Goal: Task Accomplishment & Management: Use online tool/utility

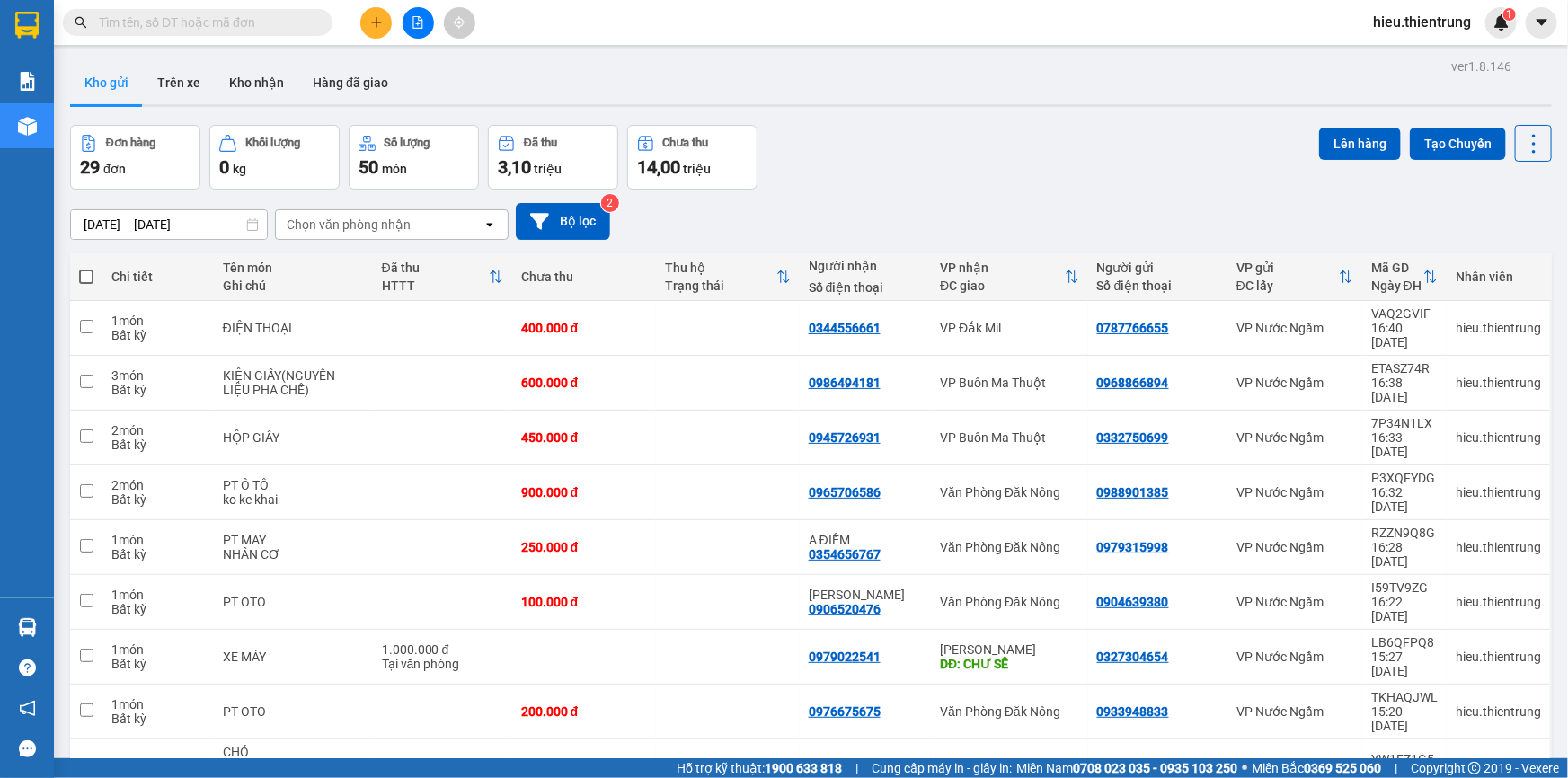
click at [81, 272] on span at bounding box center [86, 277] width 15 height 15
click at [86, 268] on input "checkbox" at bounding box center [86, 268] width 0 height 0
checkbox input "true"
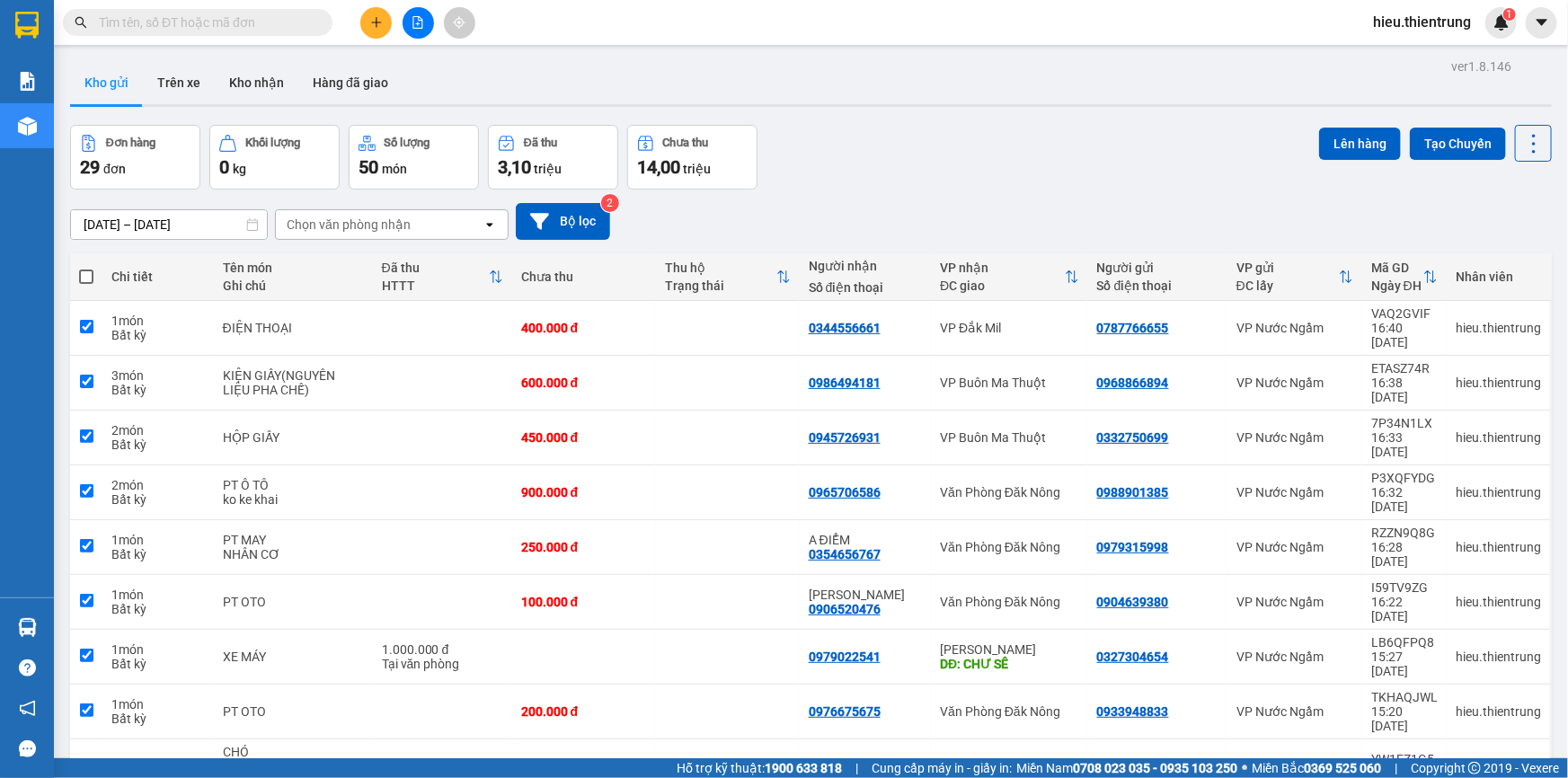
checkbox input "true"
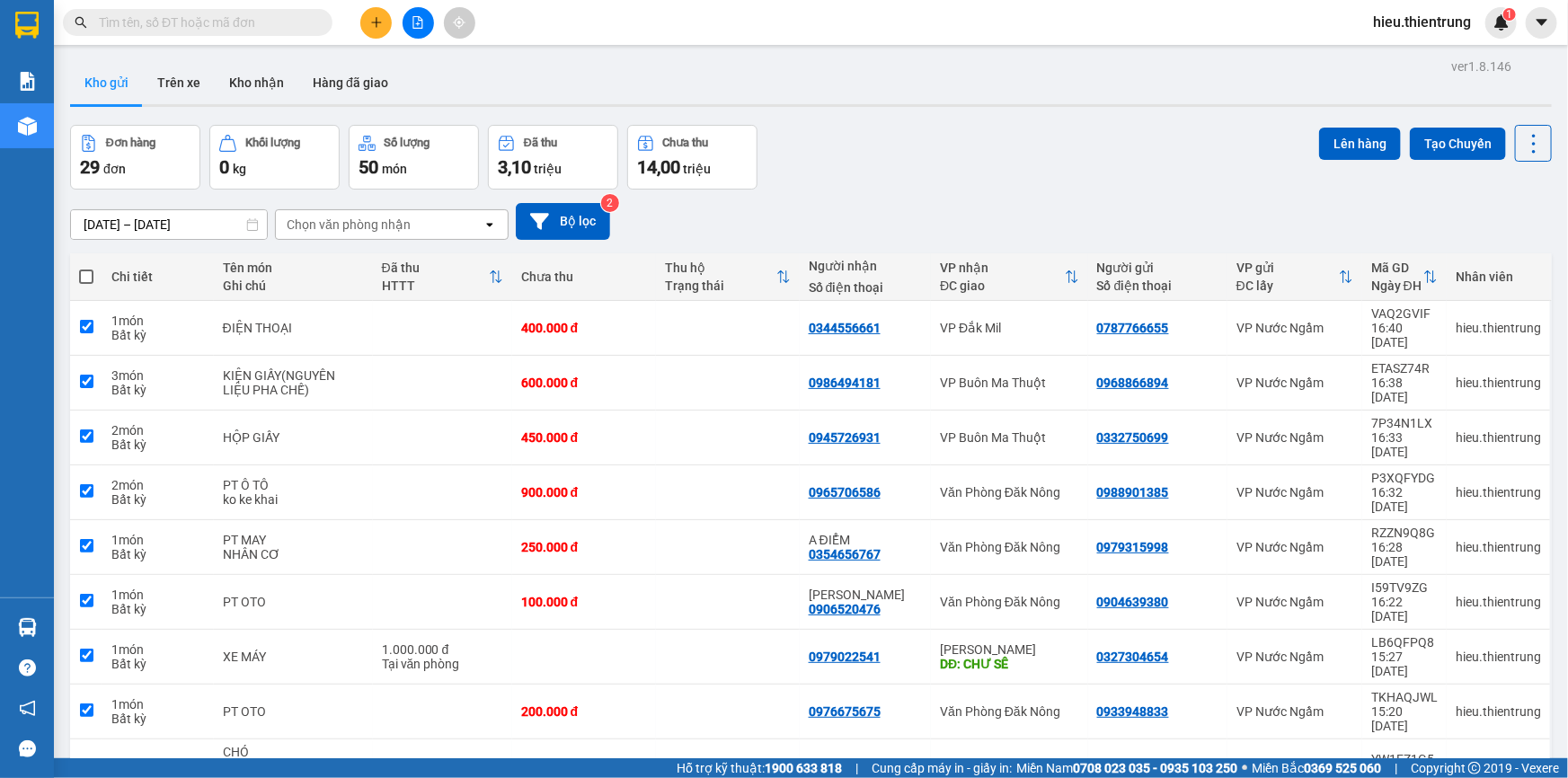
checkbox input "true"
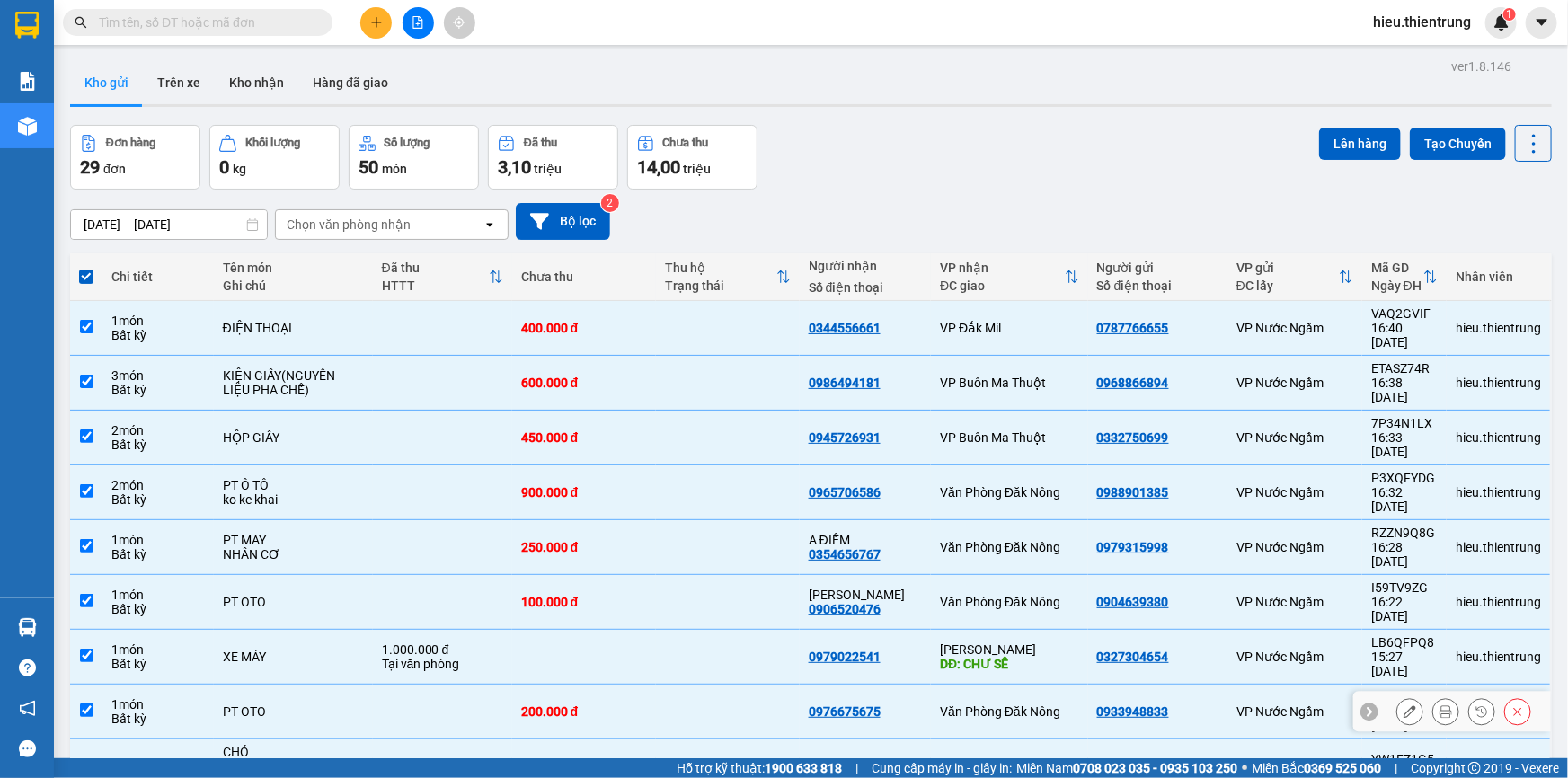
click at [80, 704] on input "checkbox" at bounding box center [86, 711] width 14 height 14
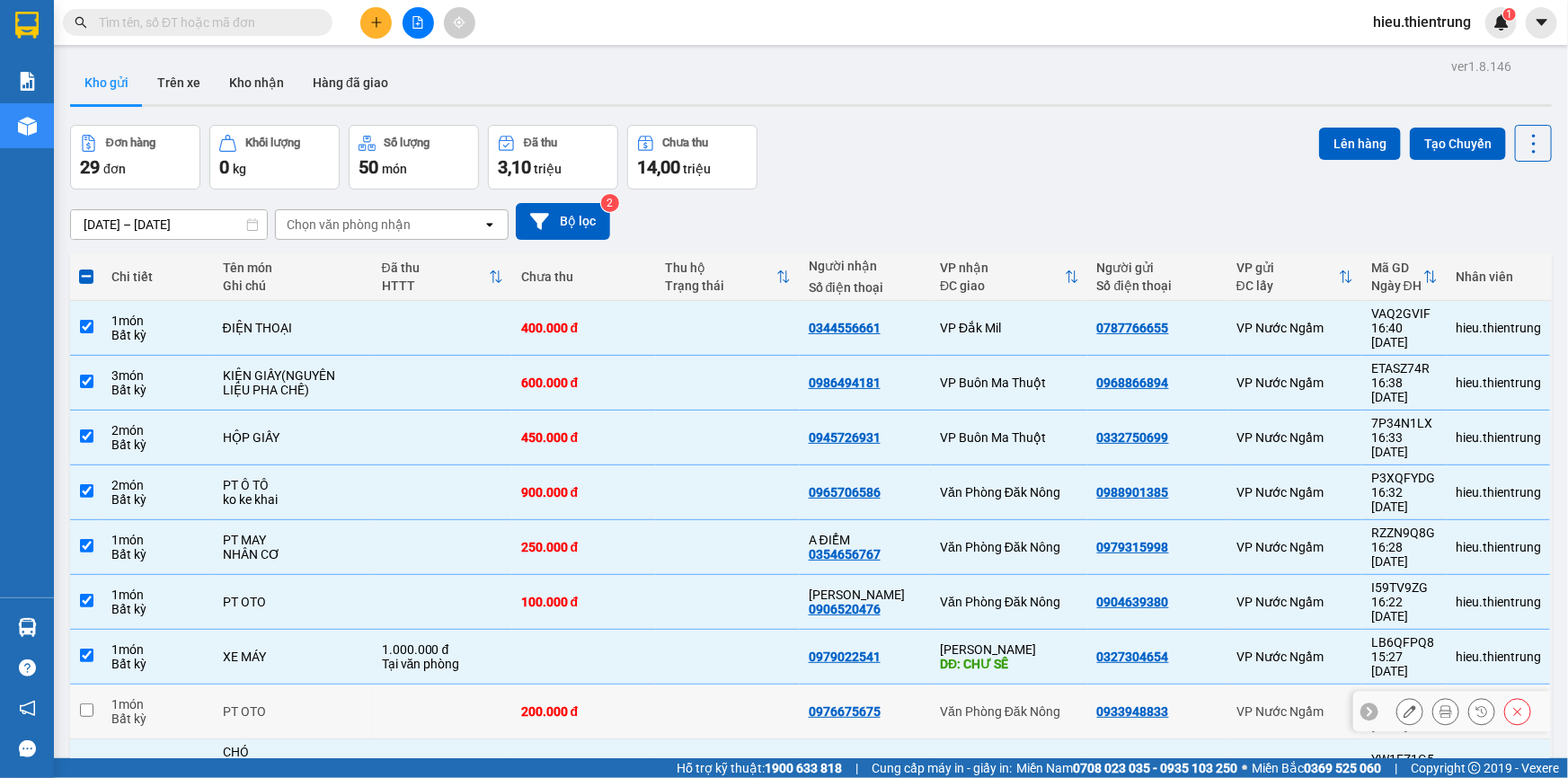
click at [80, 704] on input "checkbox" at bounding box center [86, 711] width 14 height 14
checkbox input "true"
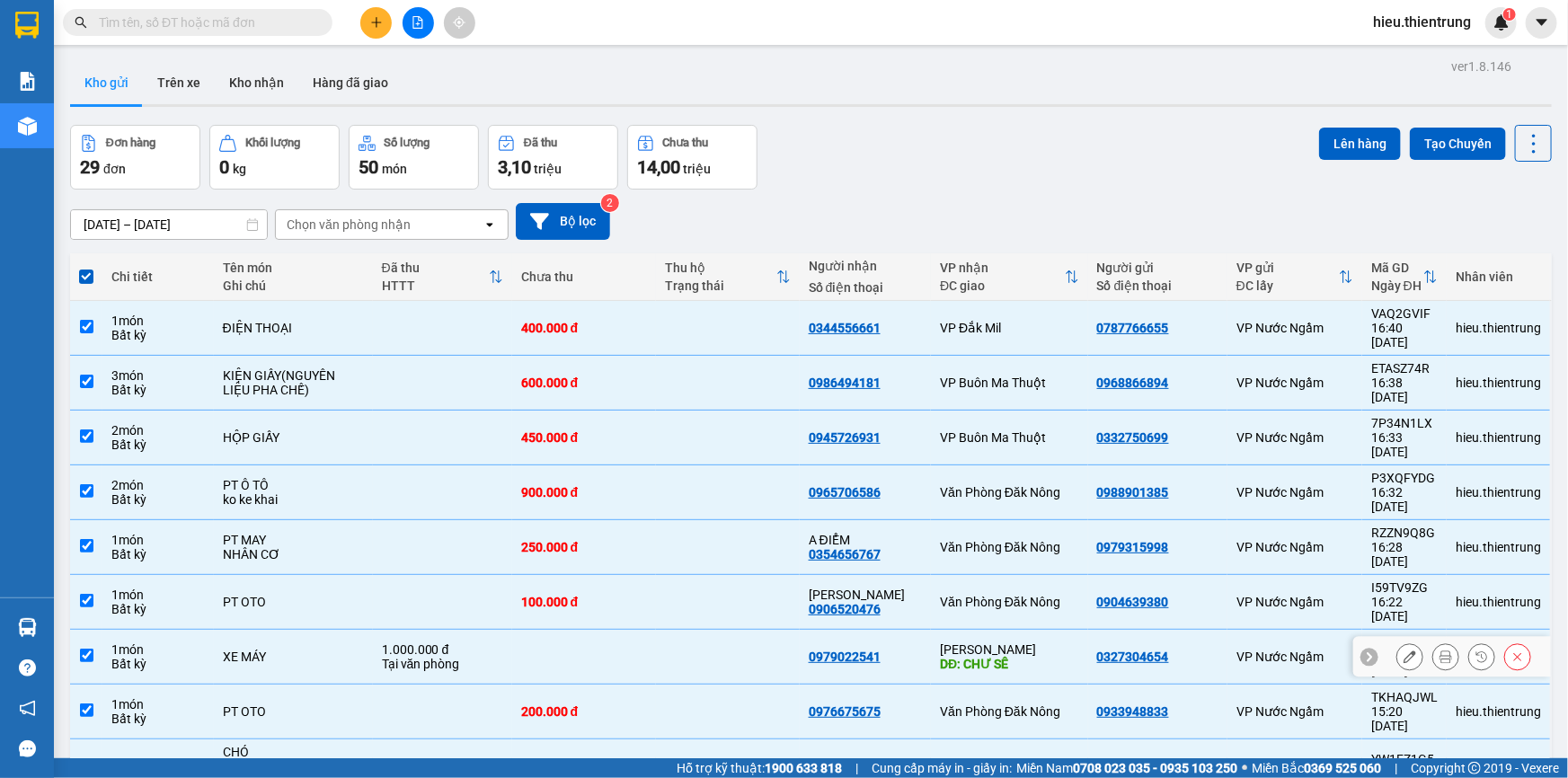
click at [71, 630] on td at bounding box center [85, 657] width 32 height 55
checkbox input "false"
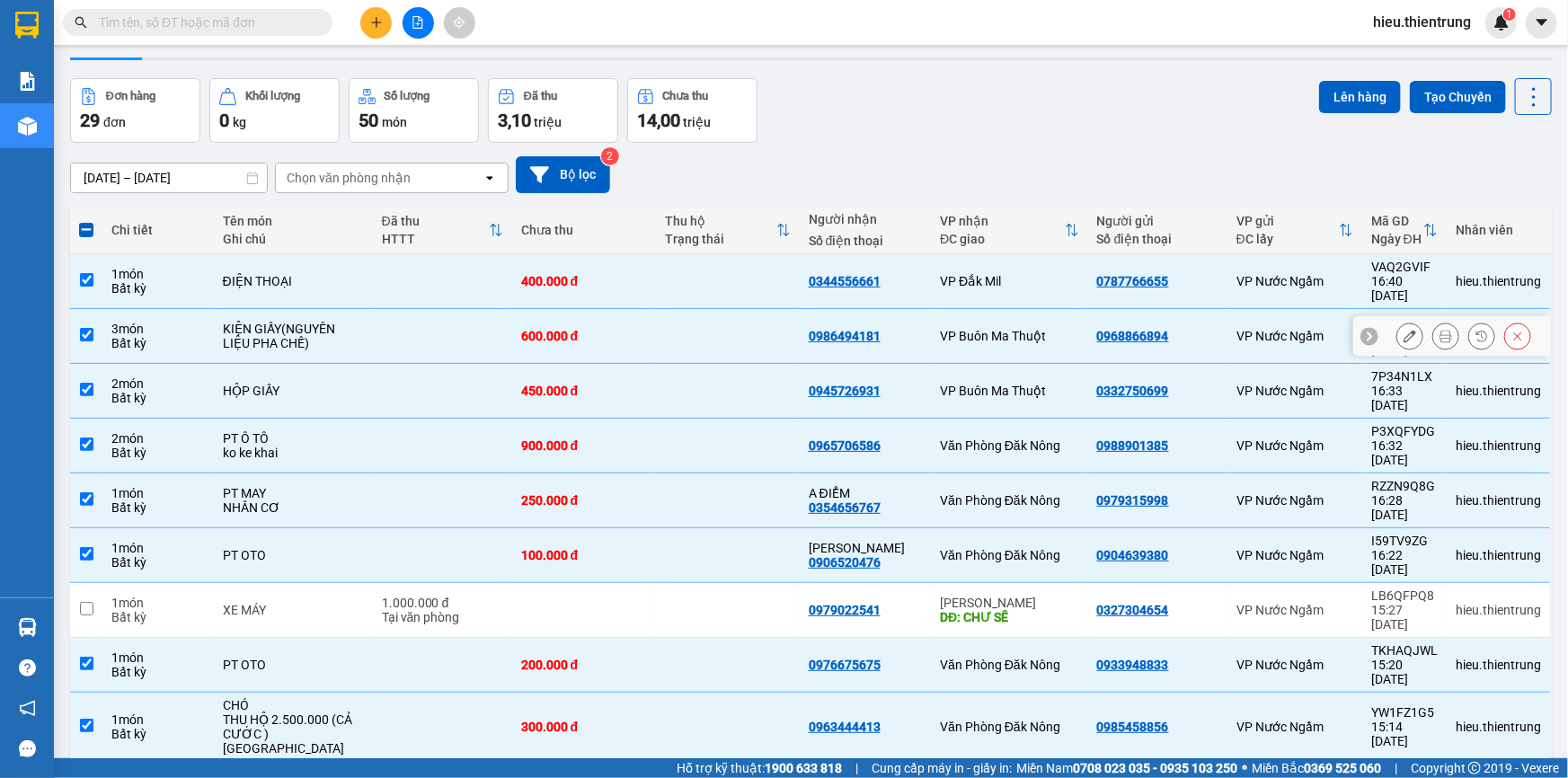
scroll to position [82, 0]
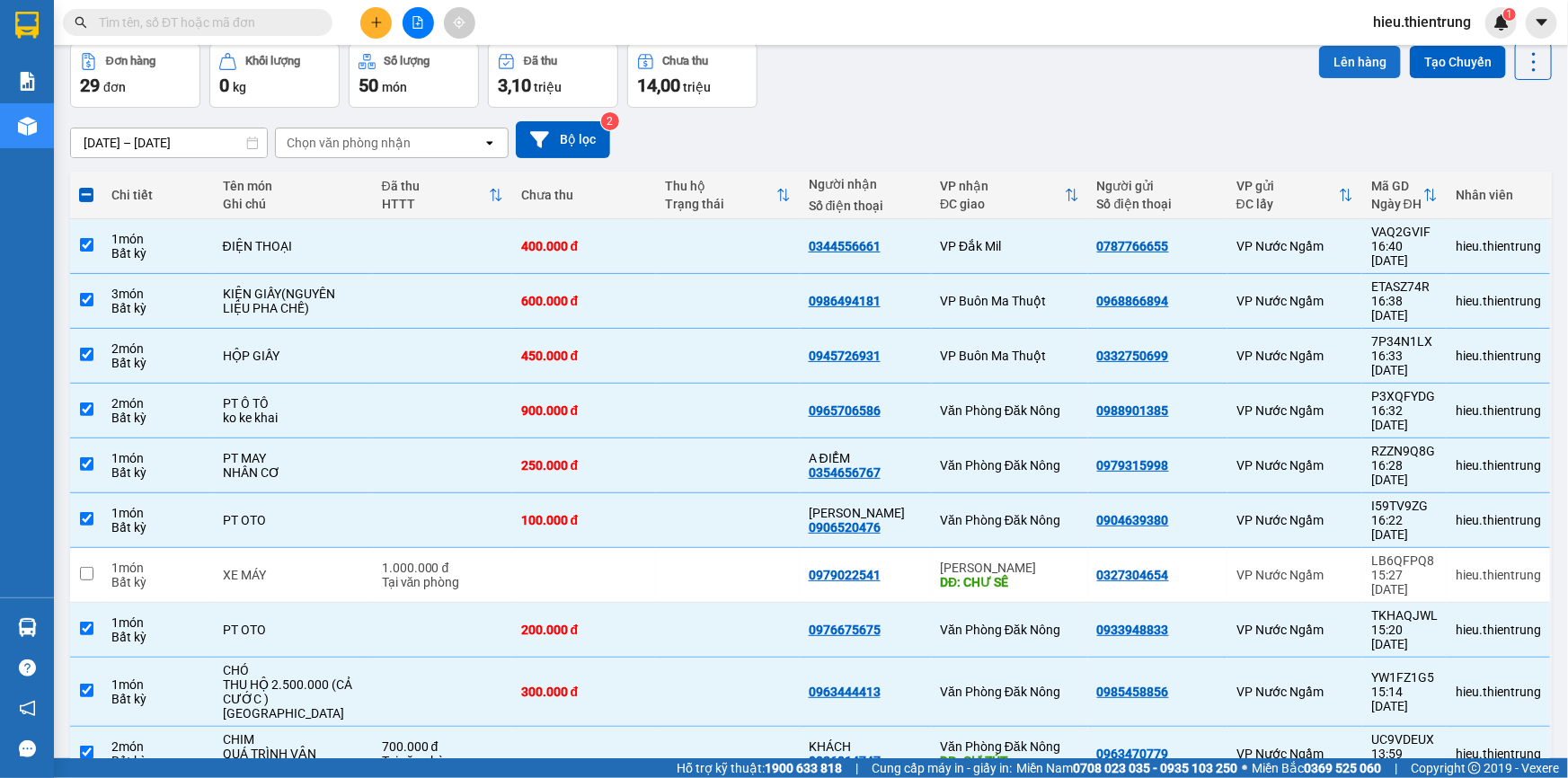
click at [1341, 62] on button "Lên hàng" at bounding box center [1359, 62] width 81 height 32
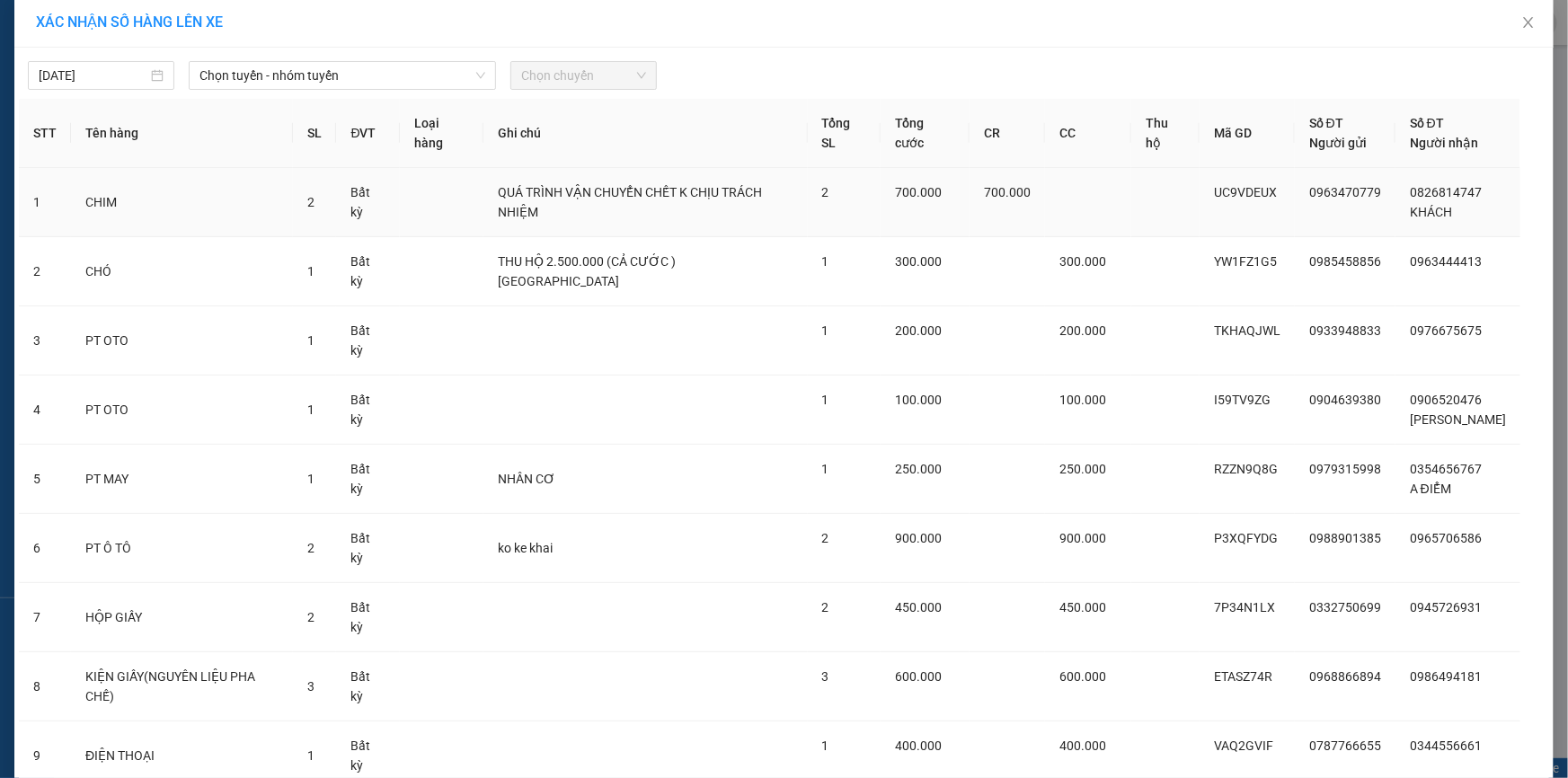
scroll to position [34, 0]
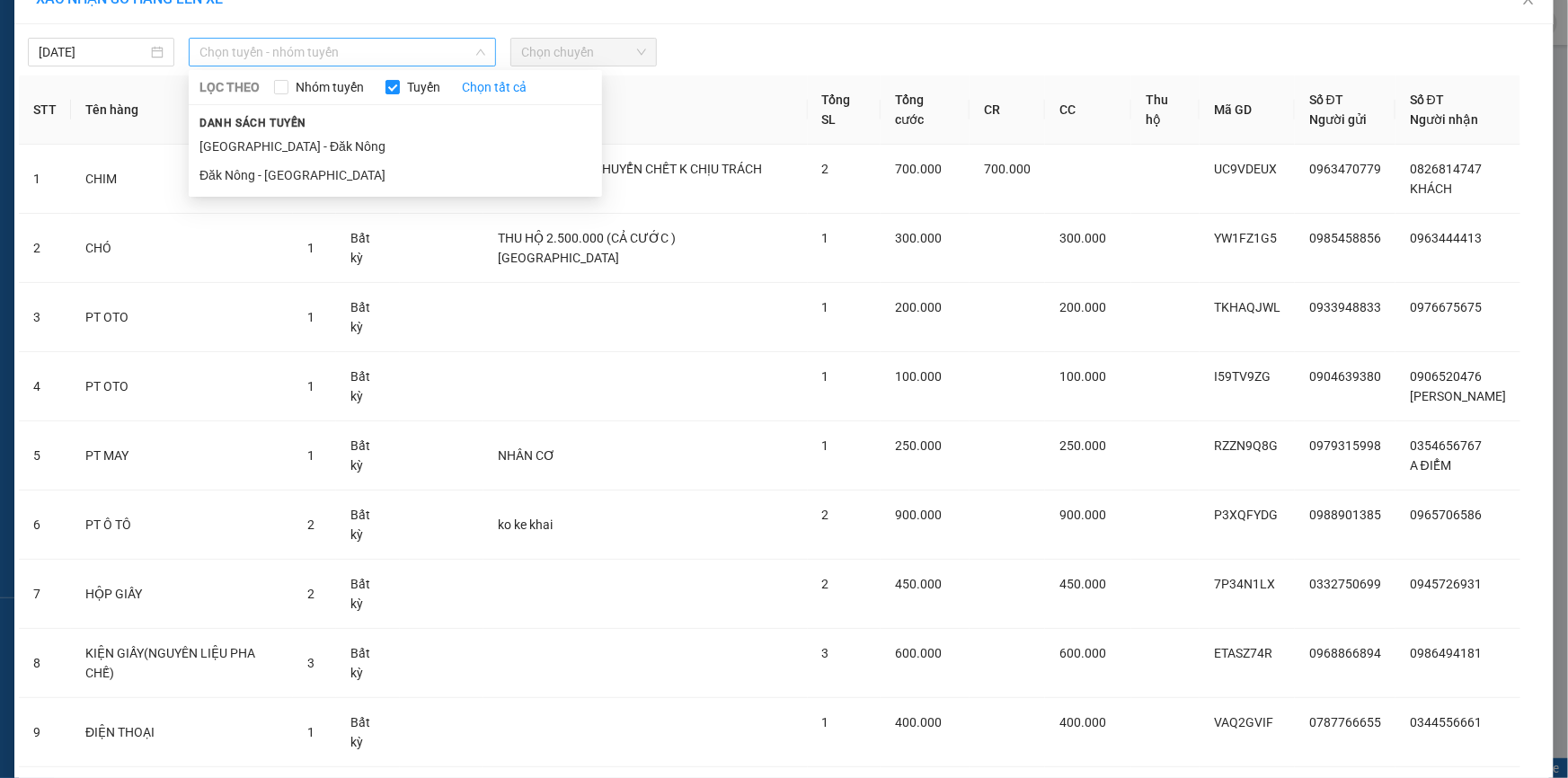
click at [330, 41] on span "Chọn tuyến - nhóm tuyến" at bounding box center [342, 51] width 286 height 27
click at [248, 143] on li "[GEOGRAPHIC_DATA] - Đăk Nông" at bounding box center [395, 146] width 413 height 28
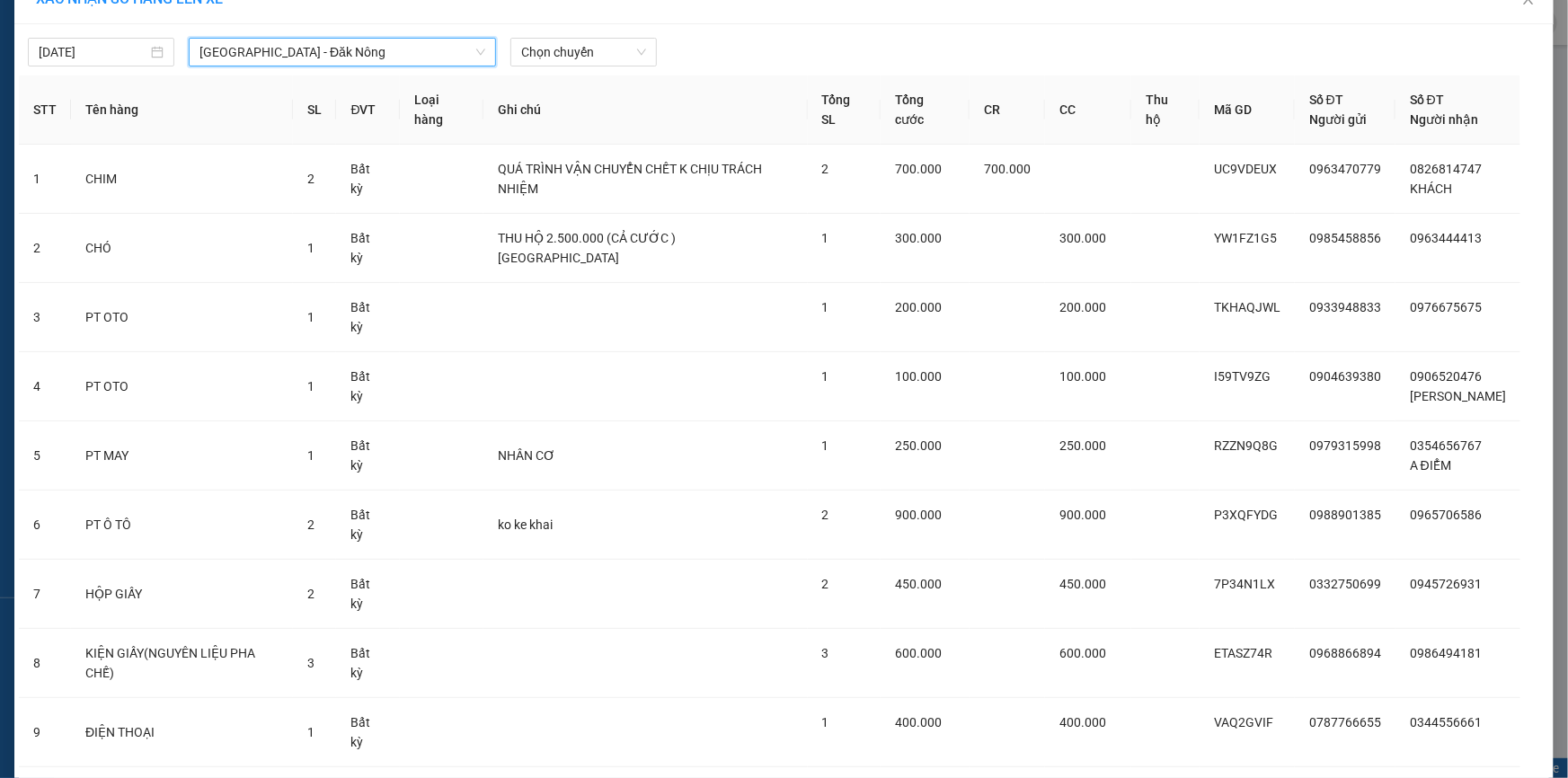
click at [134, 36] on div "[DATE] [GEOGRAPHIC_DATA] - [GEOGRAPHIC_DATA] - [GEOGRAPHIC_DATA] Nông LỌC THEO …" at bounding box center [784, 47] width 1530 height 37
click at [133, 44] on div "[DATE]" at bounding box center [100, 51] width 146 height 28
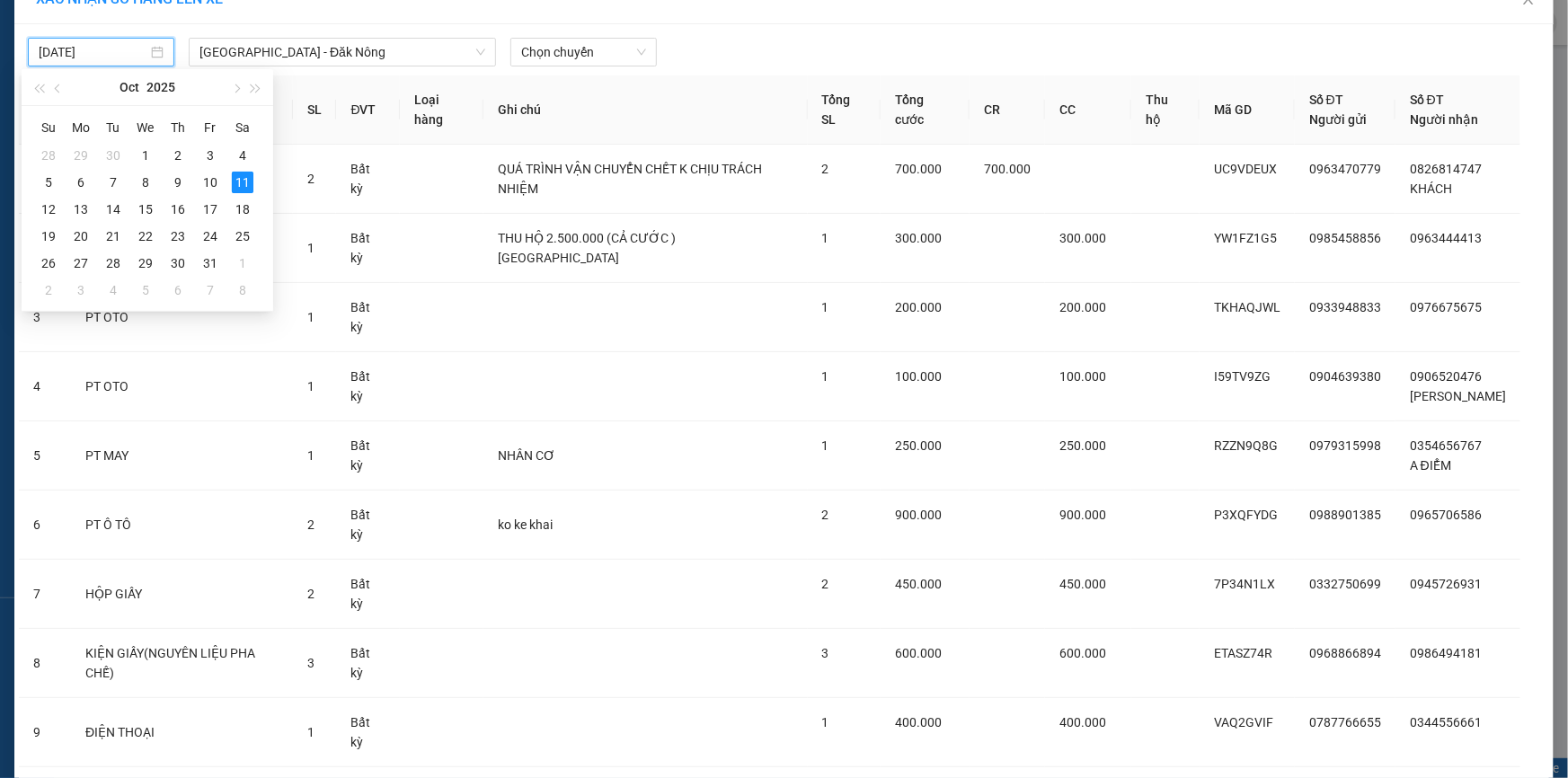
click at [558, 68] on div "[DATE] [GEOGRAPHIC_DATA] - [GEOGRAPHIC_DATA] Nông LỌC THEO Nhóm tuyến Tuyến Chọ…" at bounding box center [784, 451] width 1540 height 853
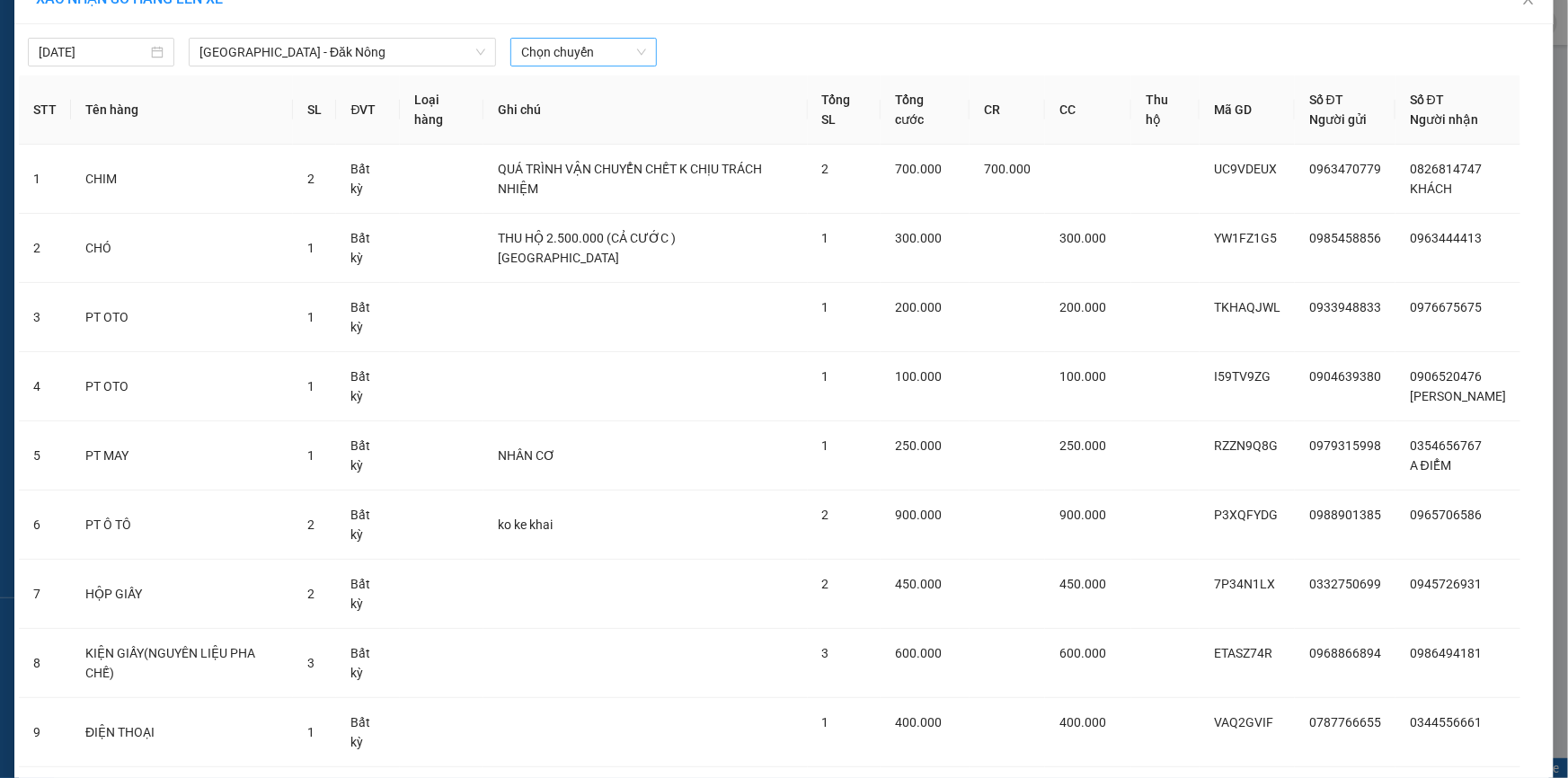
click at [565, 58] on span "Chọn chuyến" at bounding box center [583, 51] width 125 height 27
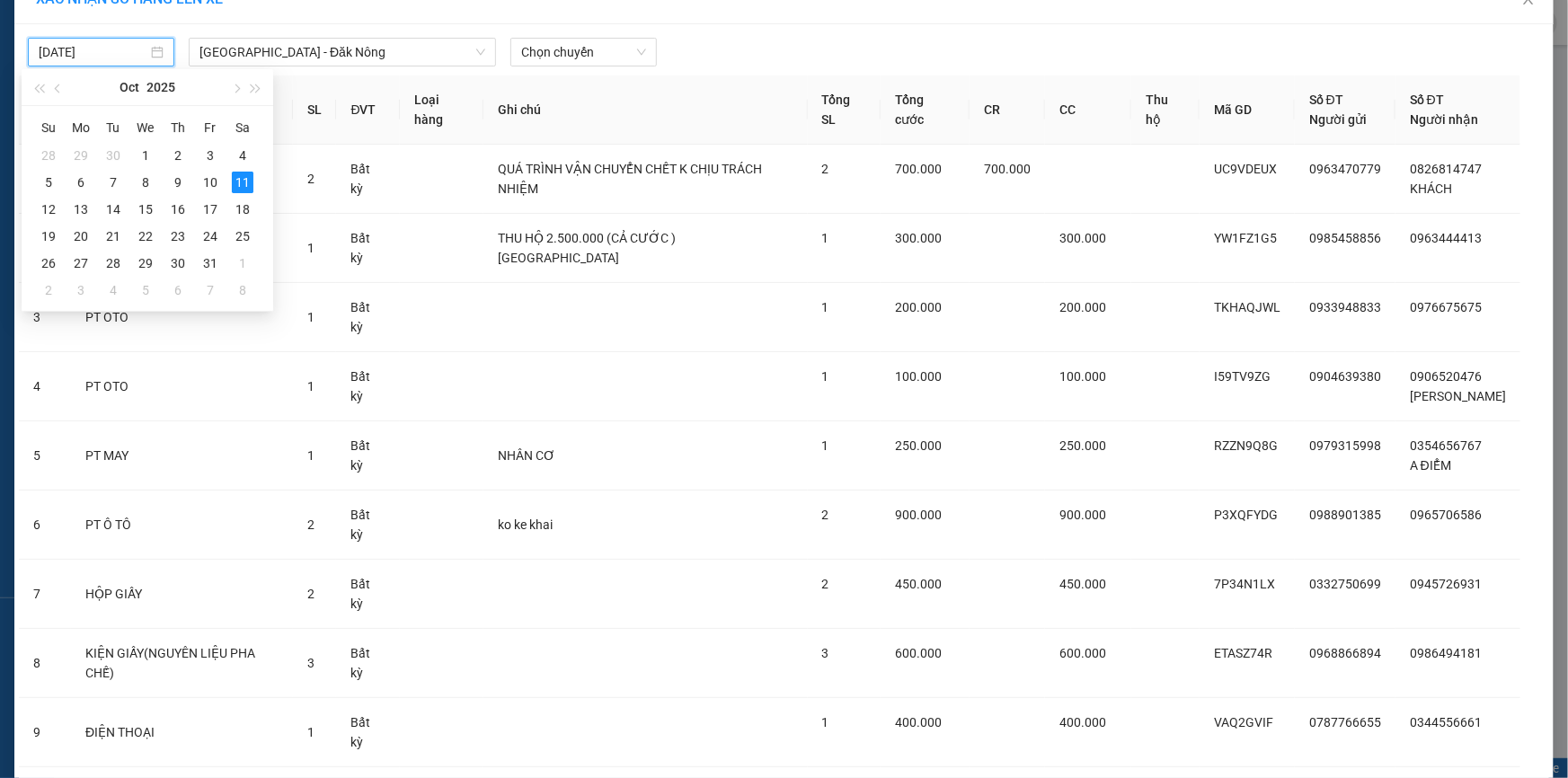
click at [133, 42] on input "[DATE]" at bounding box center [92, 52] width 109 height 20
click at [38, 207] on div "12" at bounding box center [48, 209] width 22 height 22
type input "[DATE]"
click at [622, 52] on span "Chọn chuyến" at bounding box center [583, 51] width 125 height 27
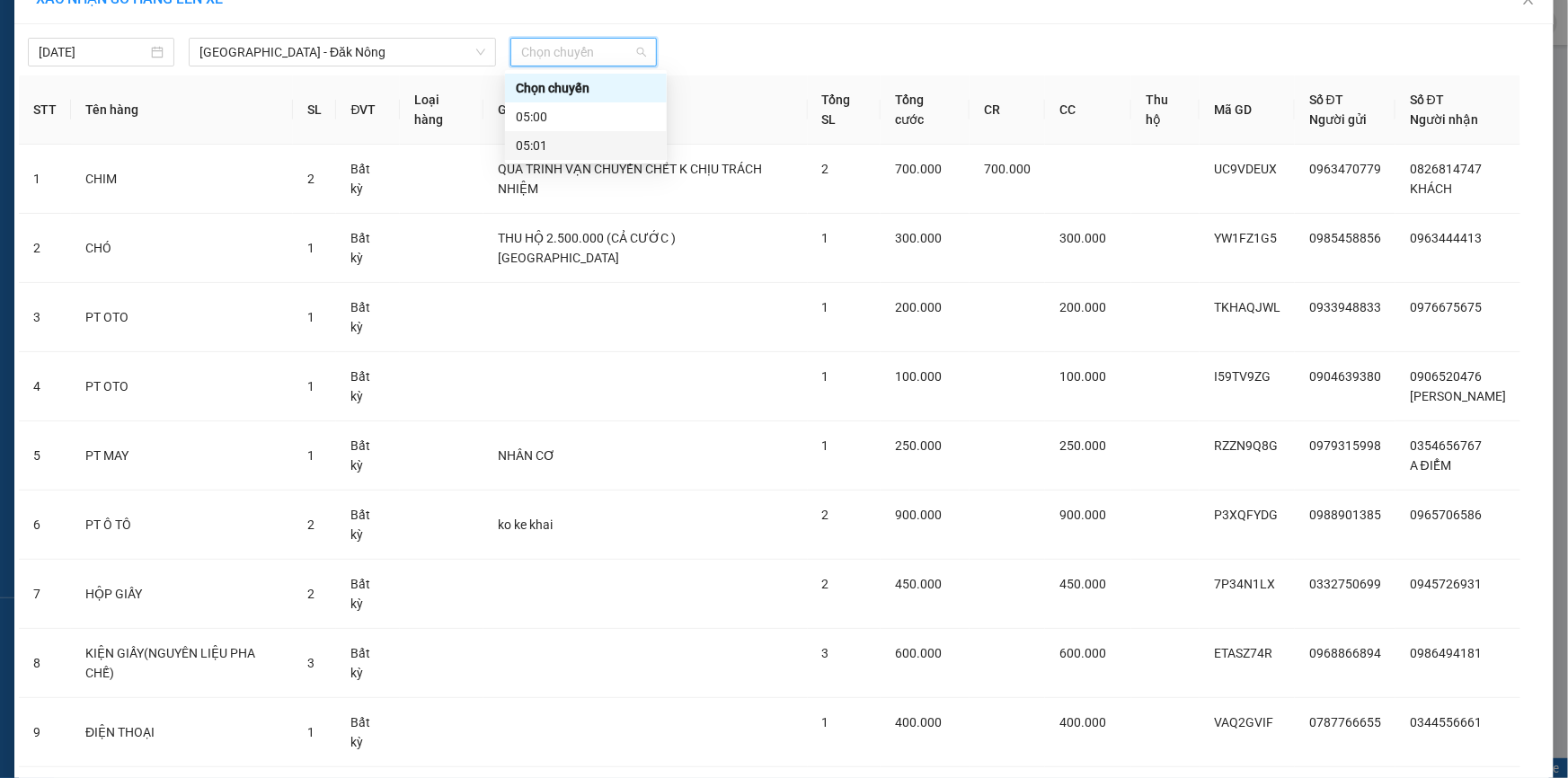
click at [531, 141] on div "05:01" at bounding box center [585, 145] width 140 height 20
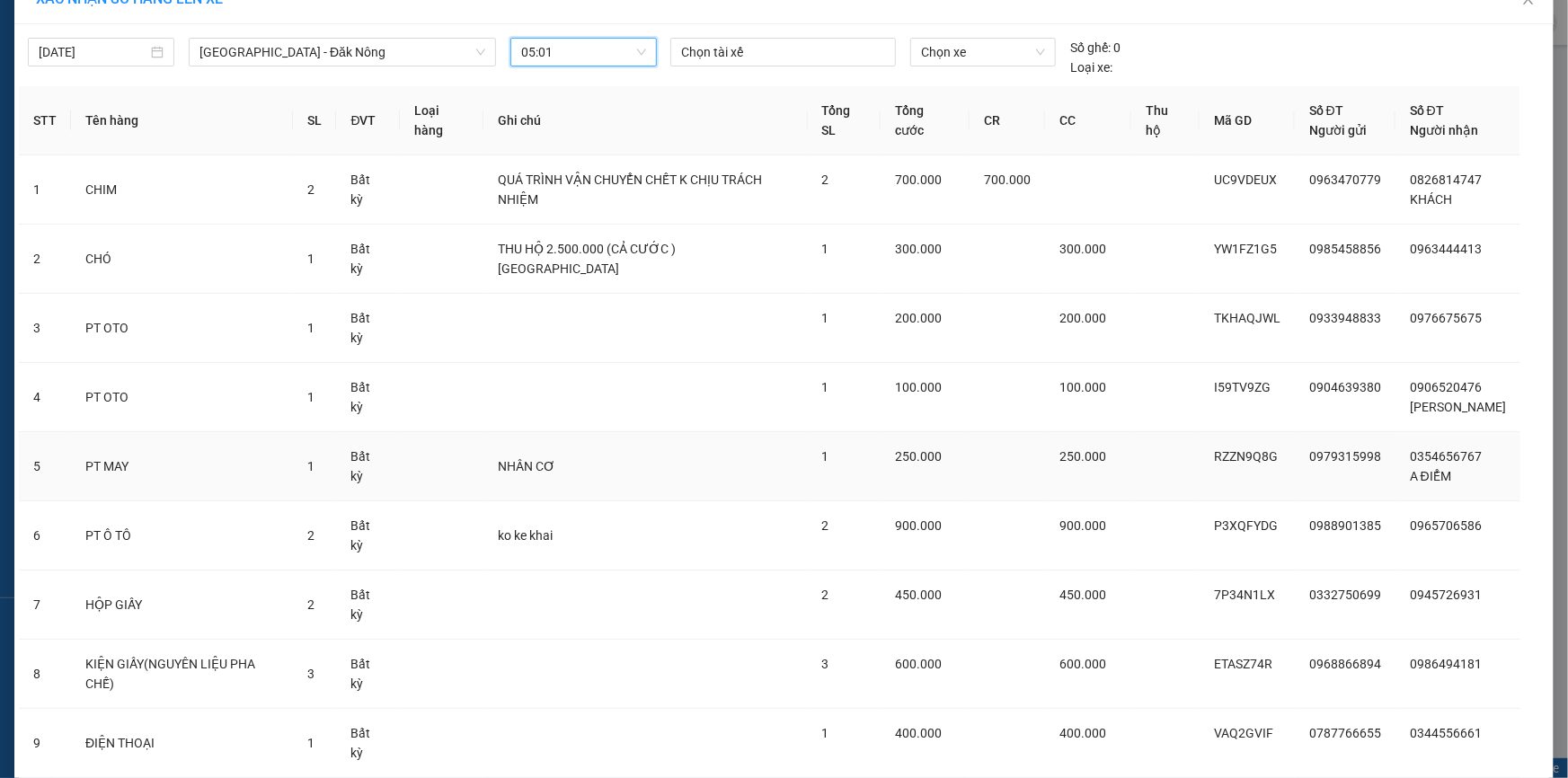
scroll to position [45, 0]
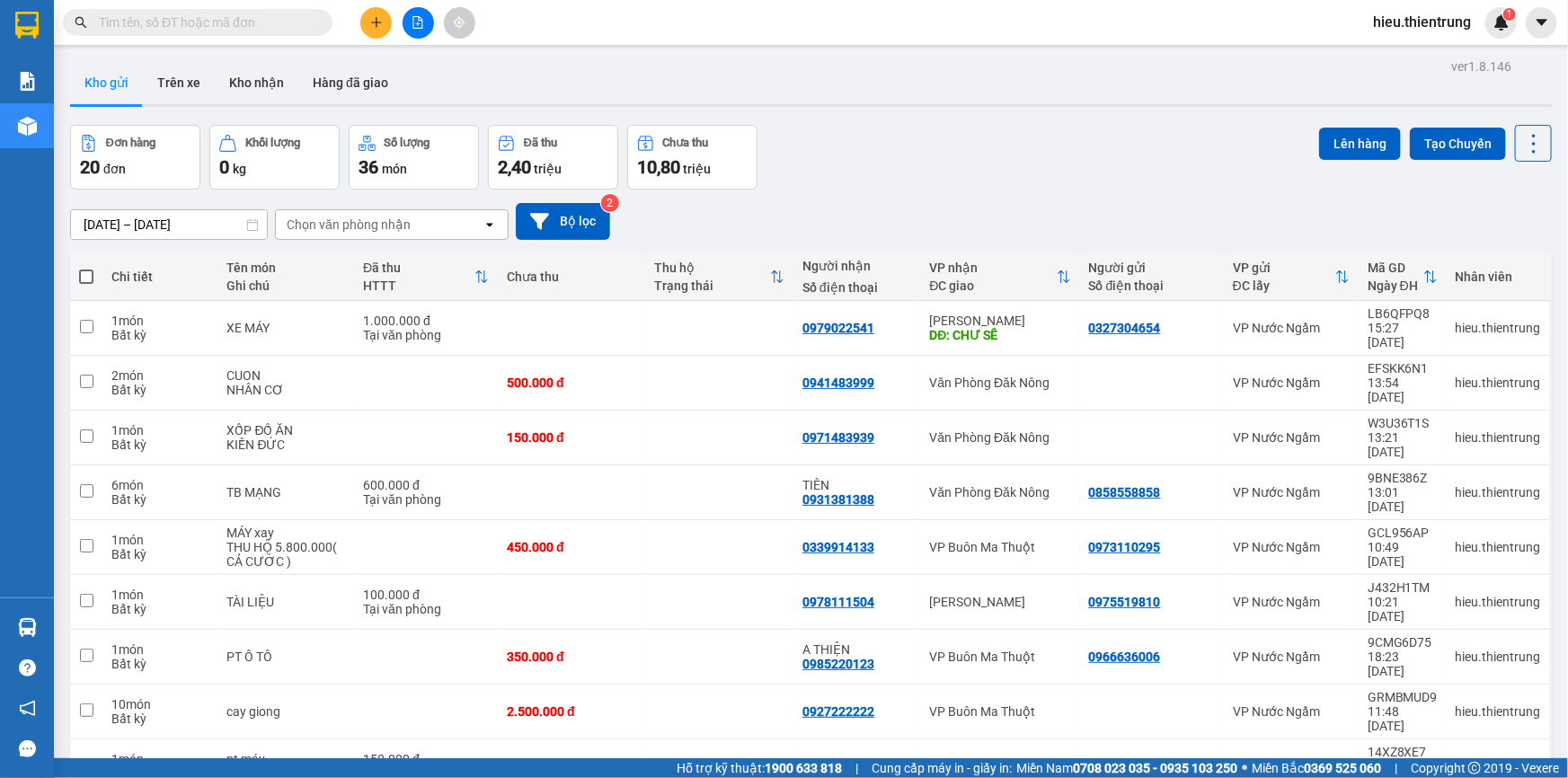
click at [81, 271] on span at bounding box center [86, 277] width 15 height 15
click at [86, 268] on input "checkbox" at bounding box center [86, 268] width 0 height 0
checkbox input "true"
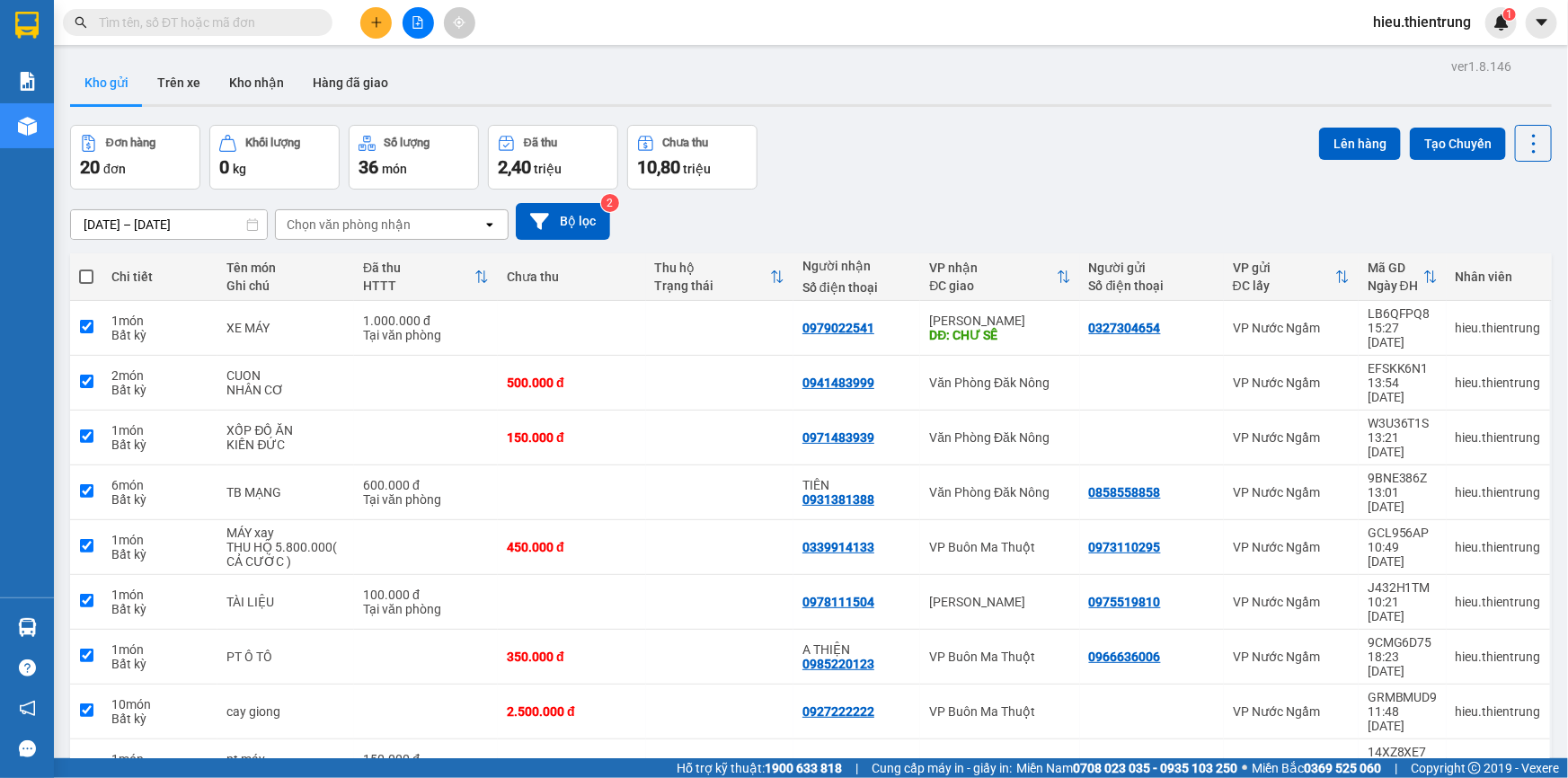
checkbox input "true"
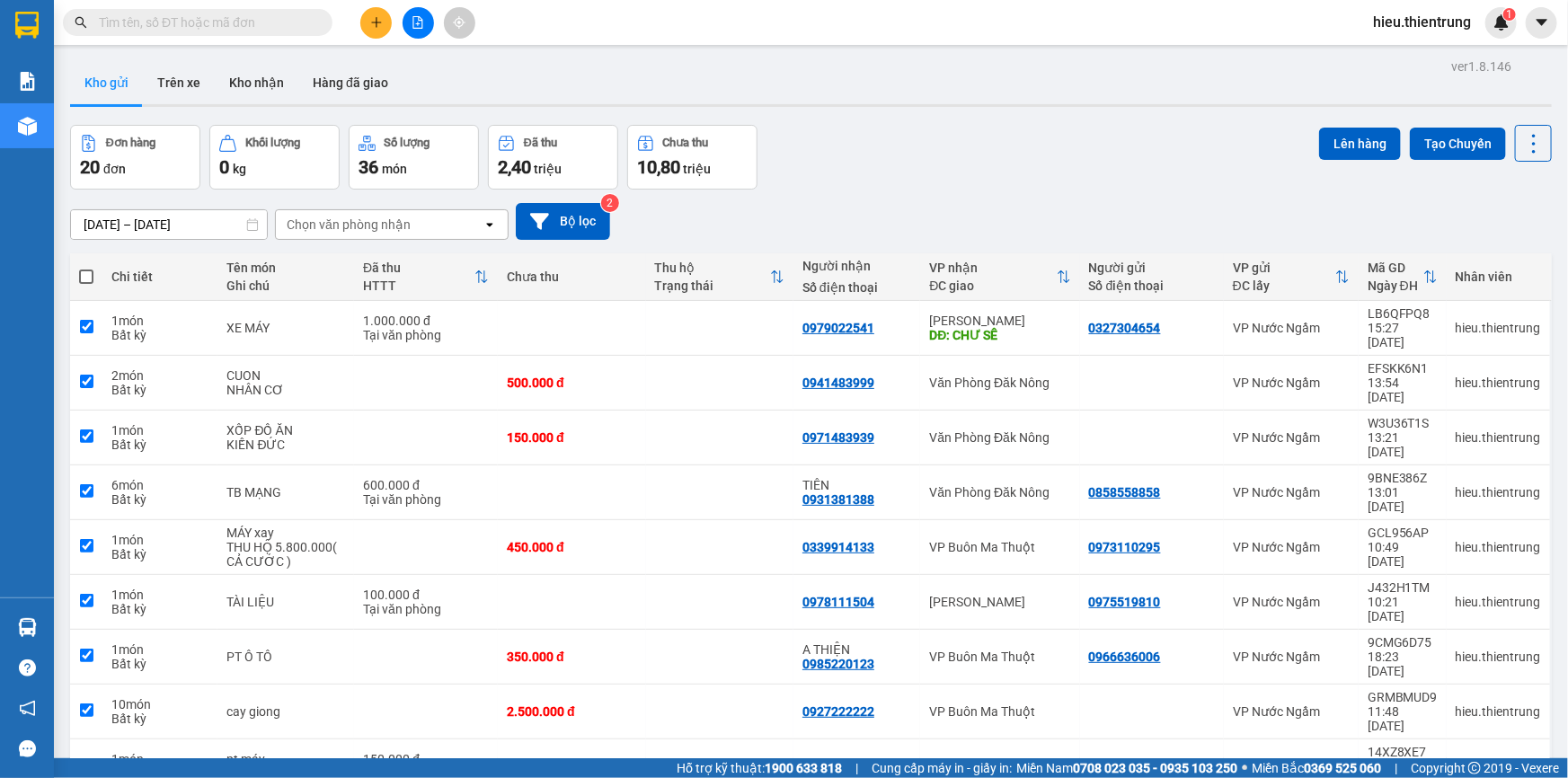
checkbox input "true"
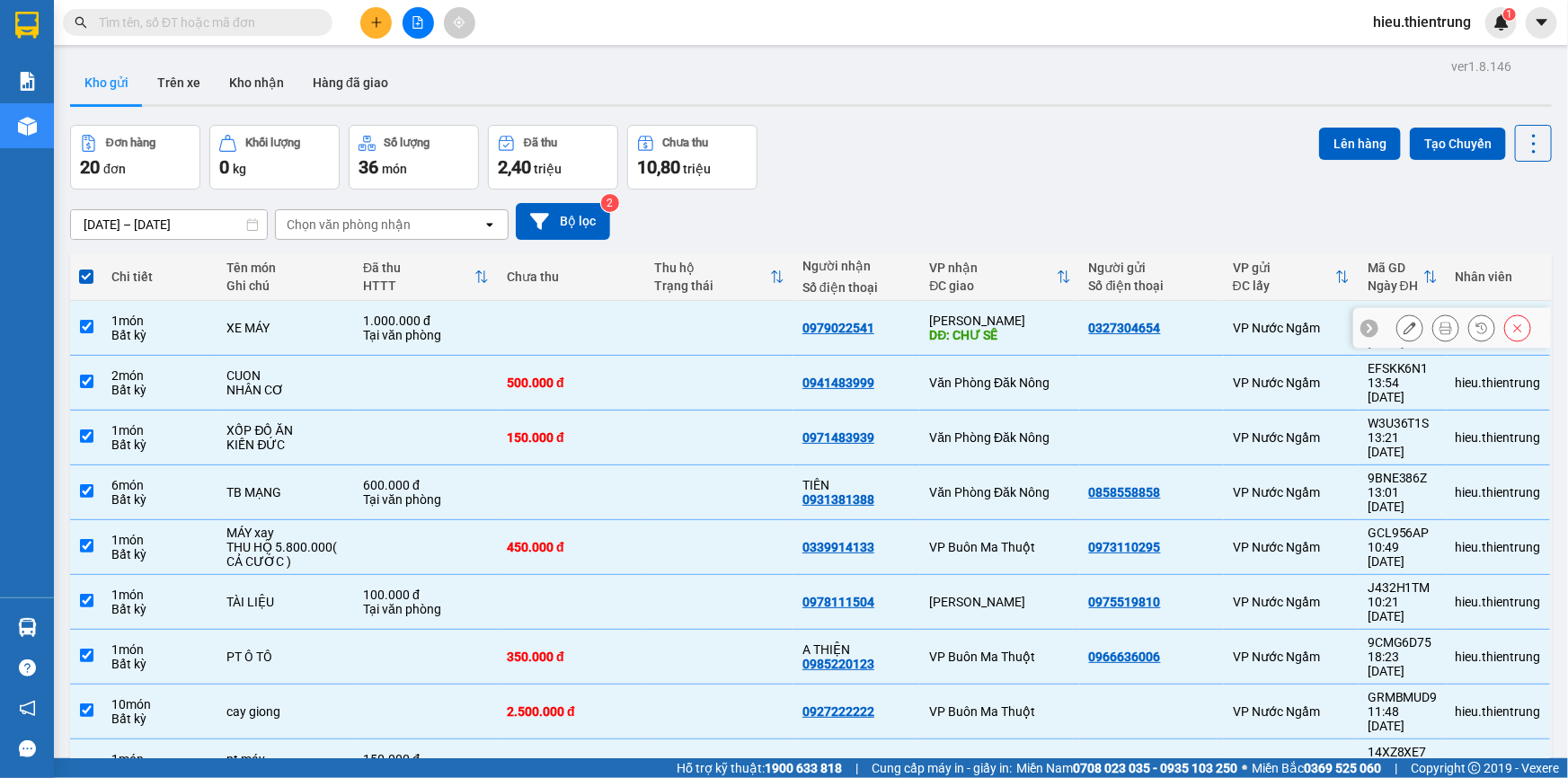
click at [80, 321] on input "checkbox" at bounding box center [86, 327] width 14 height 14
checkbox input "false"
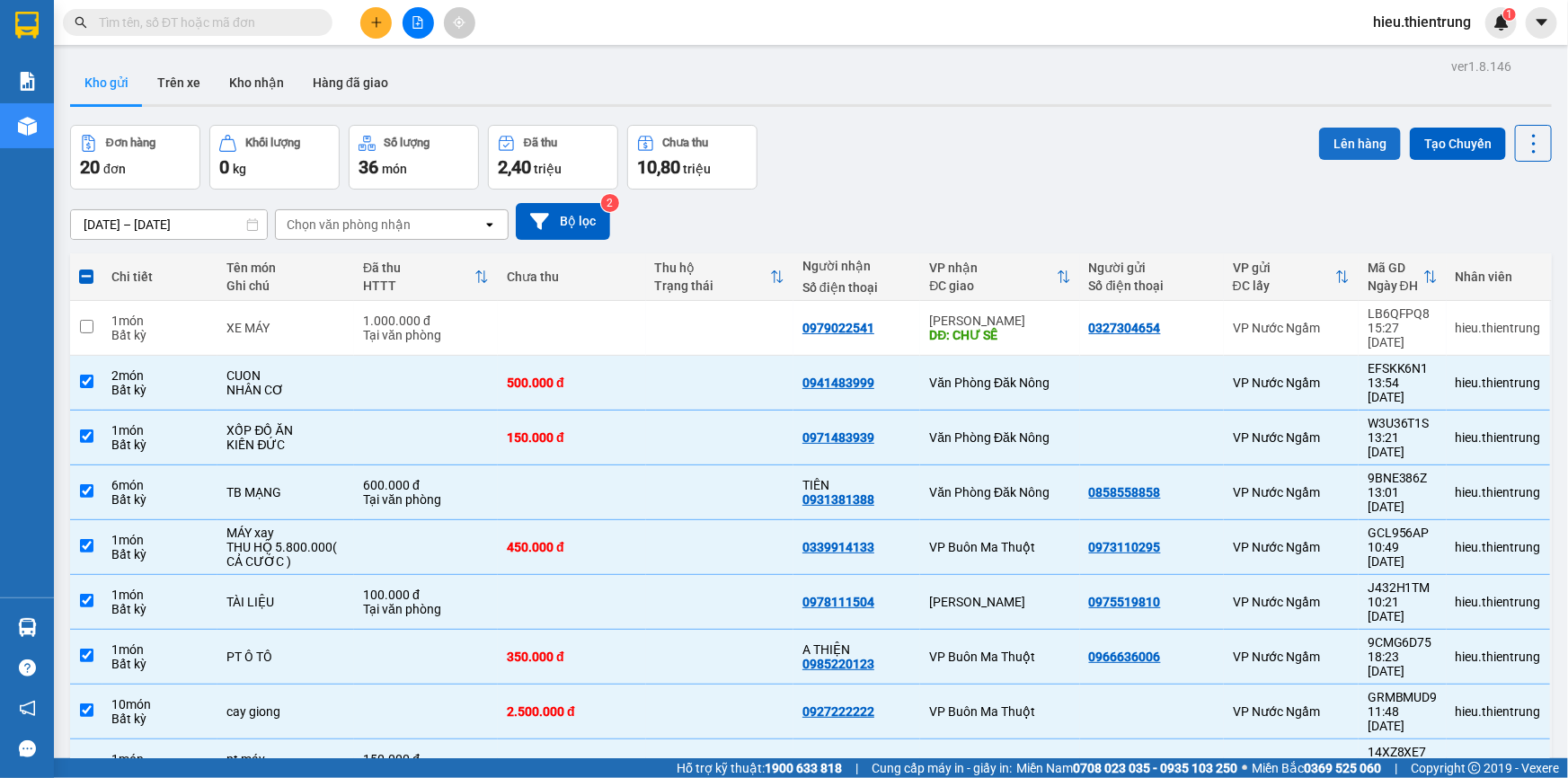
click at [1339, 133] on button "Lên hàng" at bounding box center [1359, 143] width 81 height 32
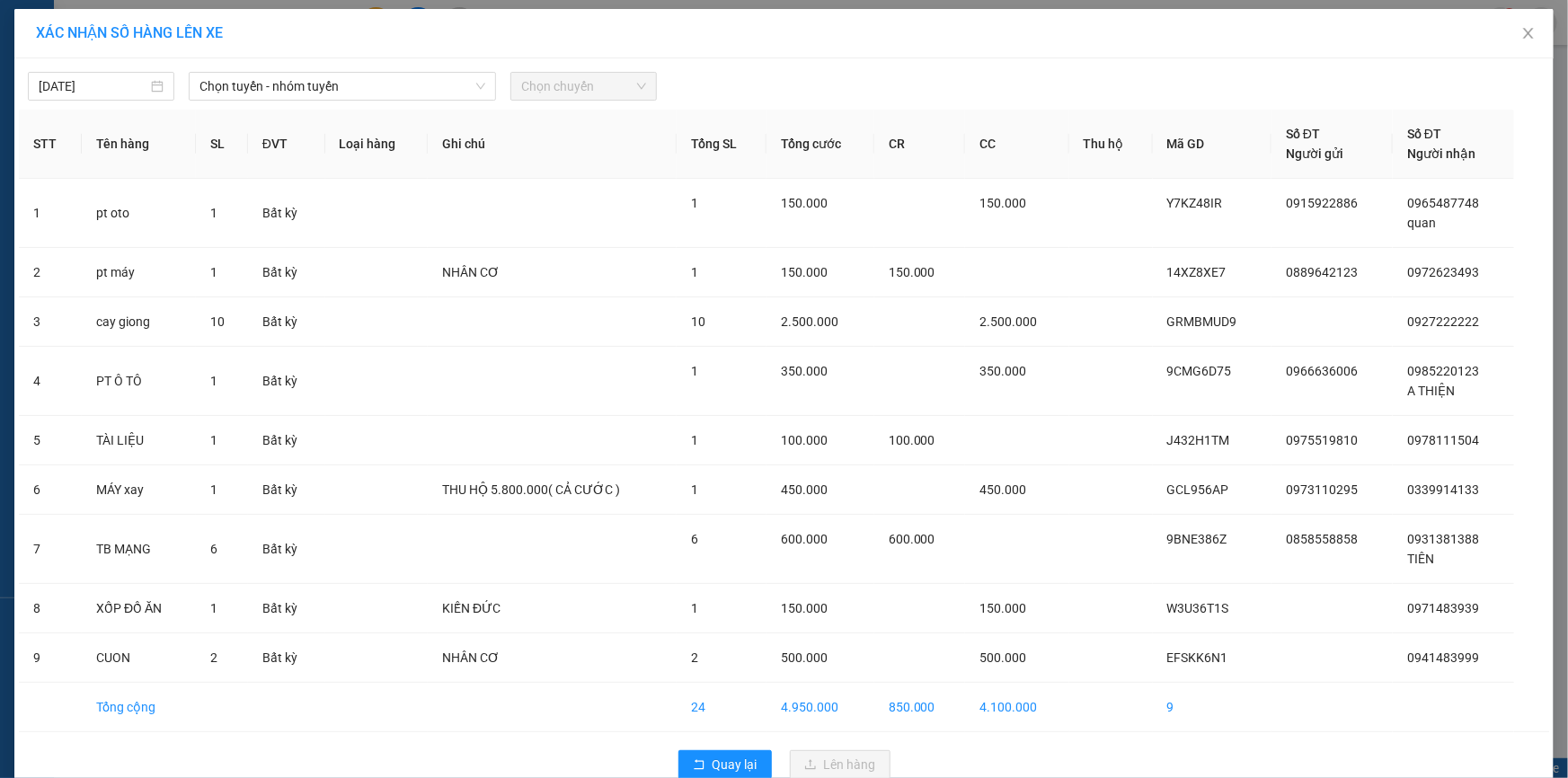
drag, startPoint x: 387, startPoint y: 90, endPoint x: 338, endPoint y: 102, distance: 50.4
click at [387, 91] on span "Chọn tuyến - nhóm tuyến" at bounding box center [342, 85] width 286 height 27
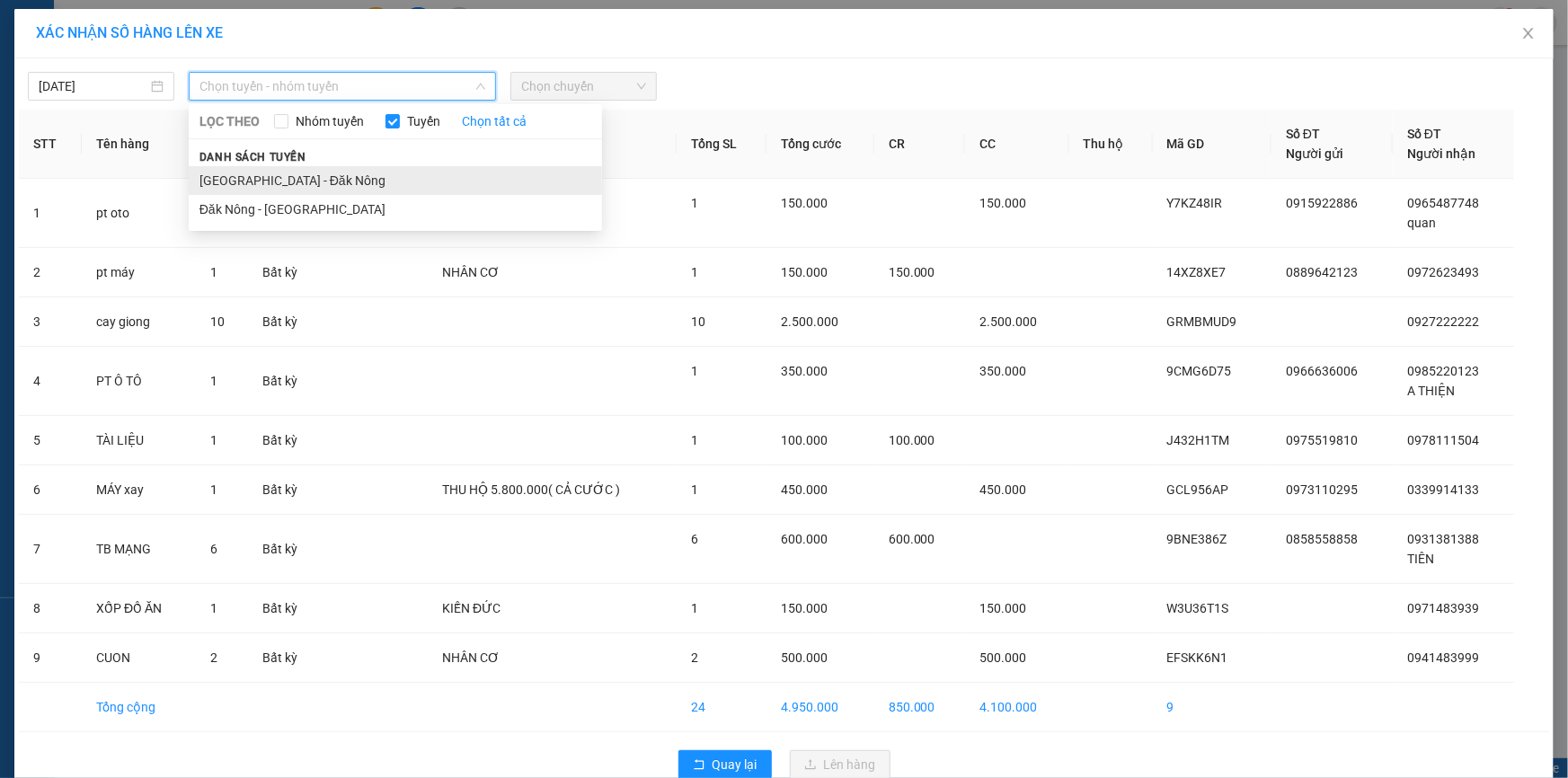
click at [239, 172] on li "[GEOGRAPHIC_DATA] - Đăk Nông" at bounding box center [395, 180] width 413 height 28
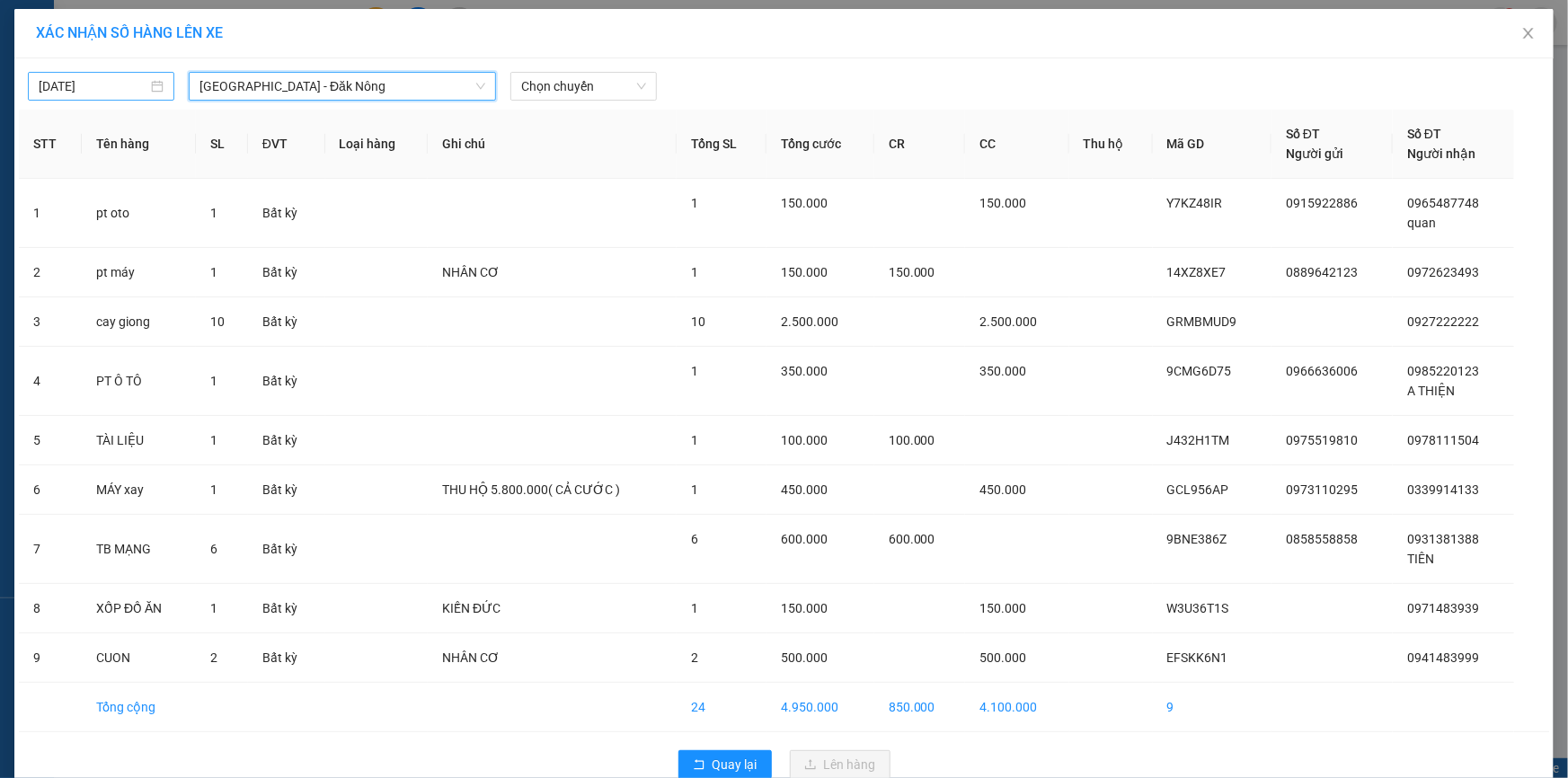
click at [54, 85] on input "[DATE]" at bounding box center [92, 86] width 109 height 20
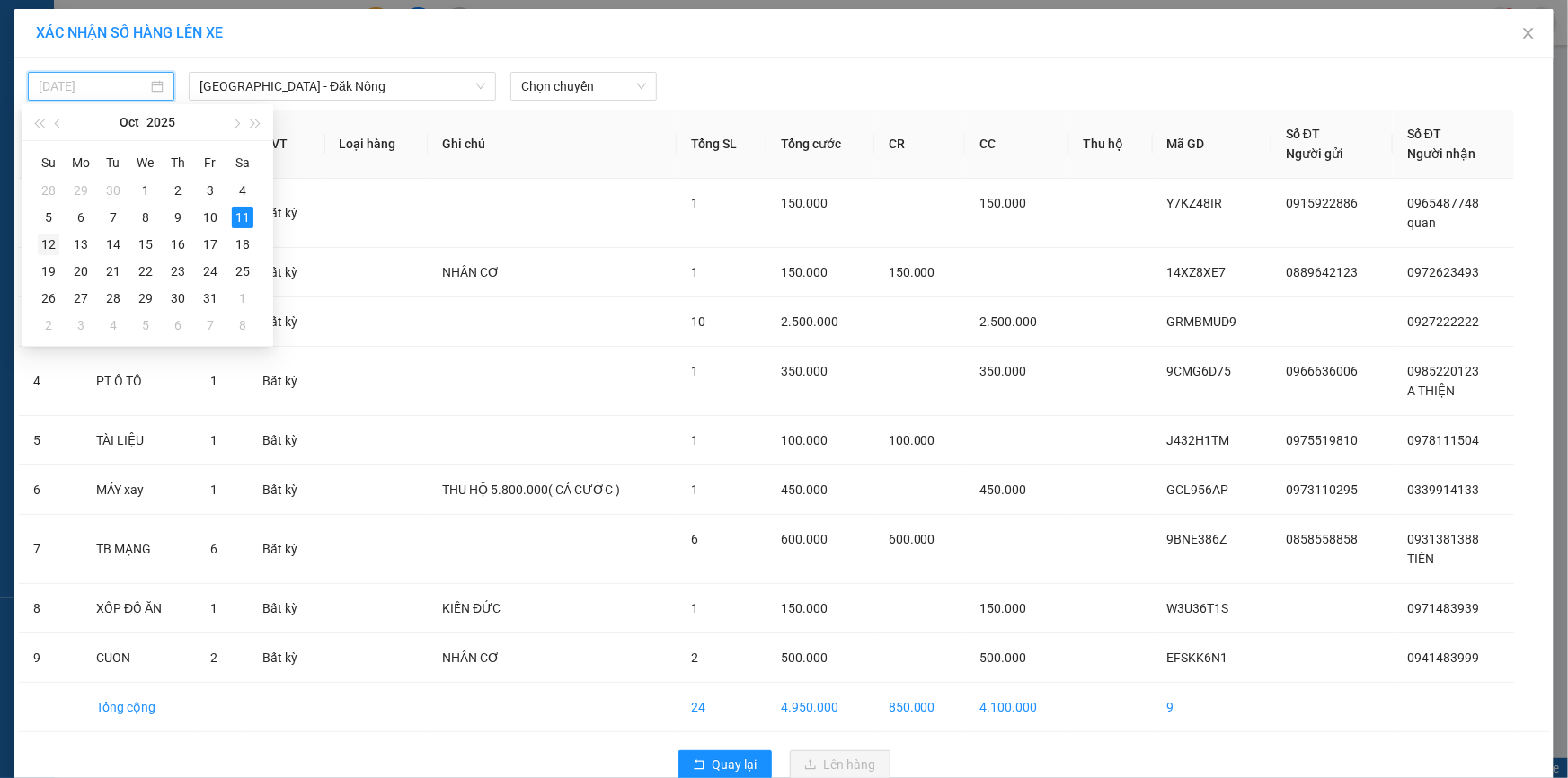
click at [60, 241] on td "12" at bounding box center [48, 244] width 32 height 27
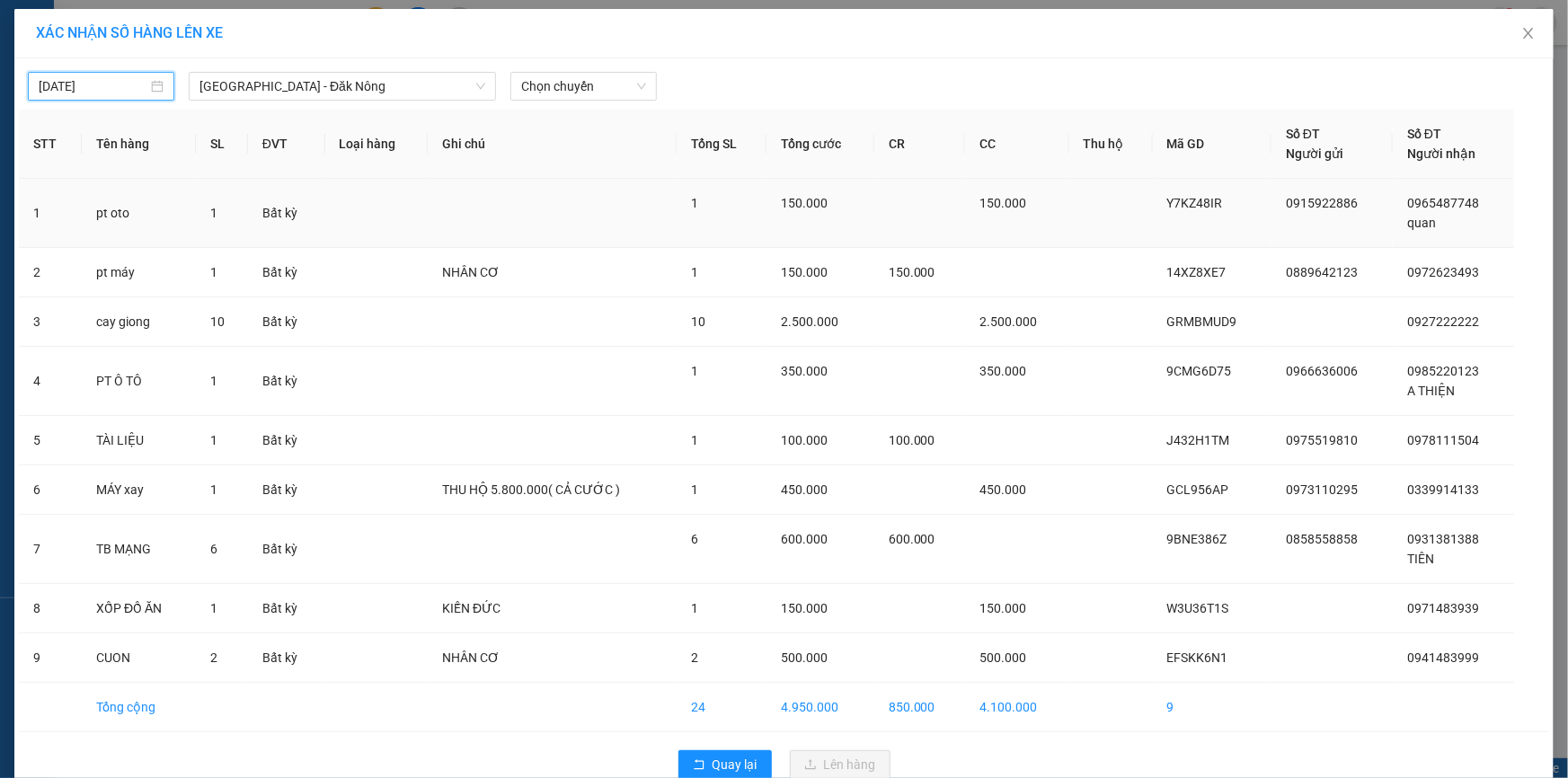
type input "[DATE]"
click at [636, 72] on div "Chọn chuyến" at bounding box center [583, 85] width 146 height 28
click at [540, 185] on div "05:01" at bounding box center [585, 180] width 140 height 20
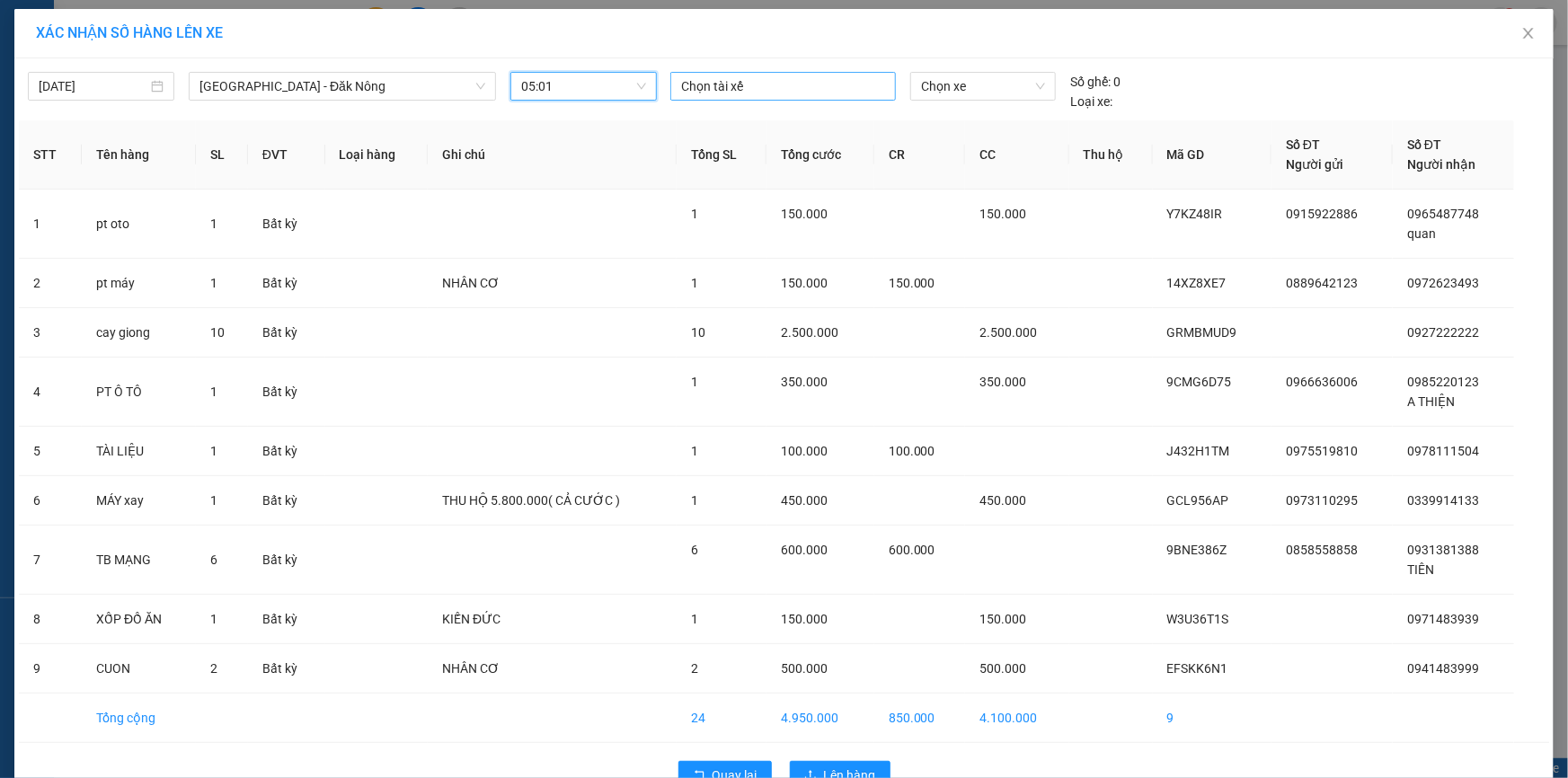
click at [814, 88] on div at bounding box center [783, 86] width 217 height 22
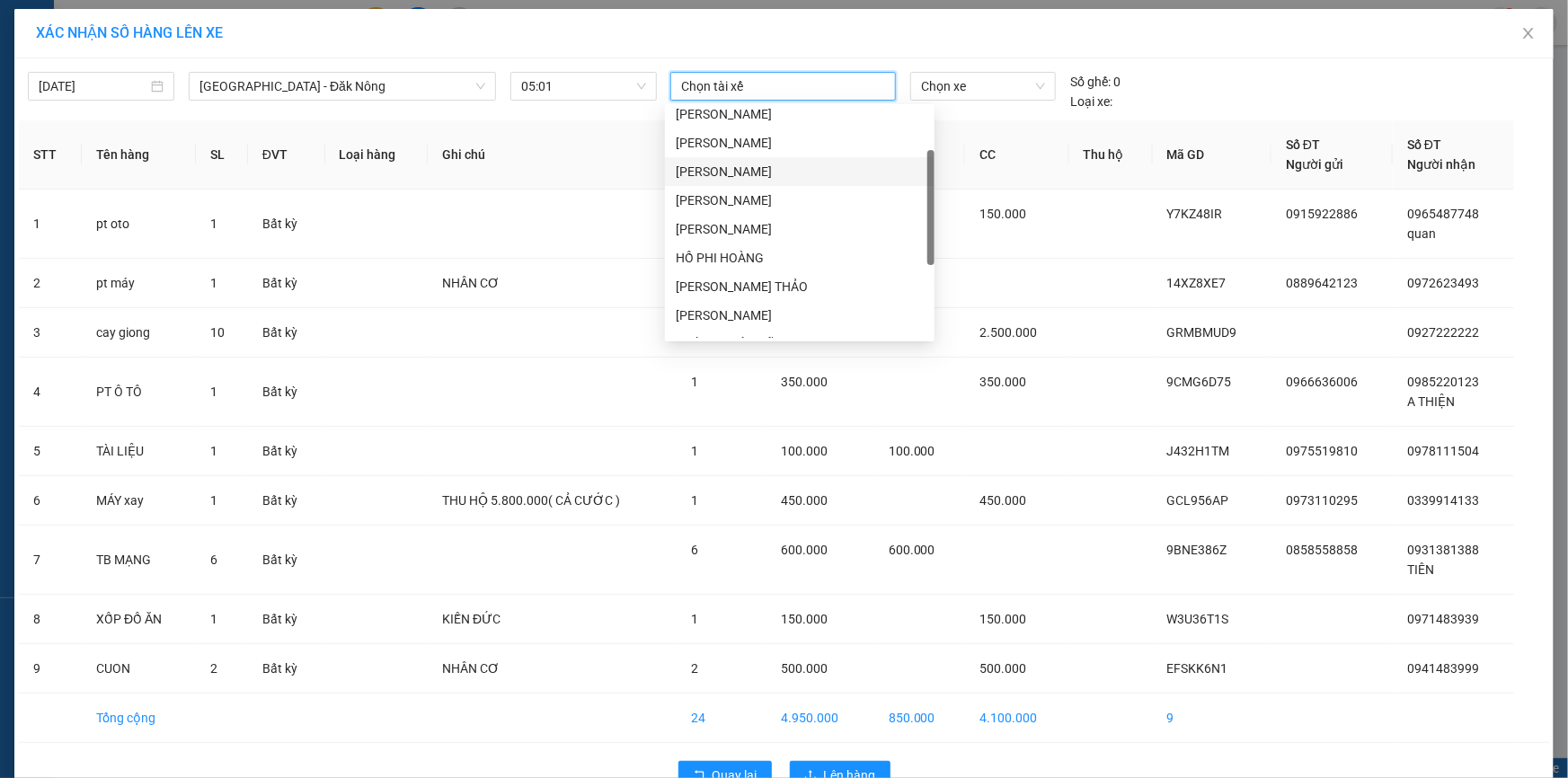
scroll to position [13, 0]
click at [783, 187] on div "[PERSON_NAME]" at bounding box center [799, 195] width 248 height 20
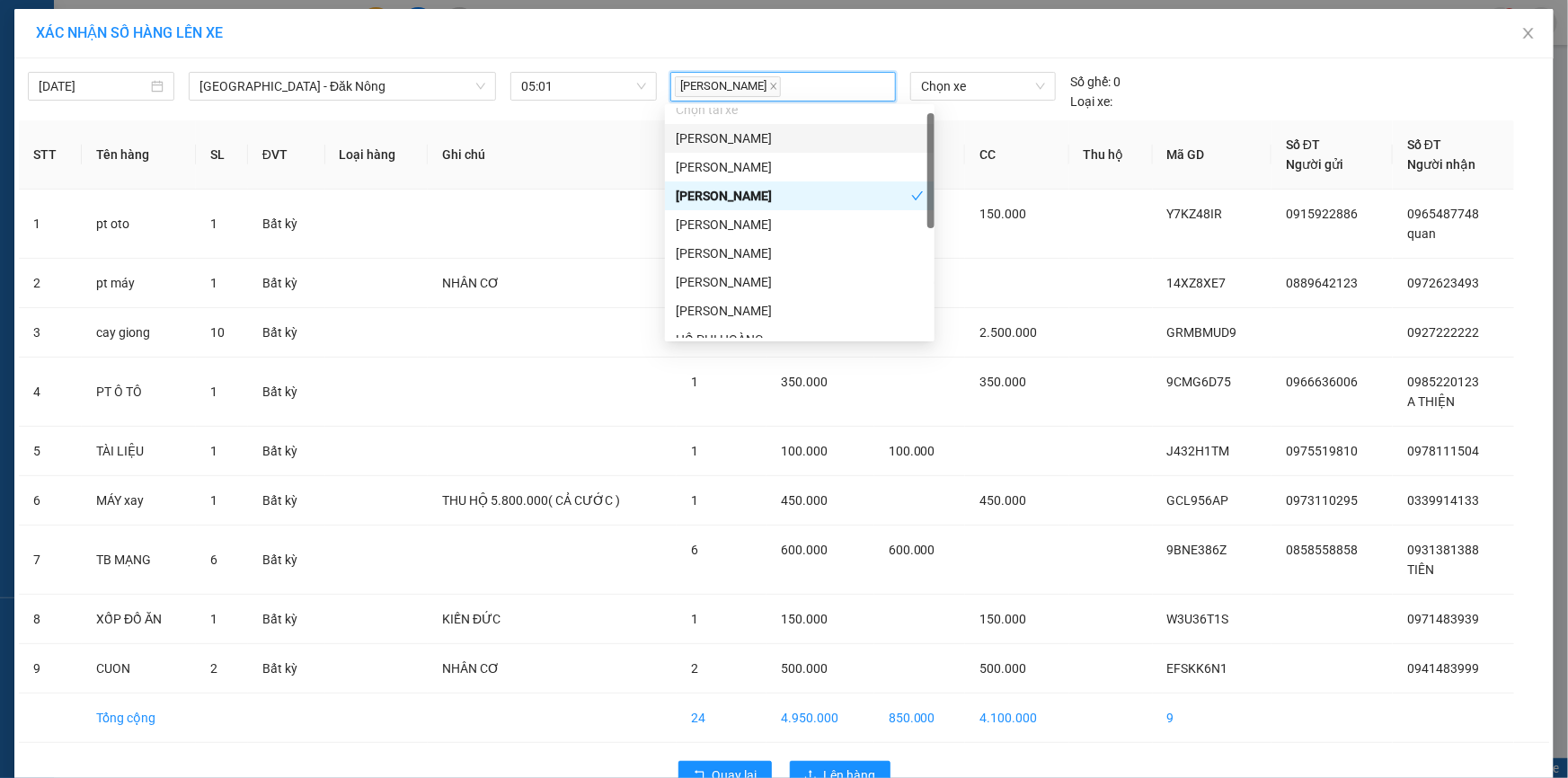
click at [958, 106] on div "Chọn xe" at bounding box center [983, 91] width 160 height 39
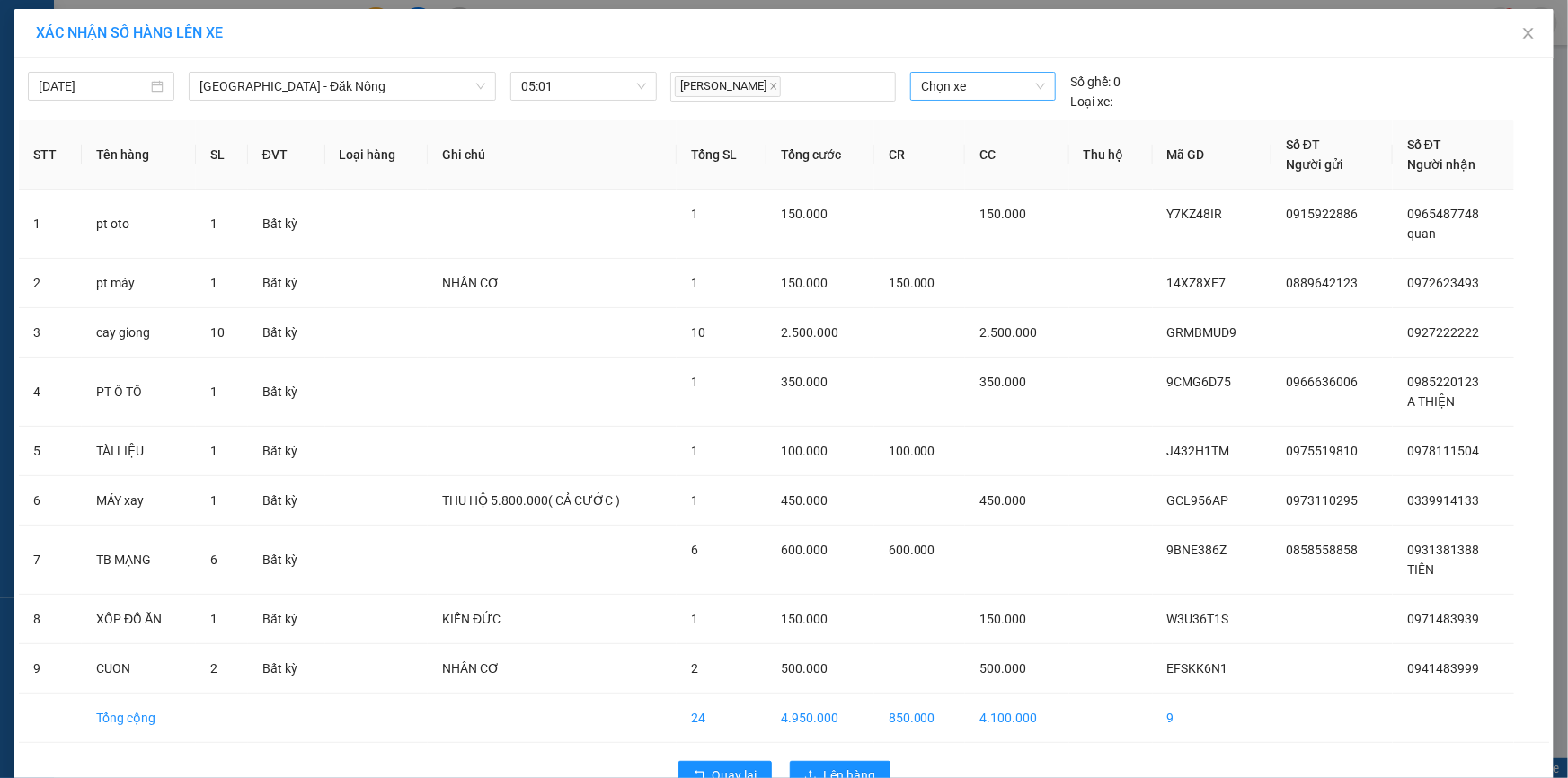
drag, startPoint x: 959, startPoint y: 90, endPoint x: 949, endPoint y: 100, distance: 14.1
click at [957, 91] on span "Chọn xe" at bounding box center [983, 85] width 124 height 27
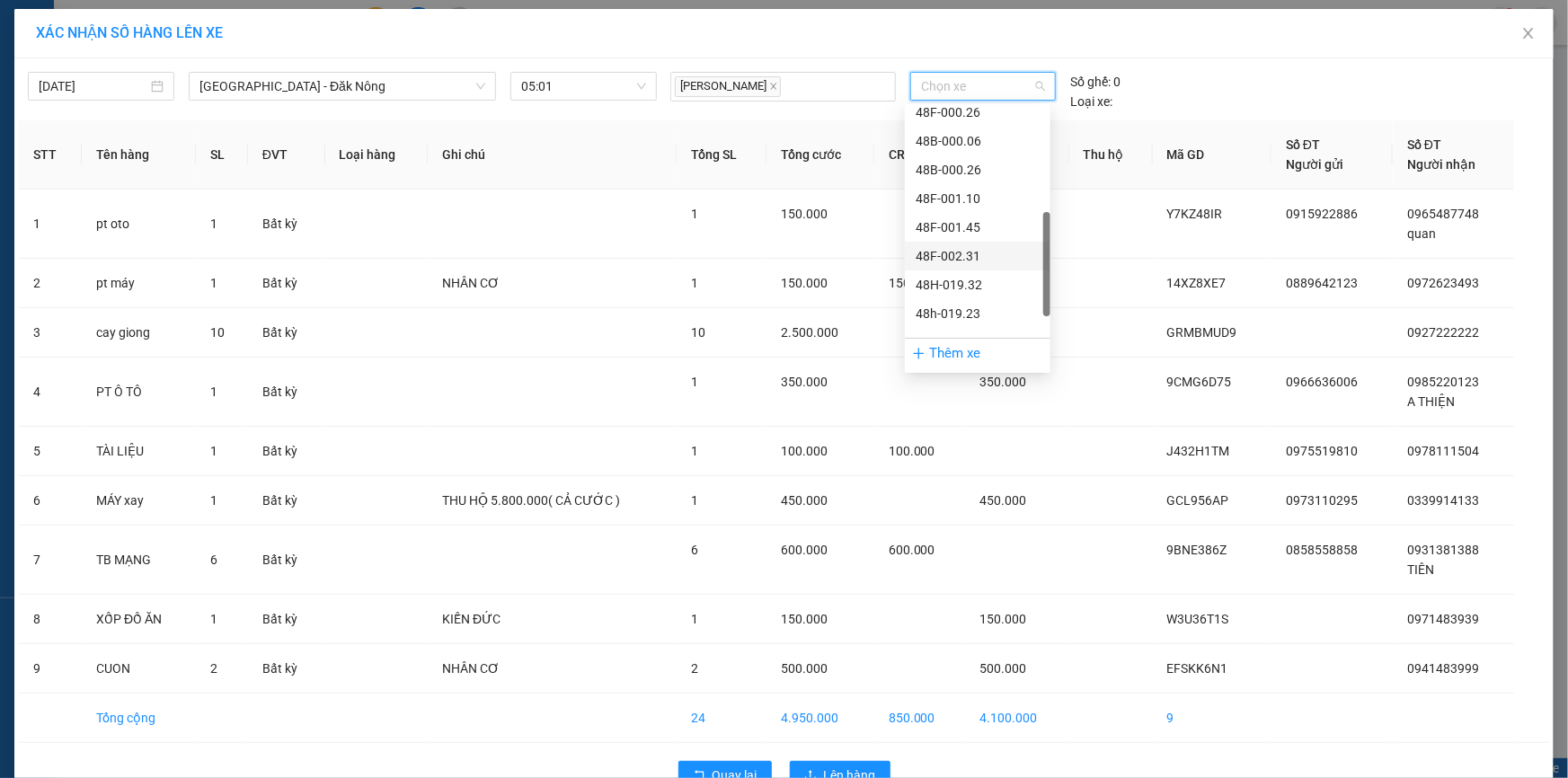
scroll to position [402, 0]
click at [972, 268] on div "48B-019.23" at bounding box center [977, 267] width 124 height 20
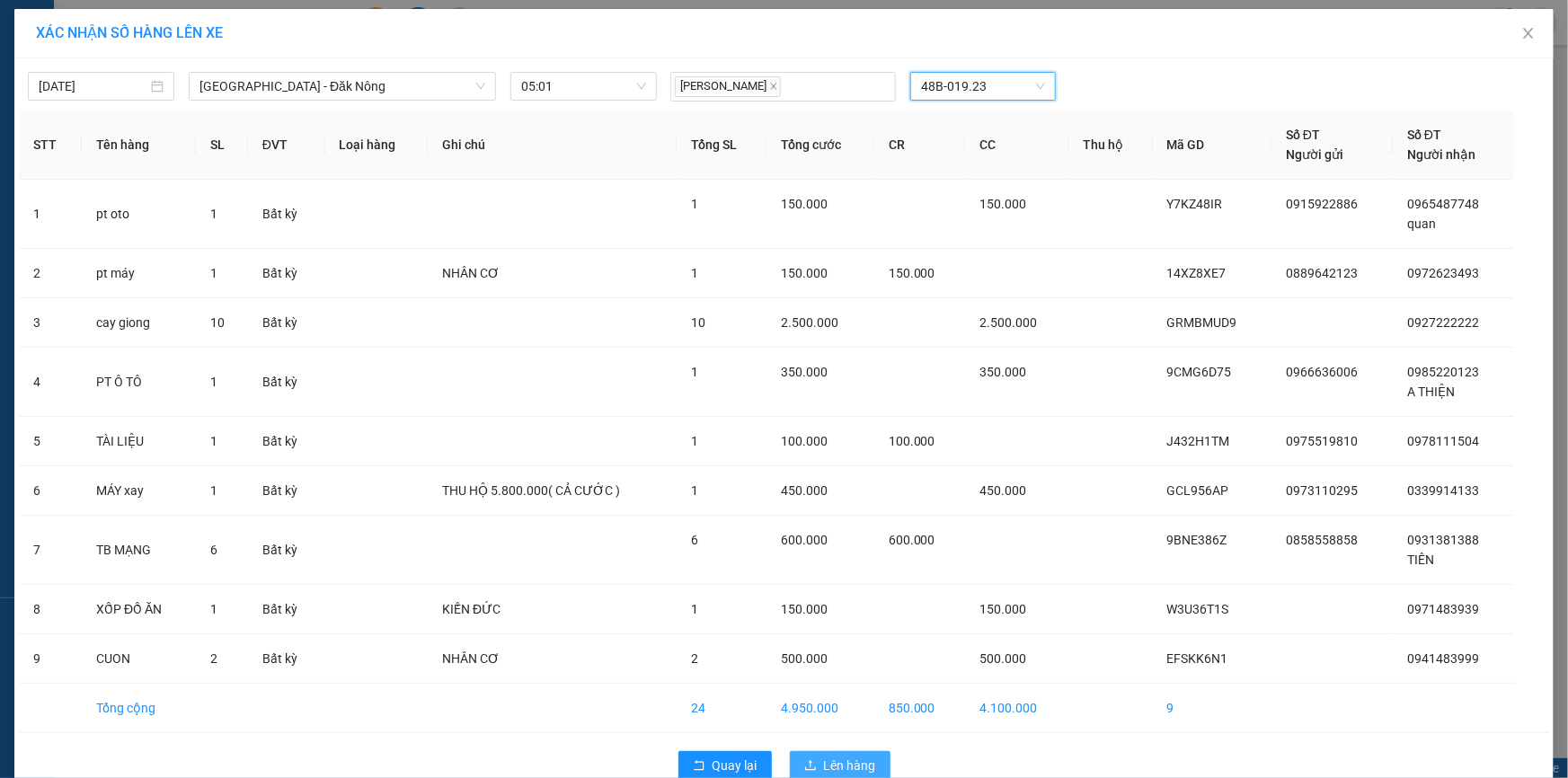
click at [858, 750] on span "Lên hàng" at bounding box center [849, 766] width 52 height 20
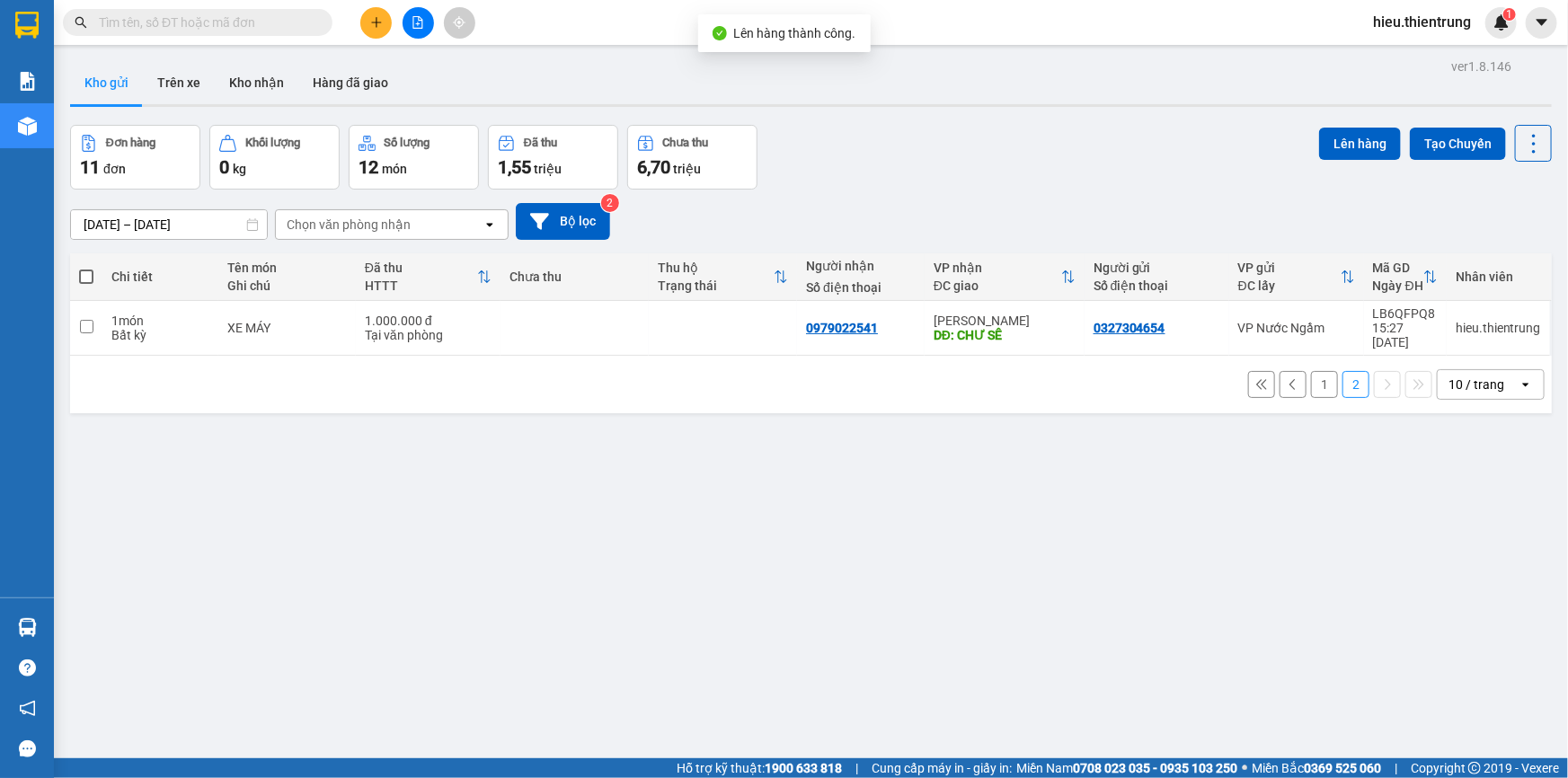
click at [1311, 371] on button "1" at bounding box center [1324, 384] width 27 height 27
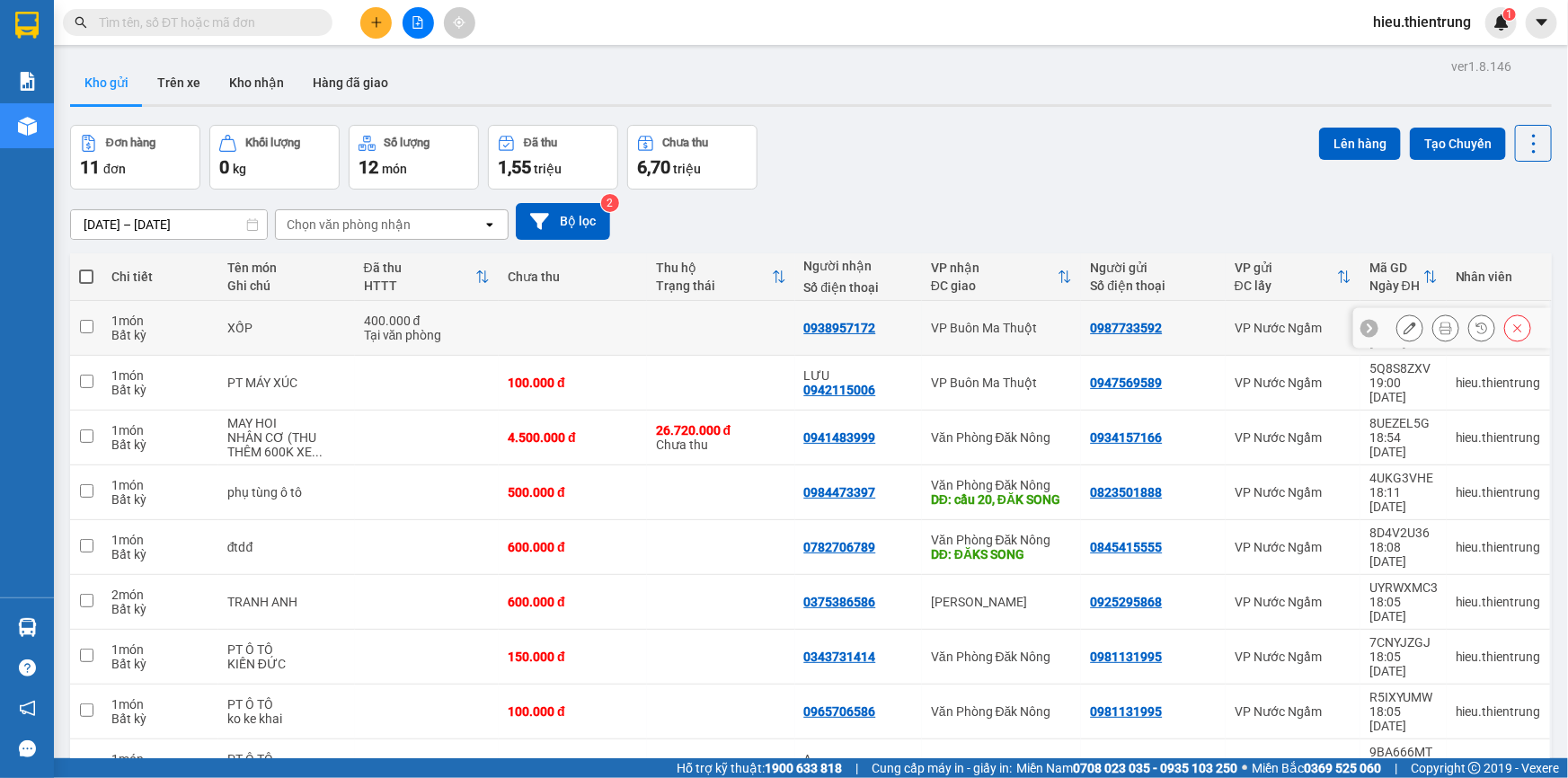
click at [81, 320] on input "checkbox" at bounding box center [86, 327] width 14 height 14
checkbox input "true"
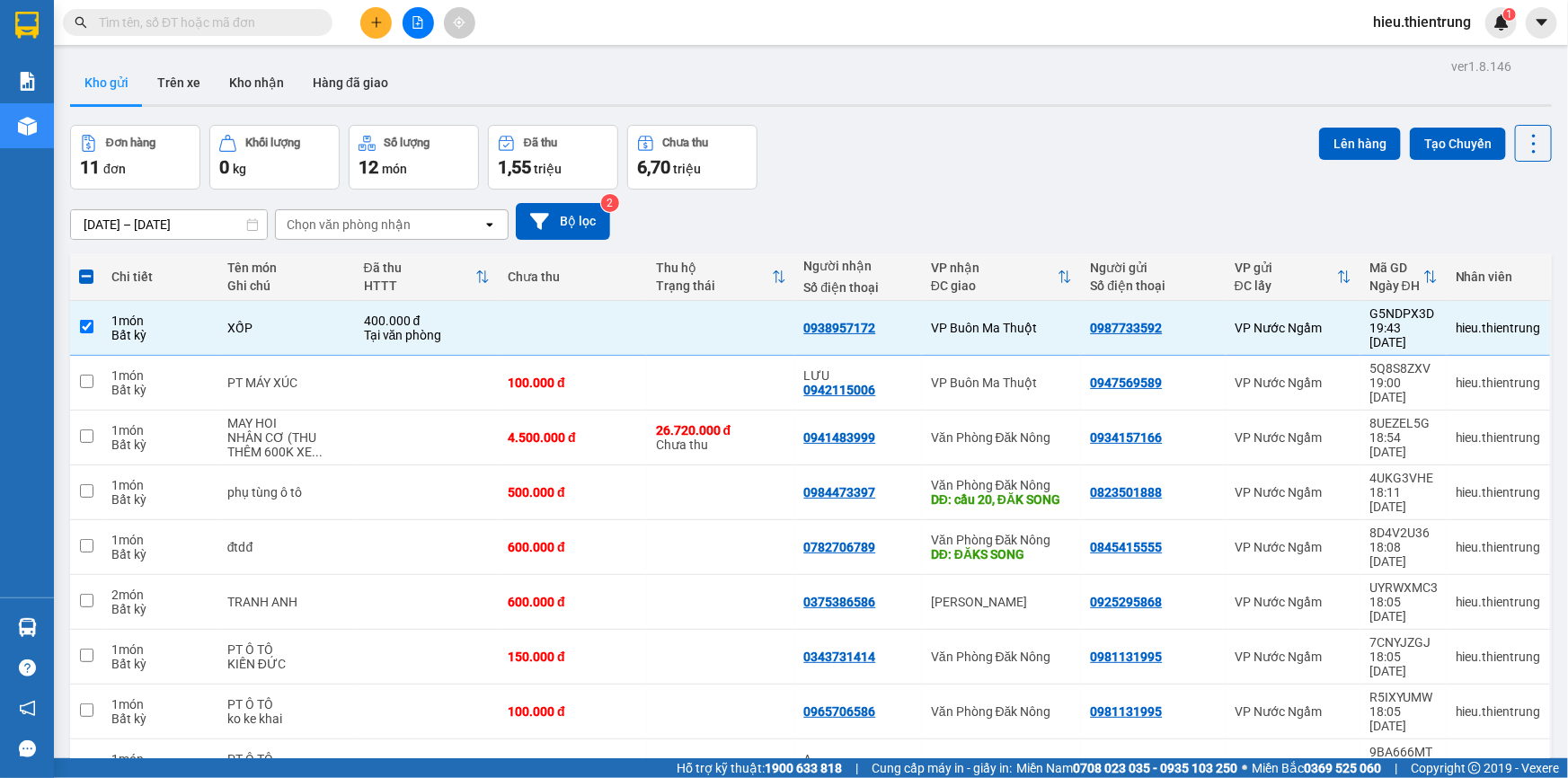
click at [91, 273] on span at bounding box center [86, 277] width 15 height 15
click at [86, 268] on input "checkbox" at bounding box center [86, 268] width 0 height 0
checkbox input "true"
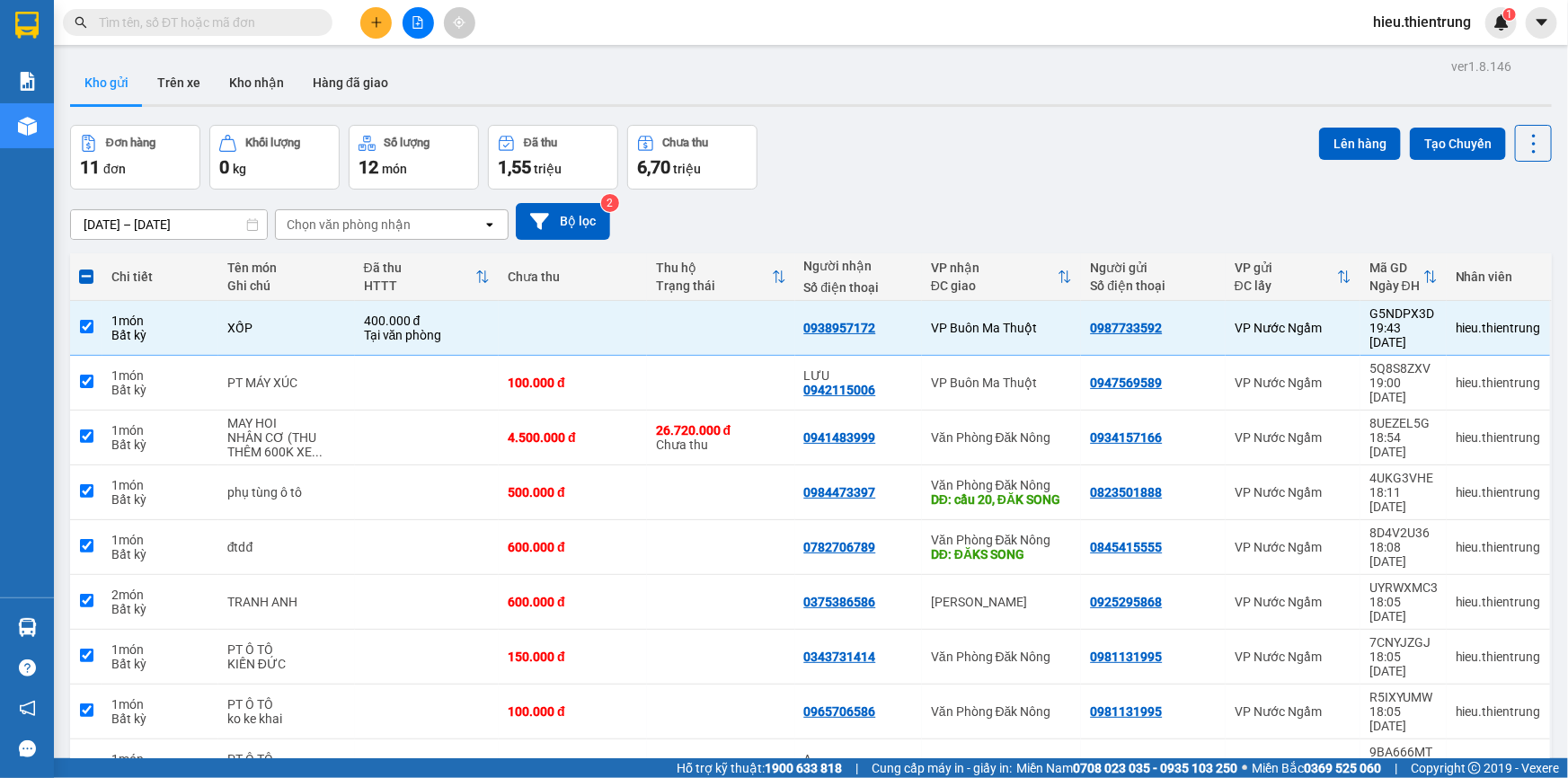
checkbox input "true"
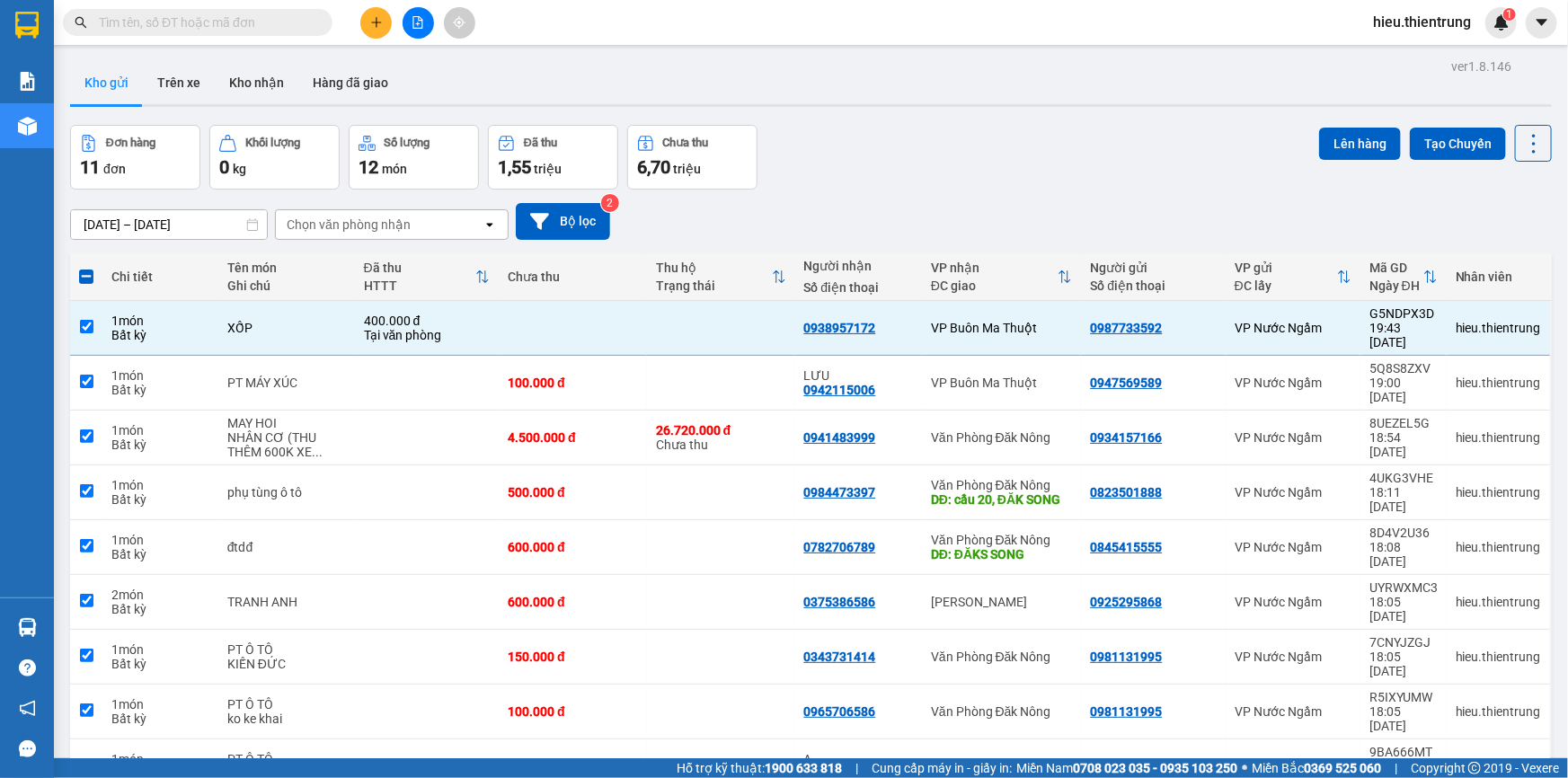
checkbox input "true"
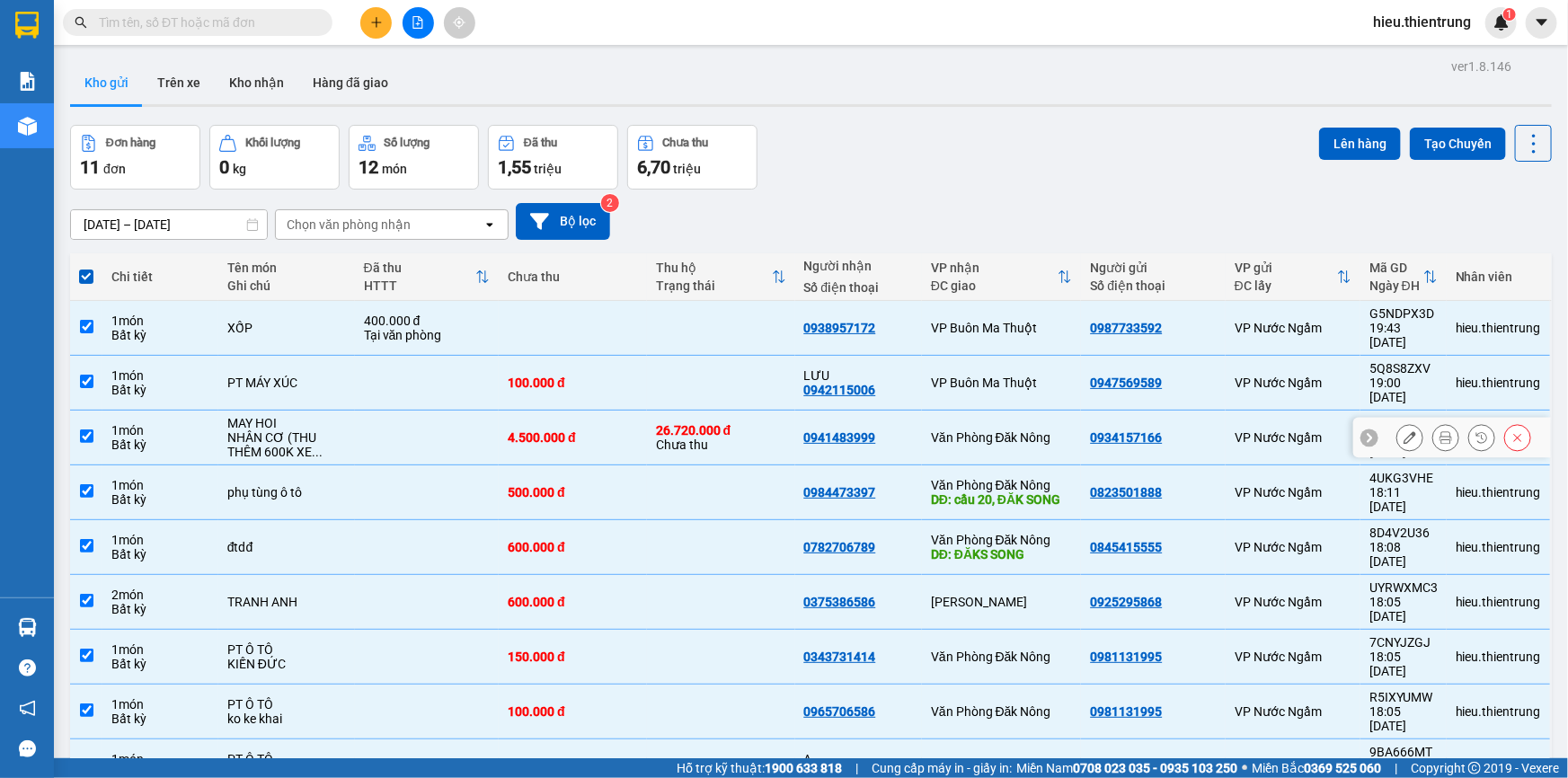
click at [78, 411] on td at bounding box center [85, 438] width 32 height 55
checkbox input "false"
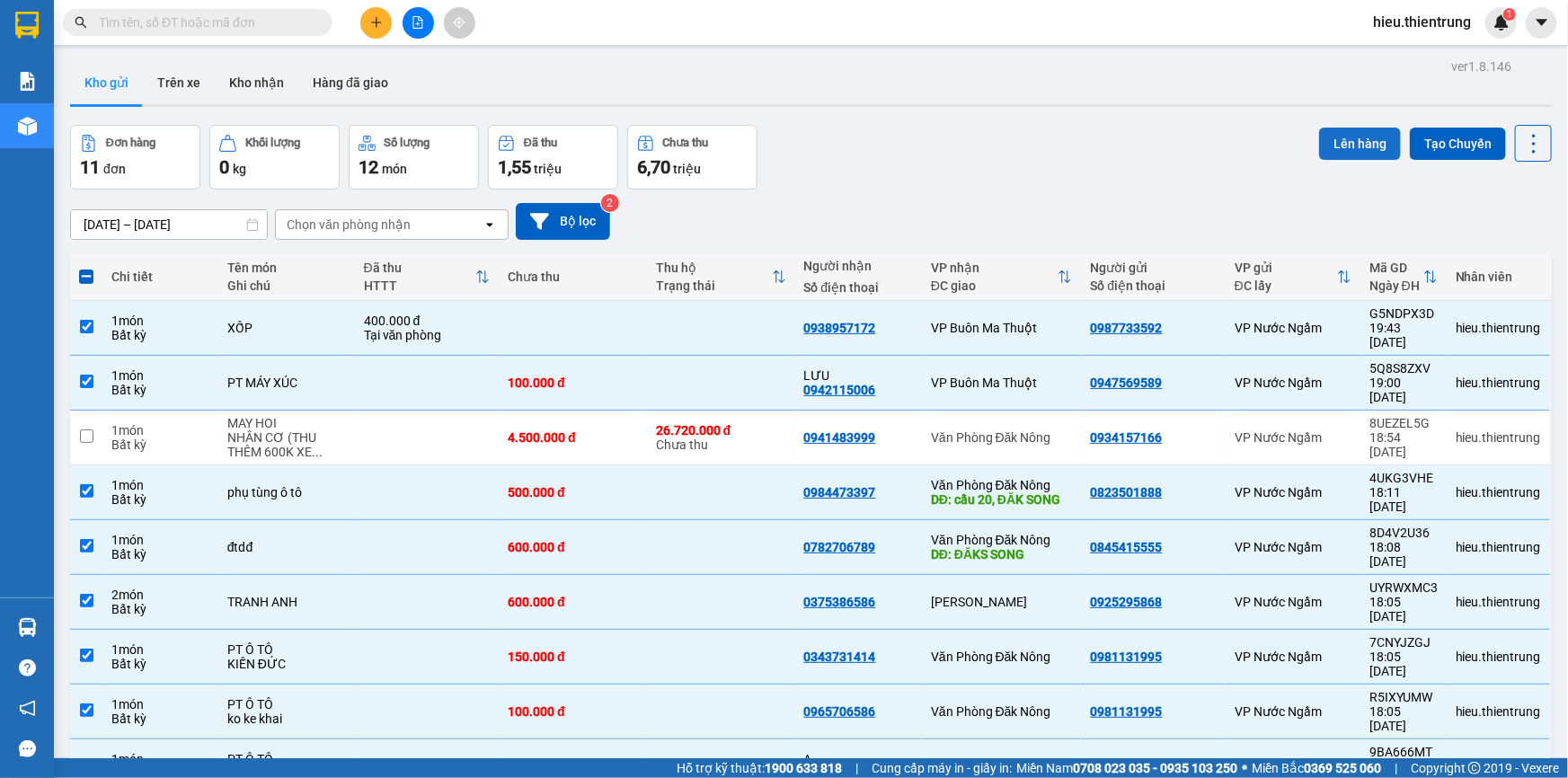
click at [1319, 143] on button "Lên hàng" at bounding box center [1359, 143] width 81 height 32
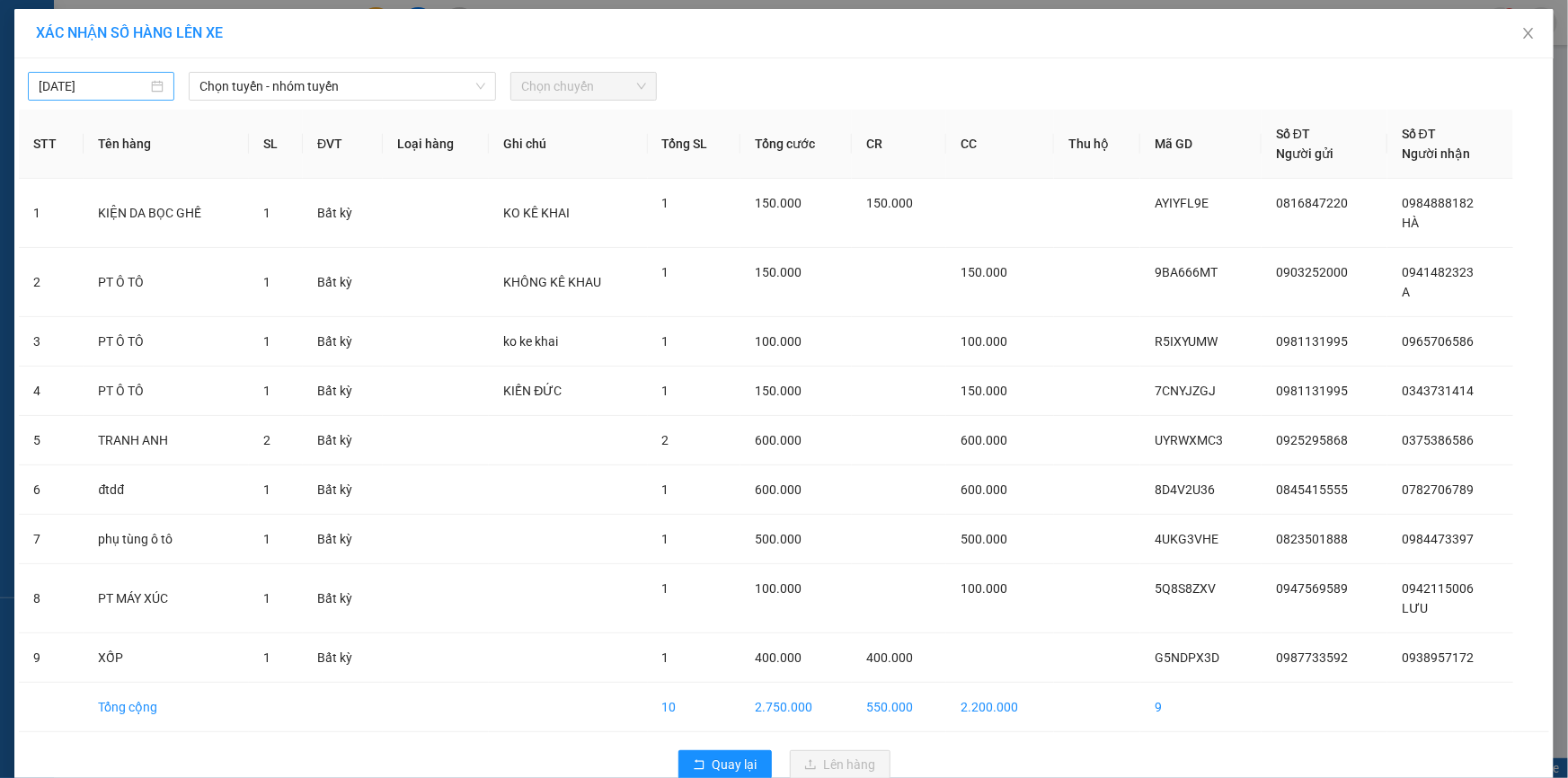
click at [88, 90] on input "[DATE]" at bounding box center [92, 86] width 109 height 20
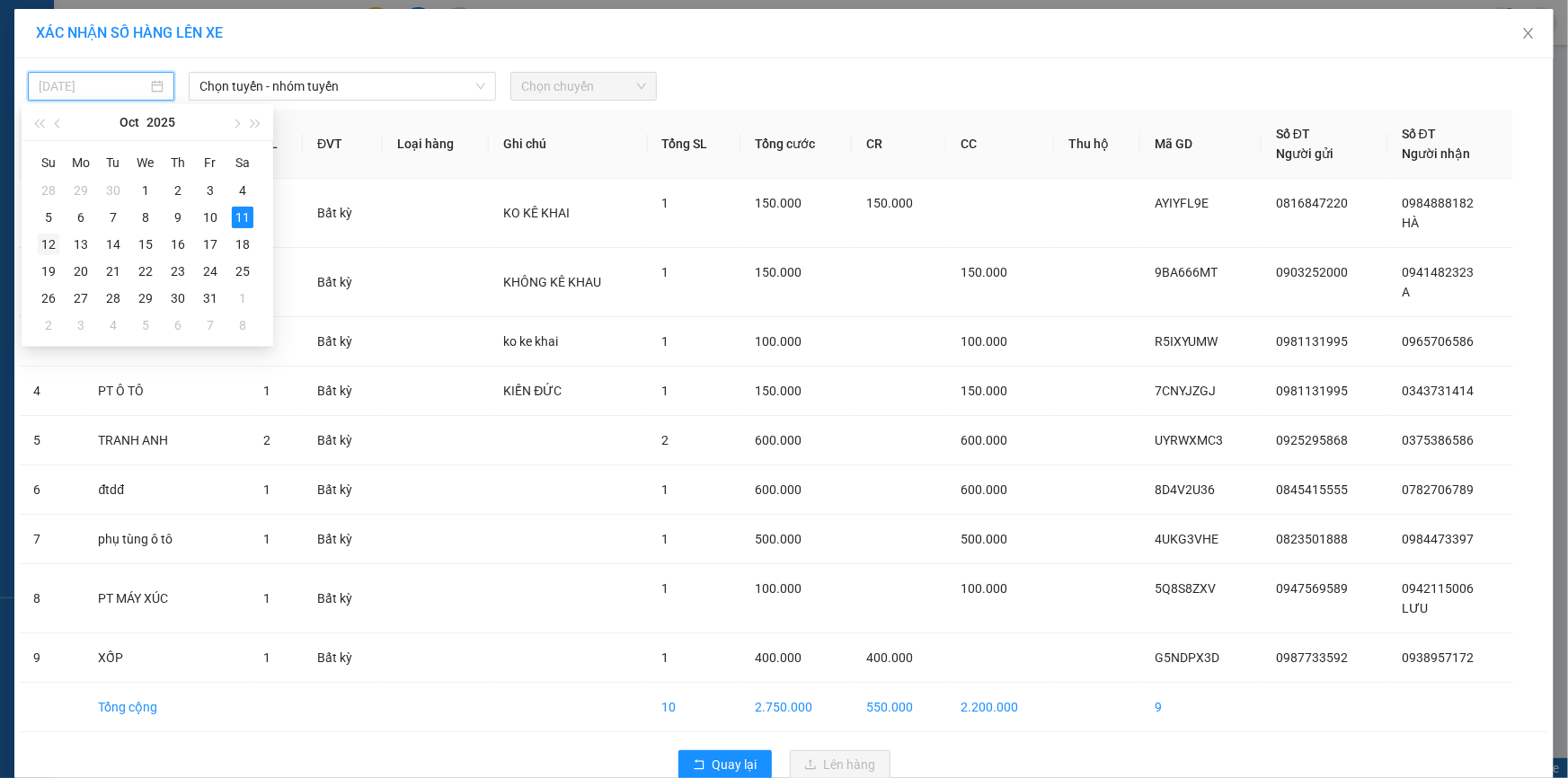
click at [53, 239] on div "12" at bounding box center [48, 245] width 22 height 22
type input "[DATE]"
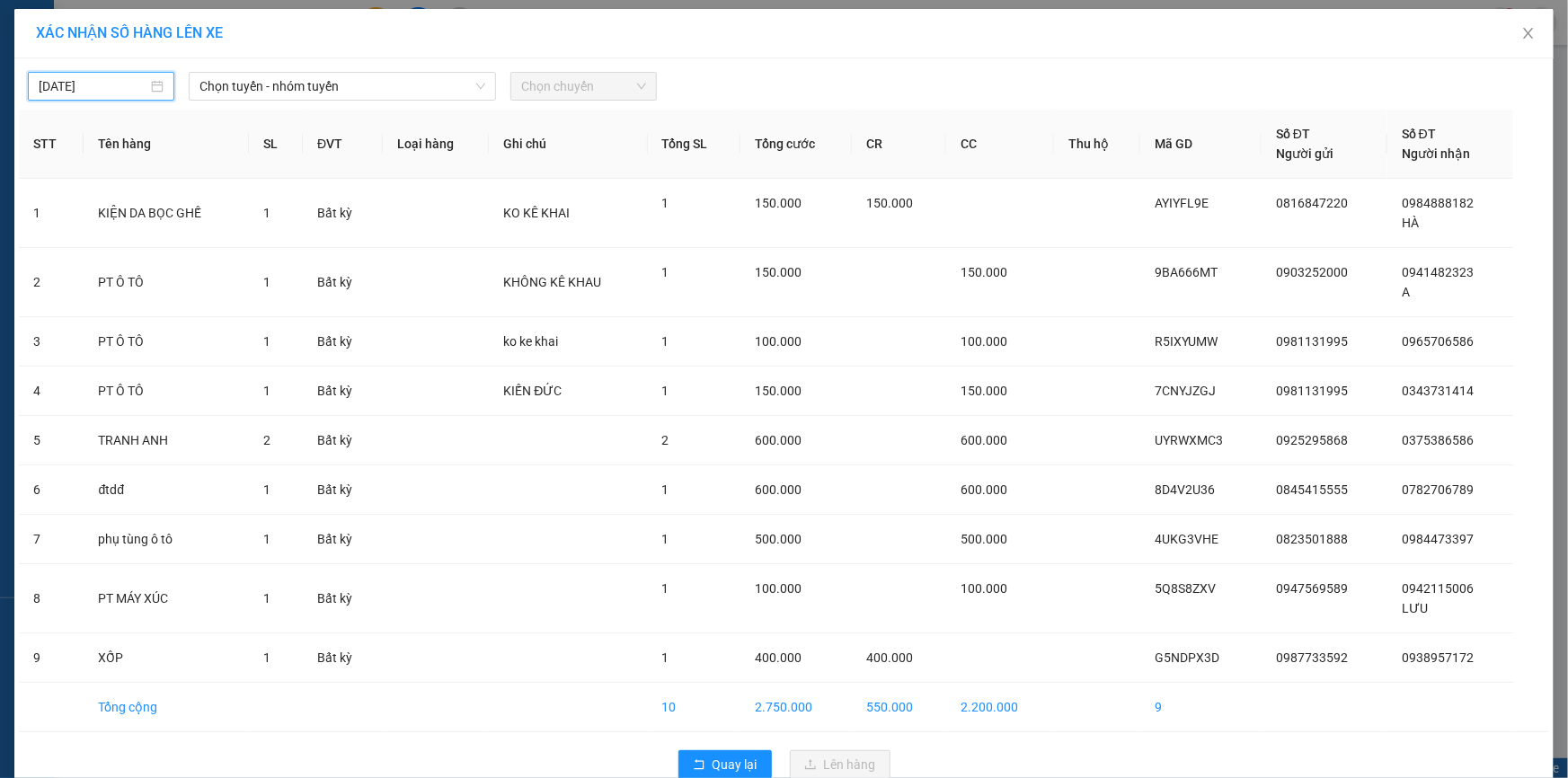
click at [374, 60] on div "[DATE] Chọn tuyến - nhóm tuyến Chọn chuyến STT Tên hàng SL ĐVT Loại hàng Ghi ch…" at bounding box center [784, 425] width 1540 height 735
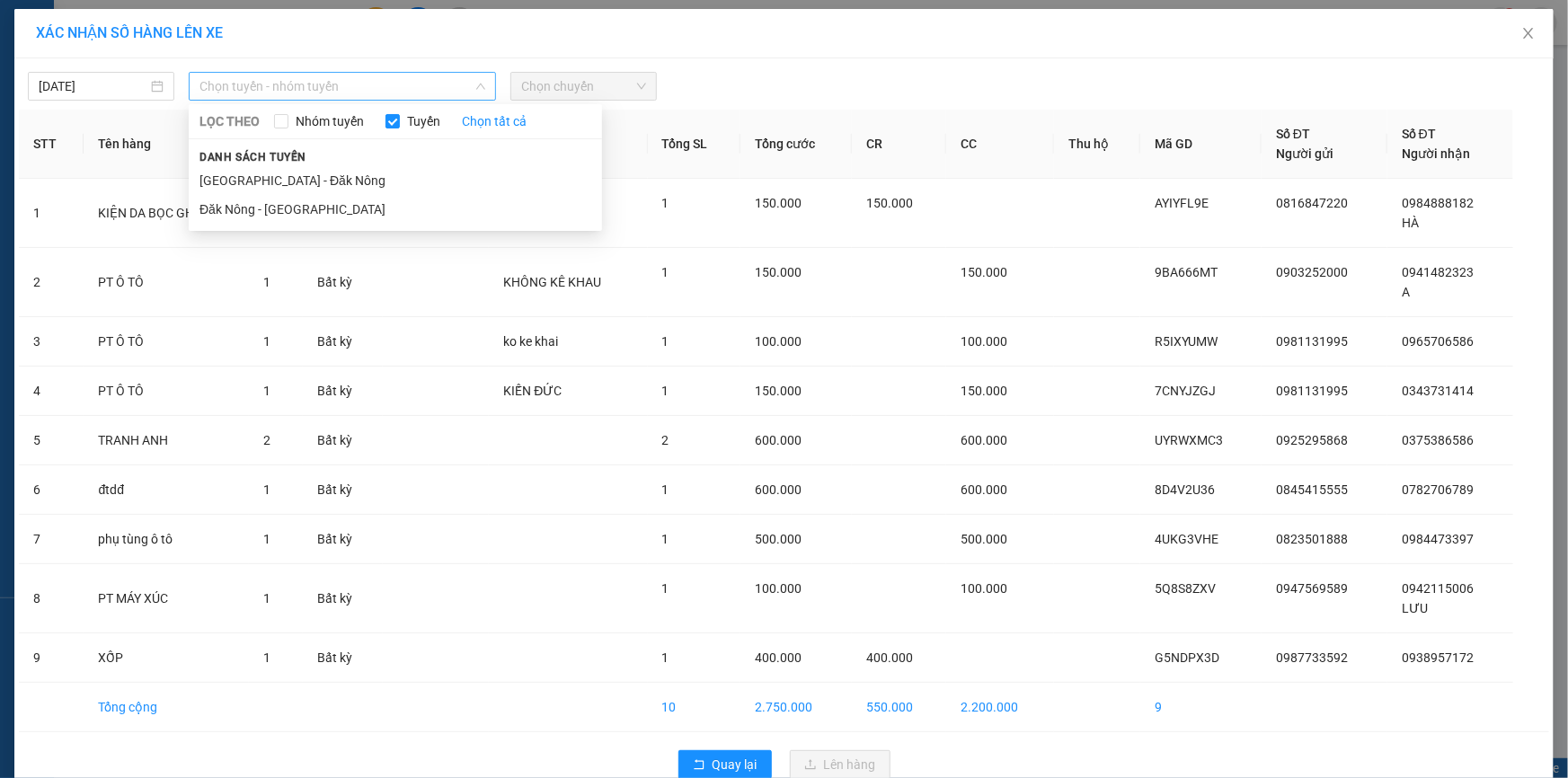
click at [363, 78] on span "Chọn tuyến - nhóm tuyến" at bounding box center [342, 85] width 286 height 27
click at [261, 203] on li "Đăk Nông - [GEOGRAPHIC_DATA]" at bounding box center [395, 209] width 413 height 28
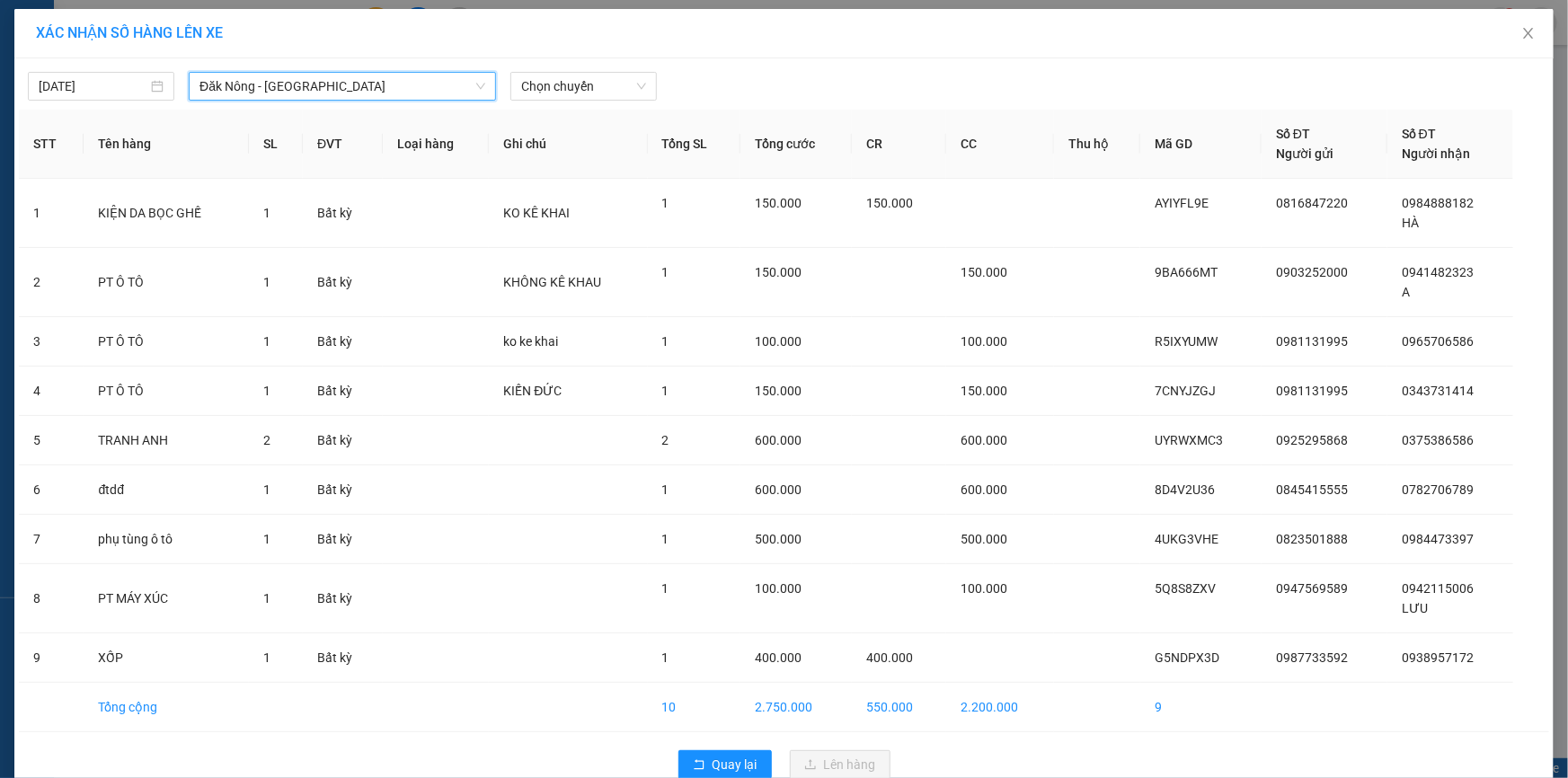
click at [321, 107] on div "[DATE] Đăk Nông - [GEOGRAPHIC_DATA] [GEOGRAPHIC_DATA] - [GEOGRAPHIC_DATA] LỌC T…" at bounding box center [784, 425] width 1540 height 735
click at [320, 96] on span "Đăk Nông - [GEOGRAPHIC_DATA]" at bounding box center [342, 85] width 286 height 27
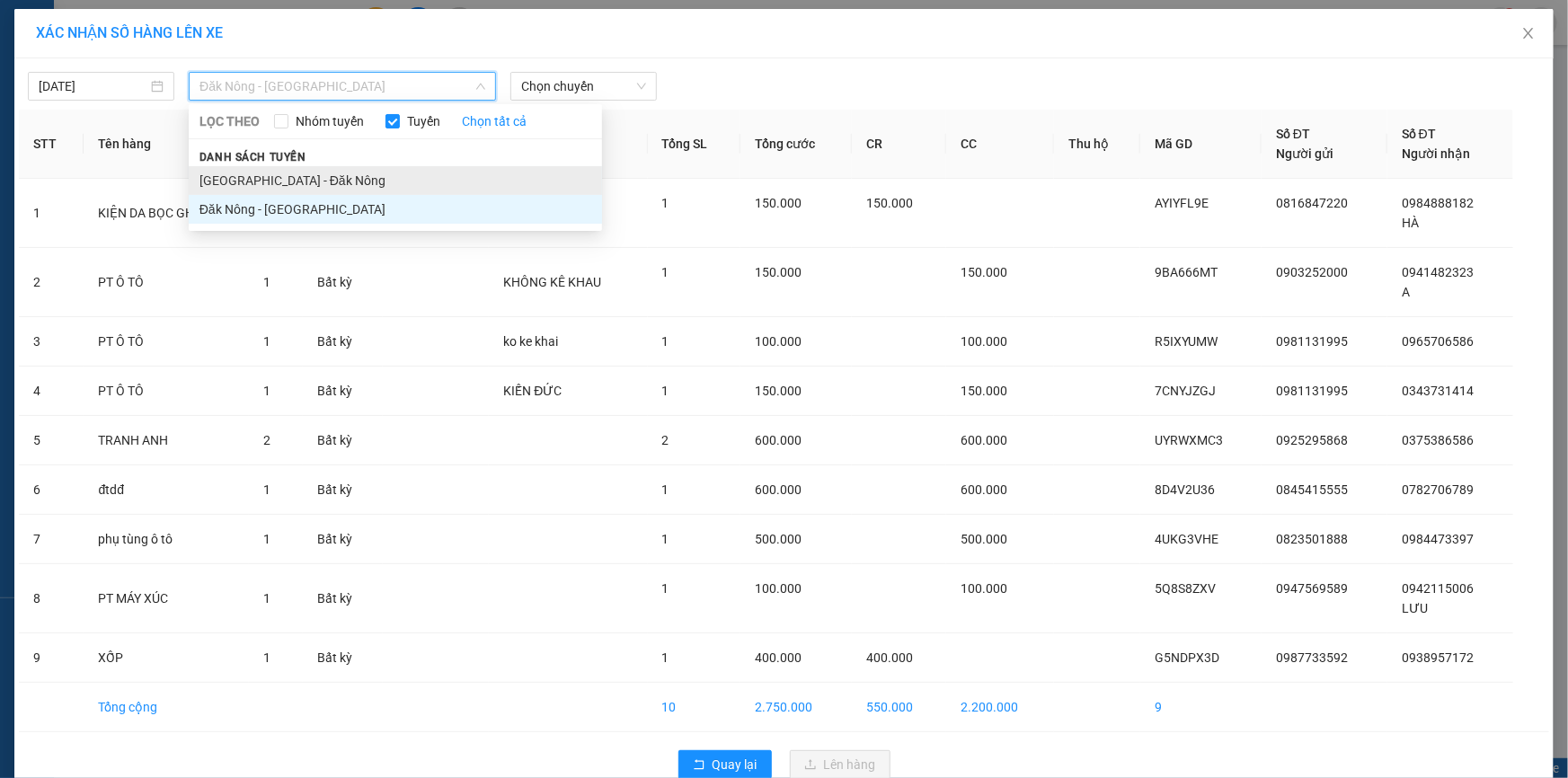
click at [273, 174] on li "[GEOGRAPHIC_DATA] - Đăk Nông" at bounding box center [395, 180] width 413 height 28
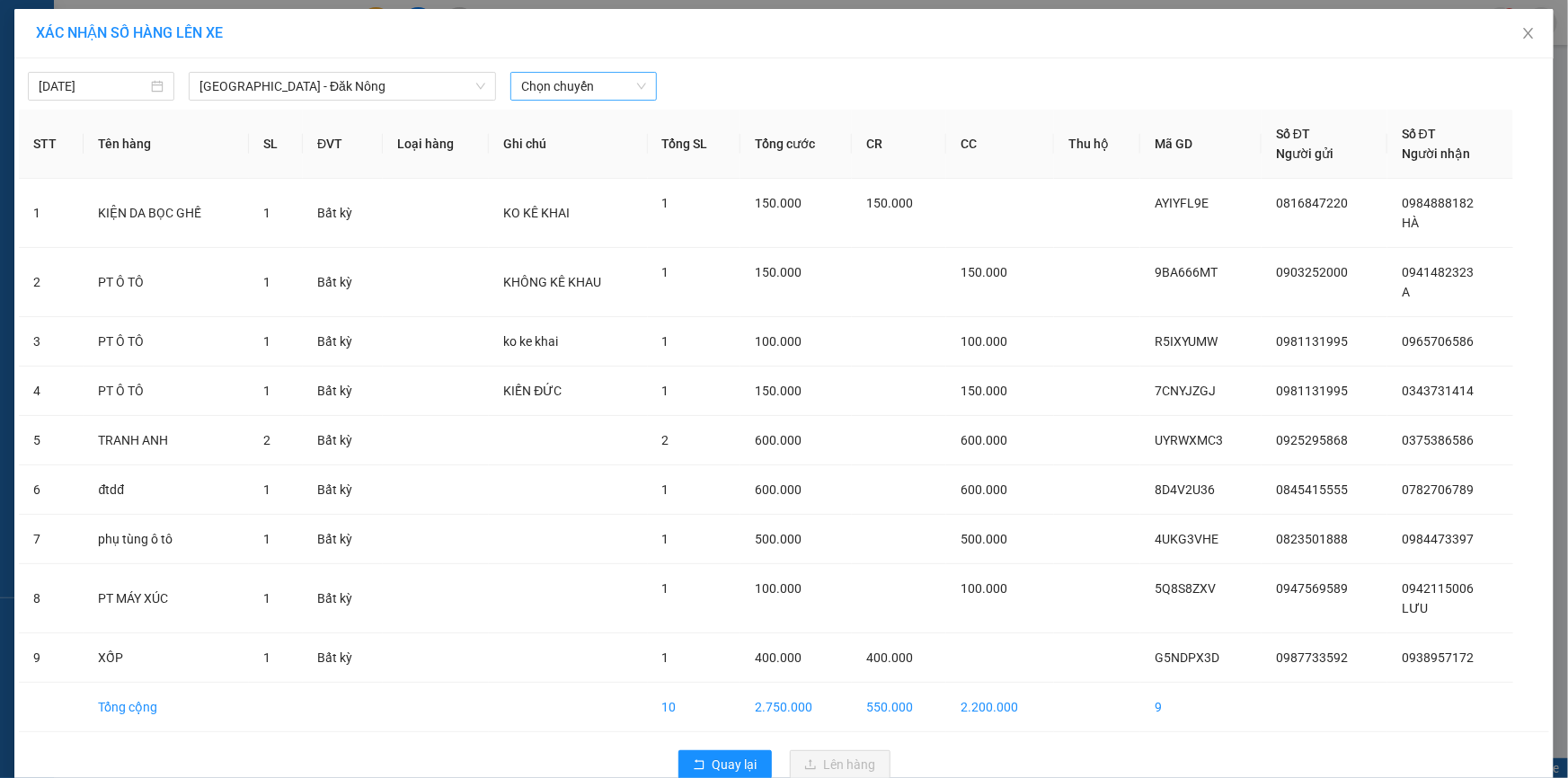
click at [609, 72] on div "[DATE] [GEOGRAPHIC_DATA] - [GEOGRAPHIC_DATA] Nông LỌC THEO Nhóm tuyến Tuyến Chọ…" at bounding box center [784, 82] width 1530 height 37
drag, startPoint x: 567, startPoint y: 92, endPoint x: 557, endPoint y: 109, distance: 19.7
click at [567, 96] on span "Chọn chuyến" at bounding box center [583, 85] width 125 height 27
click at [542, 173] on div "05:01 - 48B-019.23" at bounding box center [585, 180] width 140 height 20
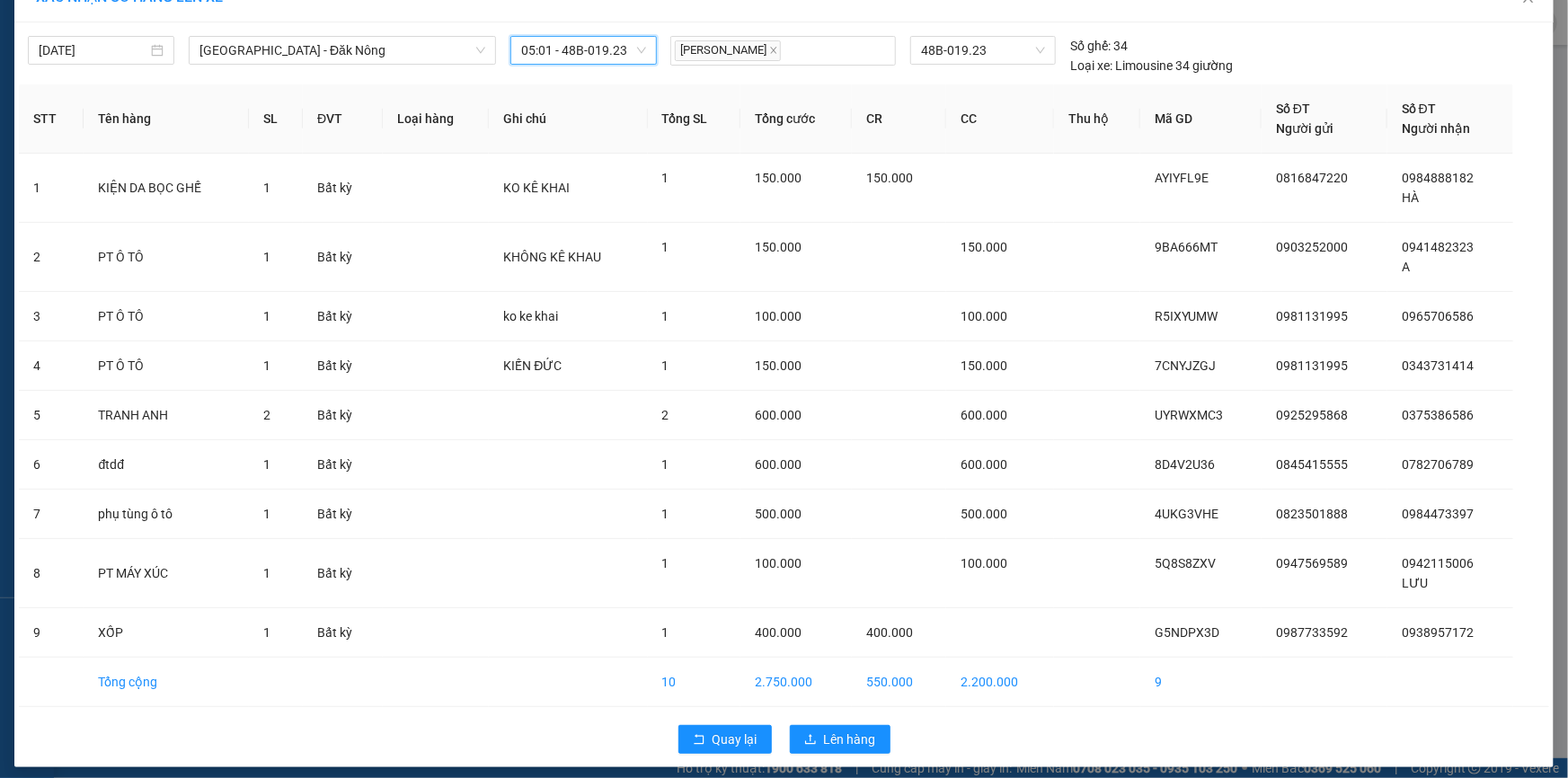
scroll to position [45, 0]
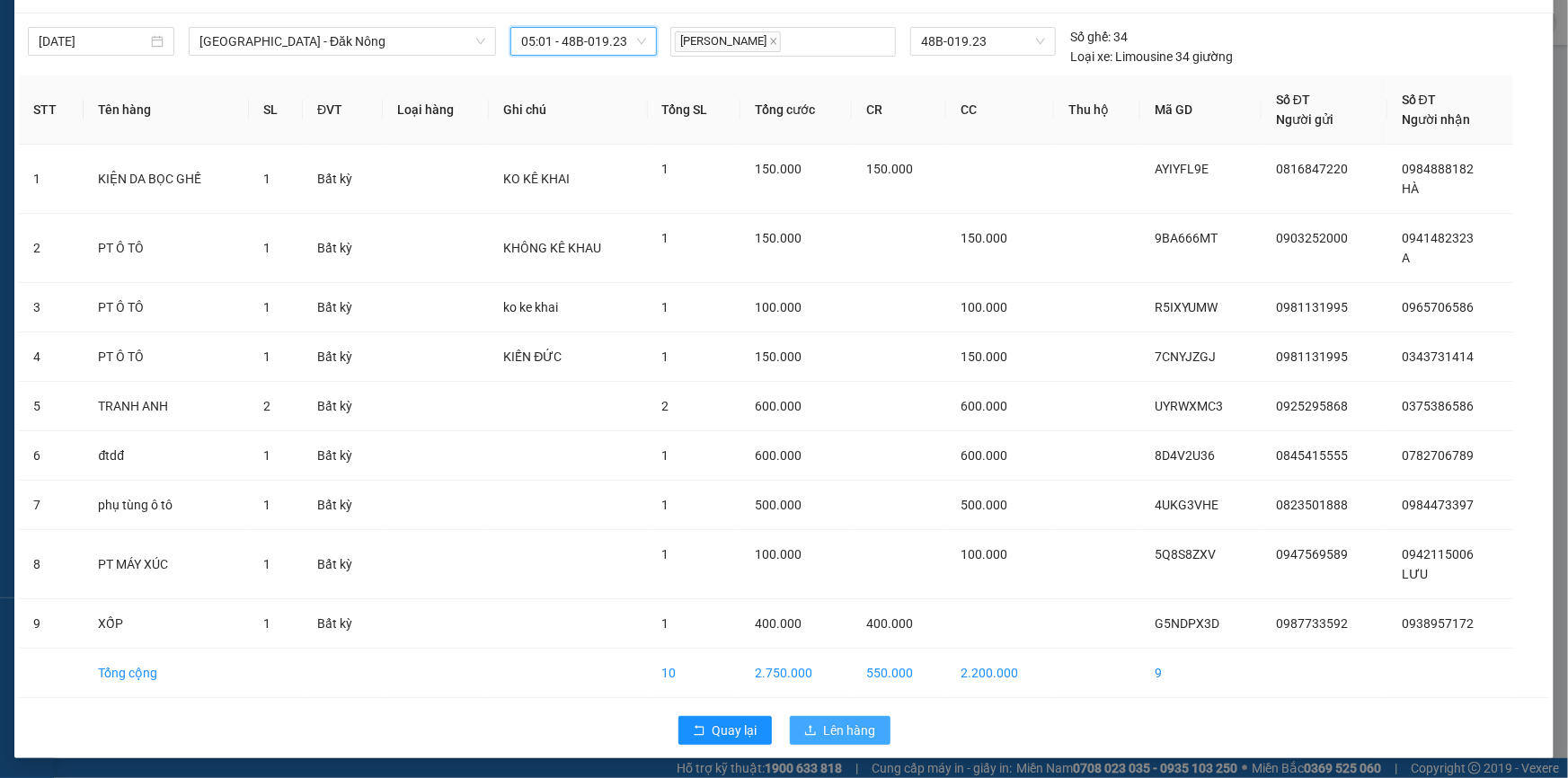
click at [835, 735] on span "Lên hàng" at bounding box center [849, 731] width 52 height 20
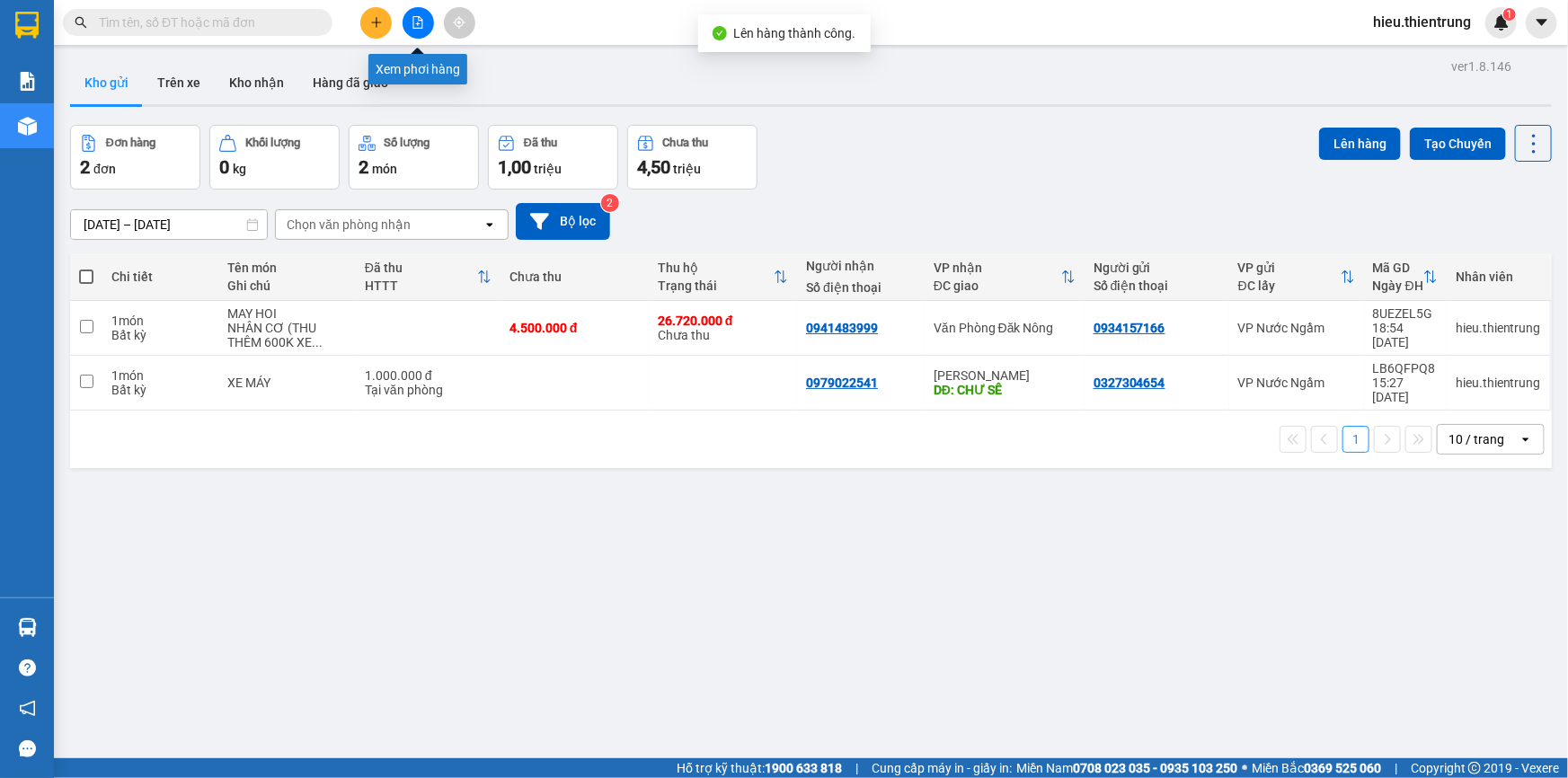
click at [428, 18] on button at bounding box center [418, 23] width 31 height 31
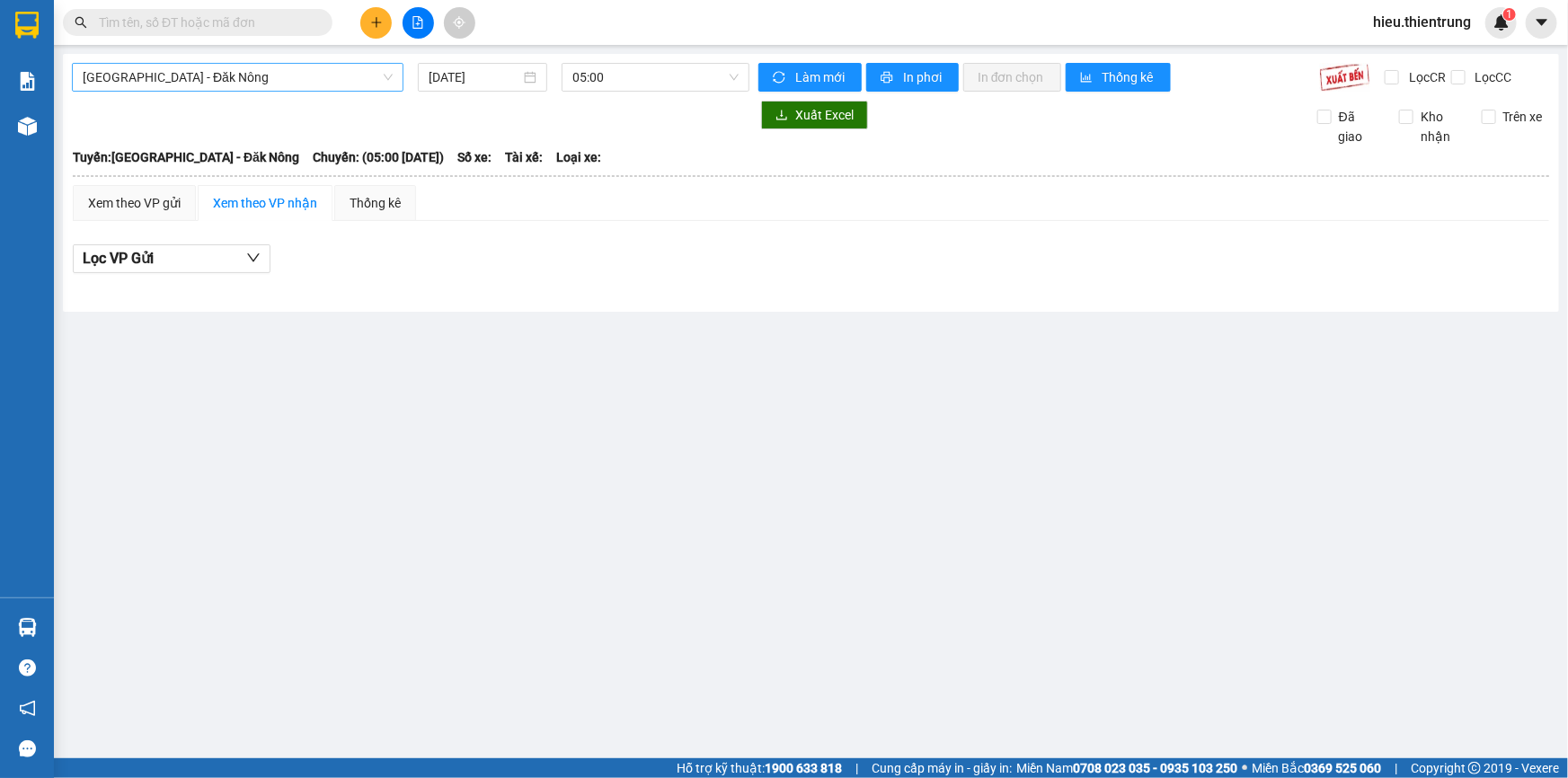
drag, startPoint x: 294, startPoint y: 48, endPoint x: 281, endPoint y: 72, distance: 27.3
click at [292, 52] on main "[GEOGRAPHIC_DATA] - Đăk Nông [DATE] 05:00 Làm mới In phơi In đơn chọn Thống kê …" at bounding box center [784, 379] width 1568 height 758
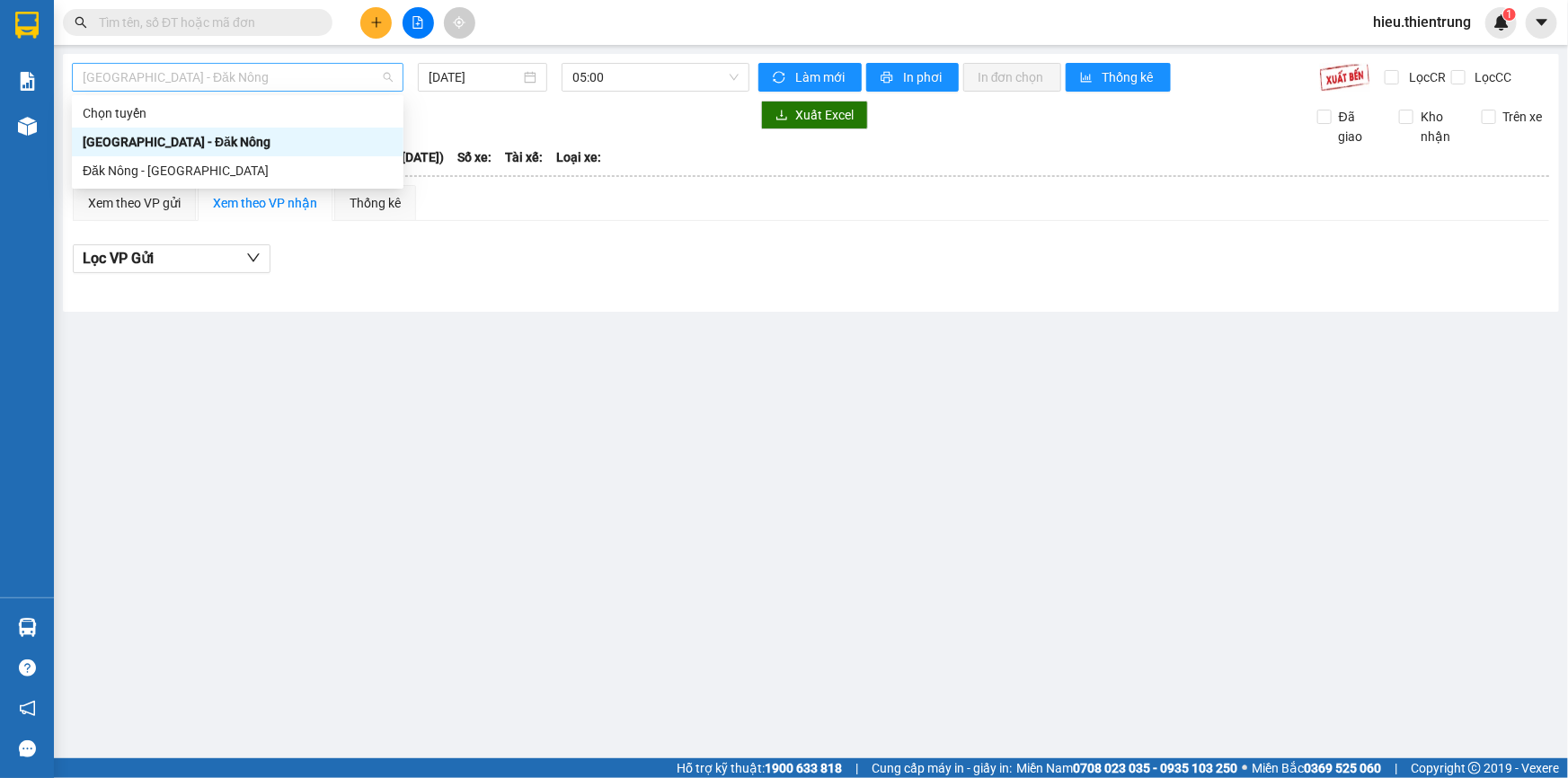
click at [273, 84] on span "[GEOGRAPHIC_DATA] - Đăk Nông" at bounding box center [238, 77] width 310 height 27
click at [505, 81] on input "[DATE]" at bounding box center [474, 78] width 91 height 20
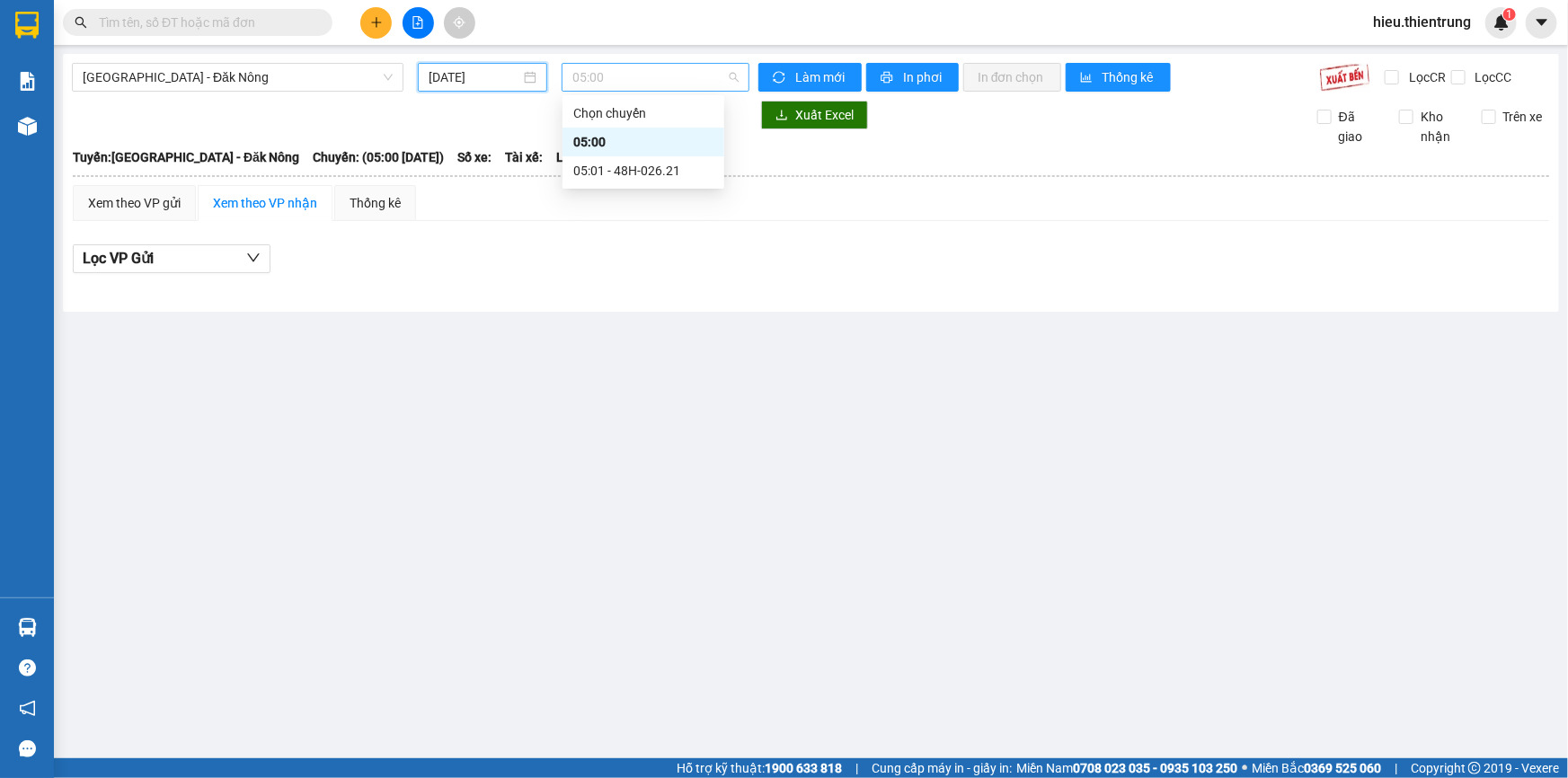
drag, startPoint x: 578, startPoint y: 65, endPoint x: 587, endPoint y: 74, distance: 12.7
click at [579, 67] on span "05:00" at bounding box center [655, 77] width 166 height 27
click at [464, 69] on input "[DATE]" at bounding box center [474, 78] width 91 height 20
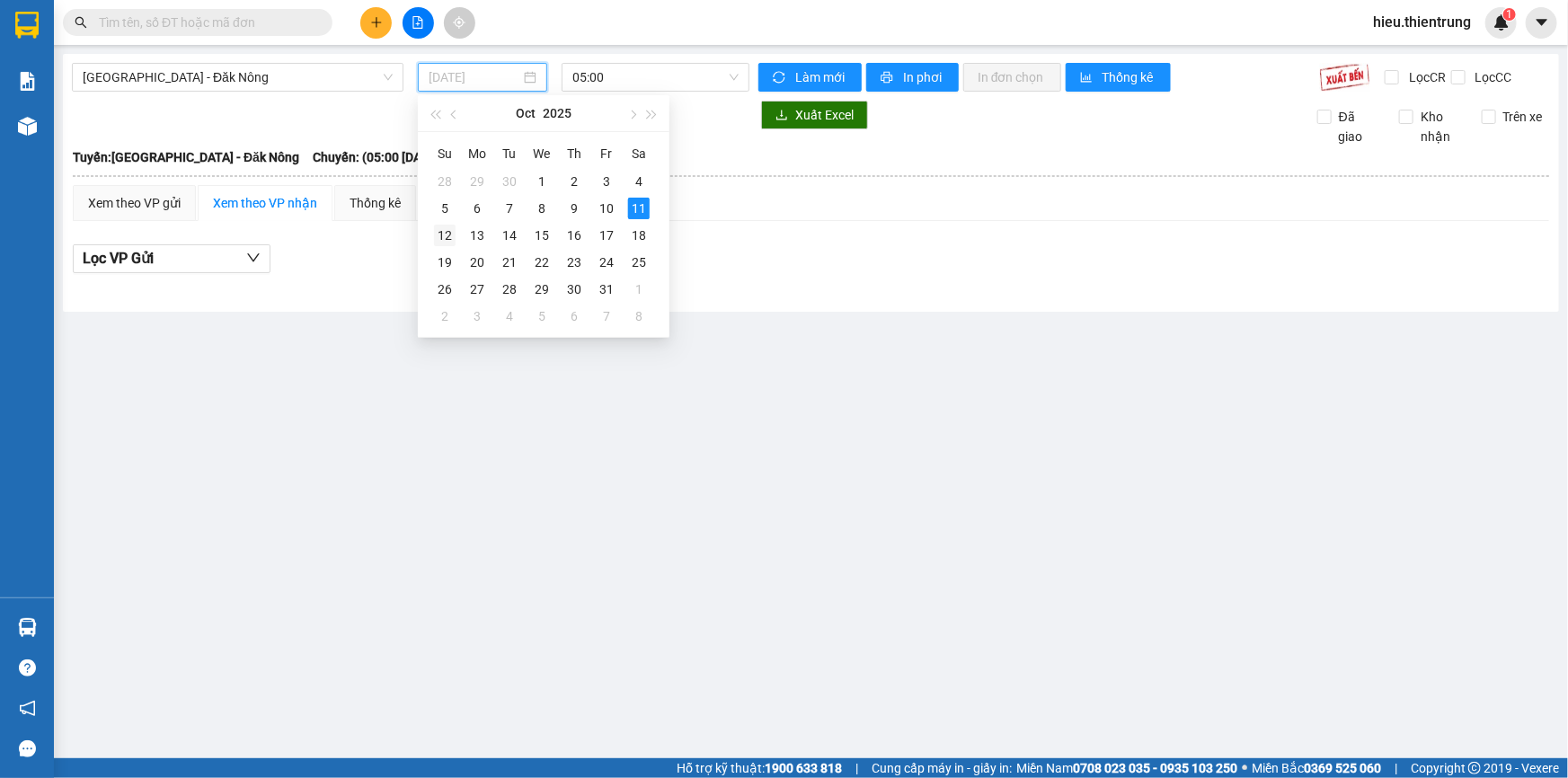
click at [444, 234] on div "12" at bounding box center [445, 236] width 22 height 22
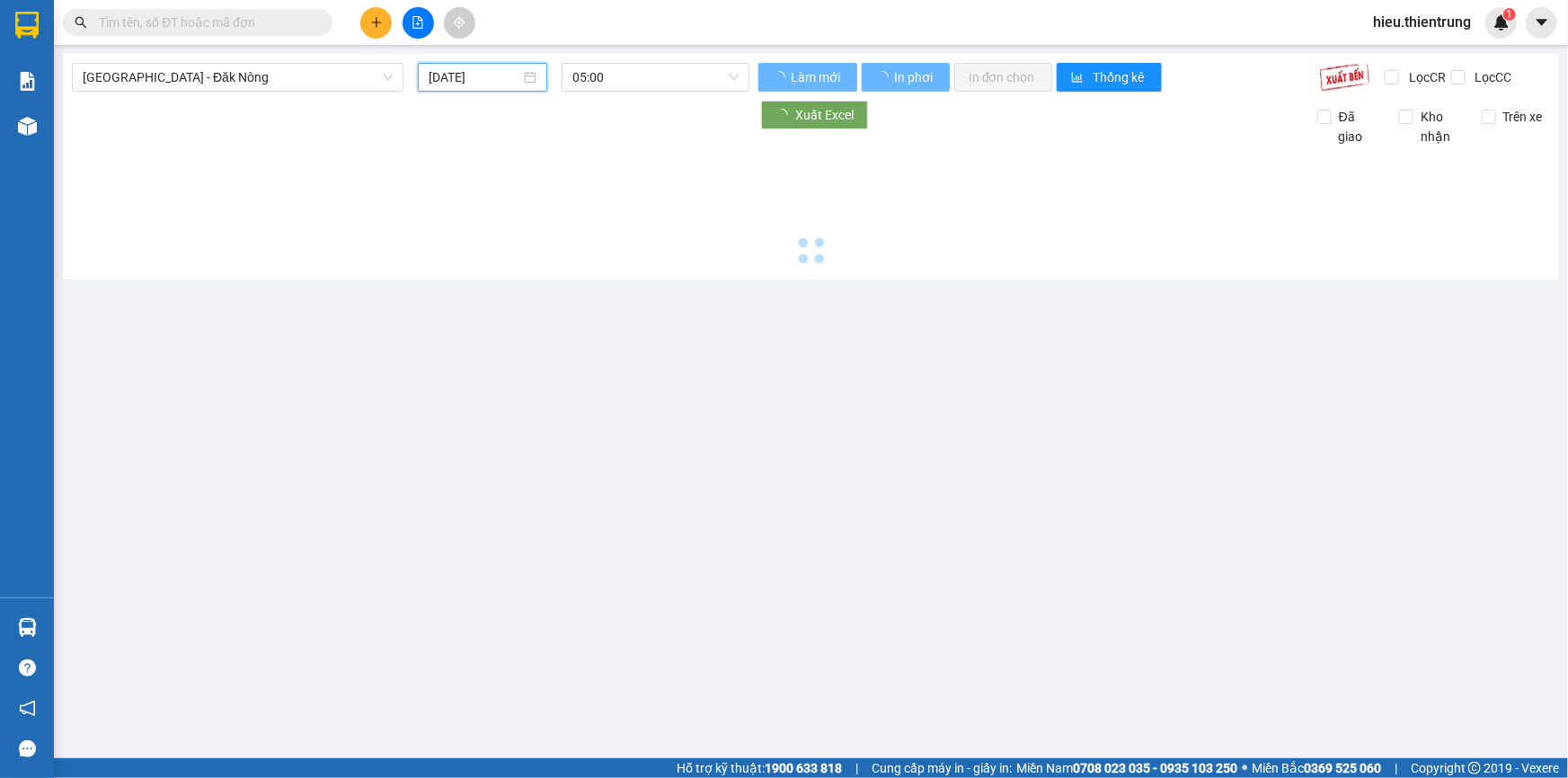
type input "[DATE]"
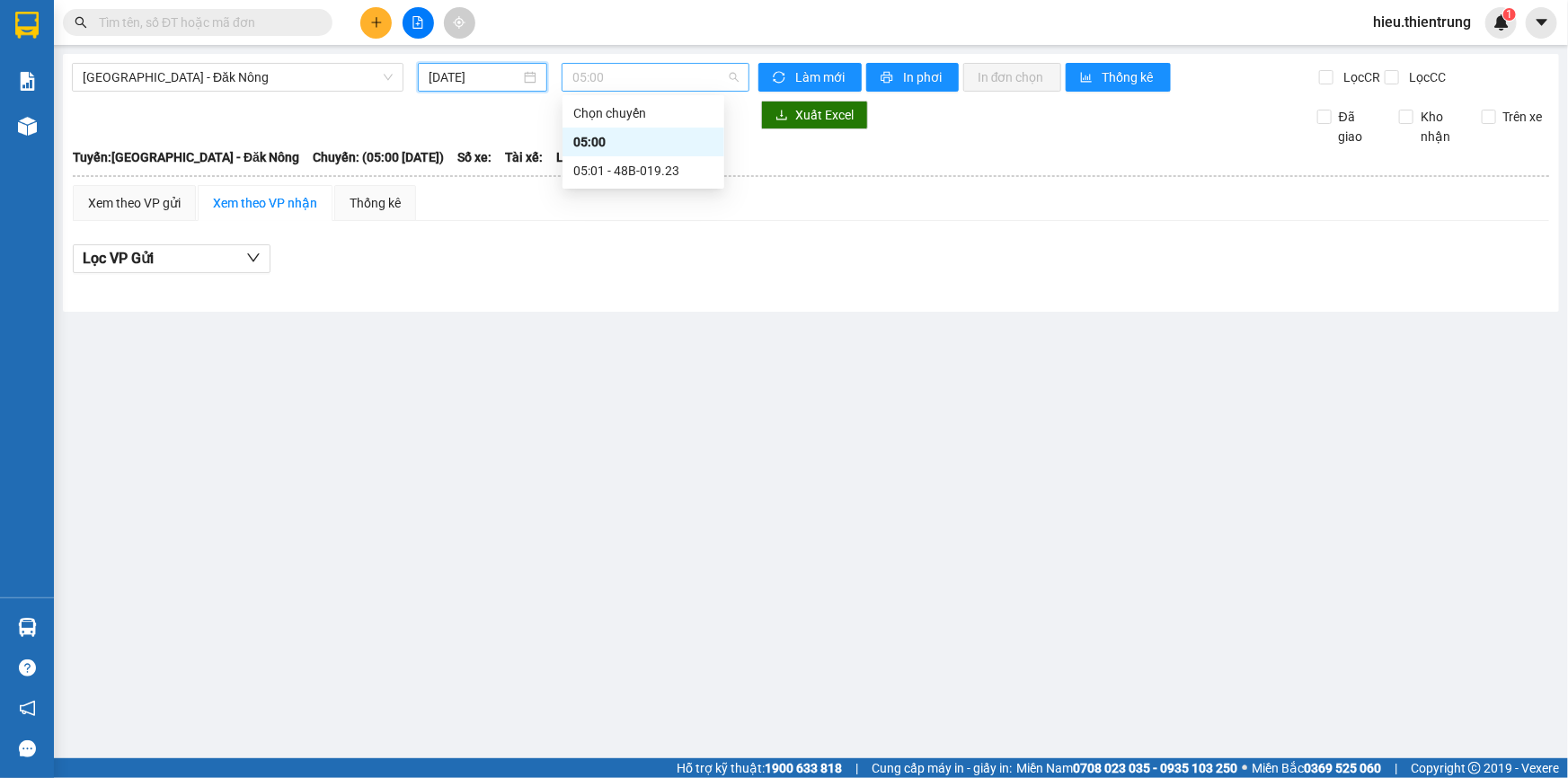
click at [651, 80] on span "05:00" at bounding box center [655, 77] width 166 height 27
click at [629, 158] on div "05:01 - 48B-019.23" at bounding box center [643, 170] width 162 height 28
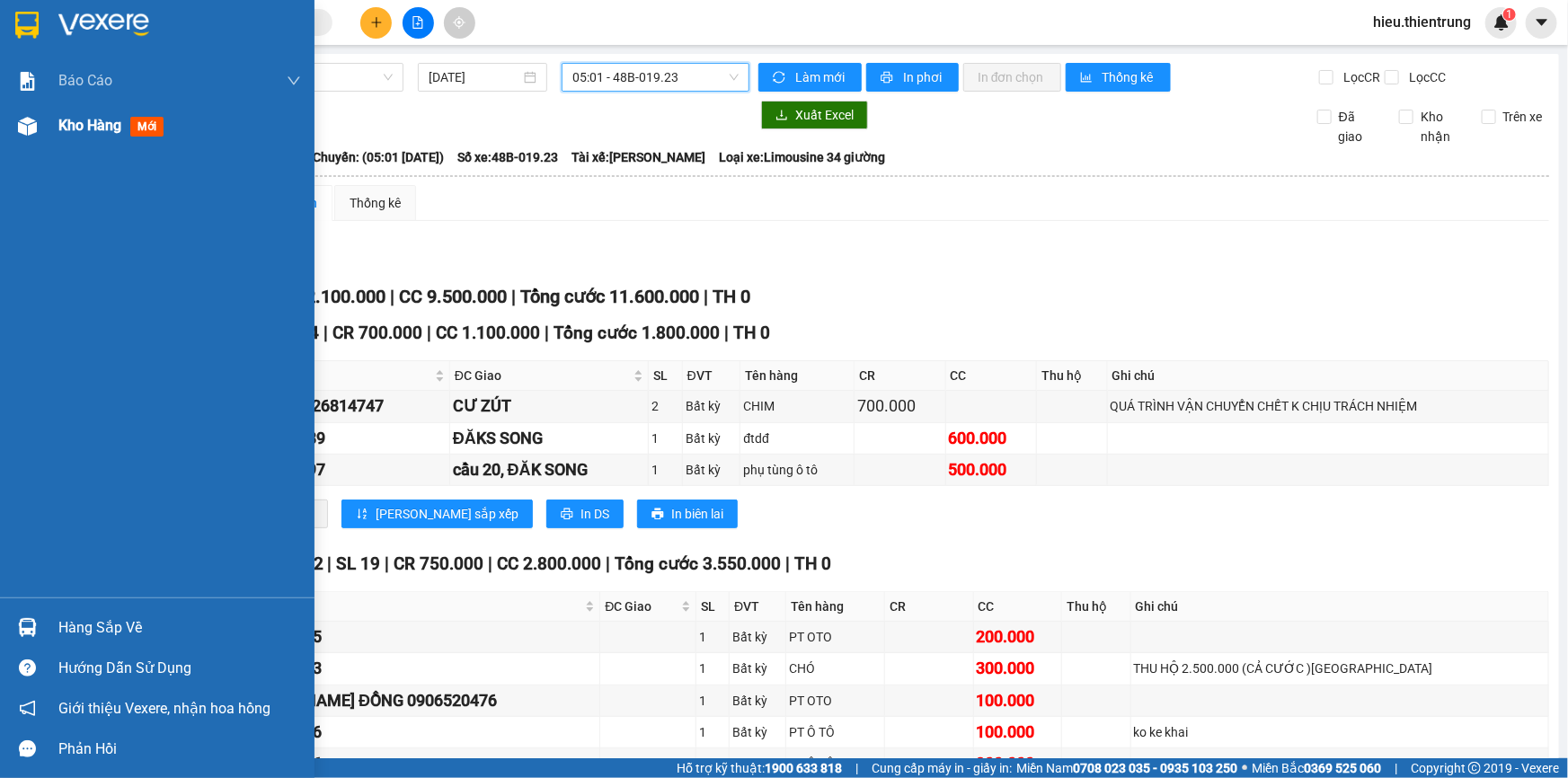
click at [34, 138] on div at bounding box center [27, 127] width 31 height 31
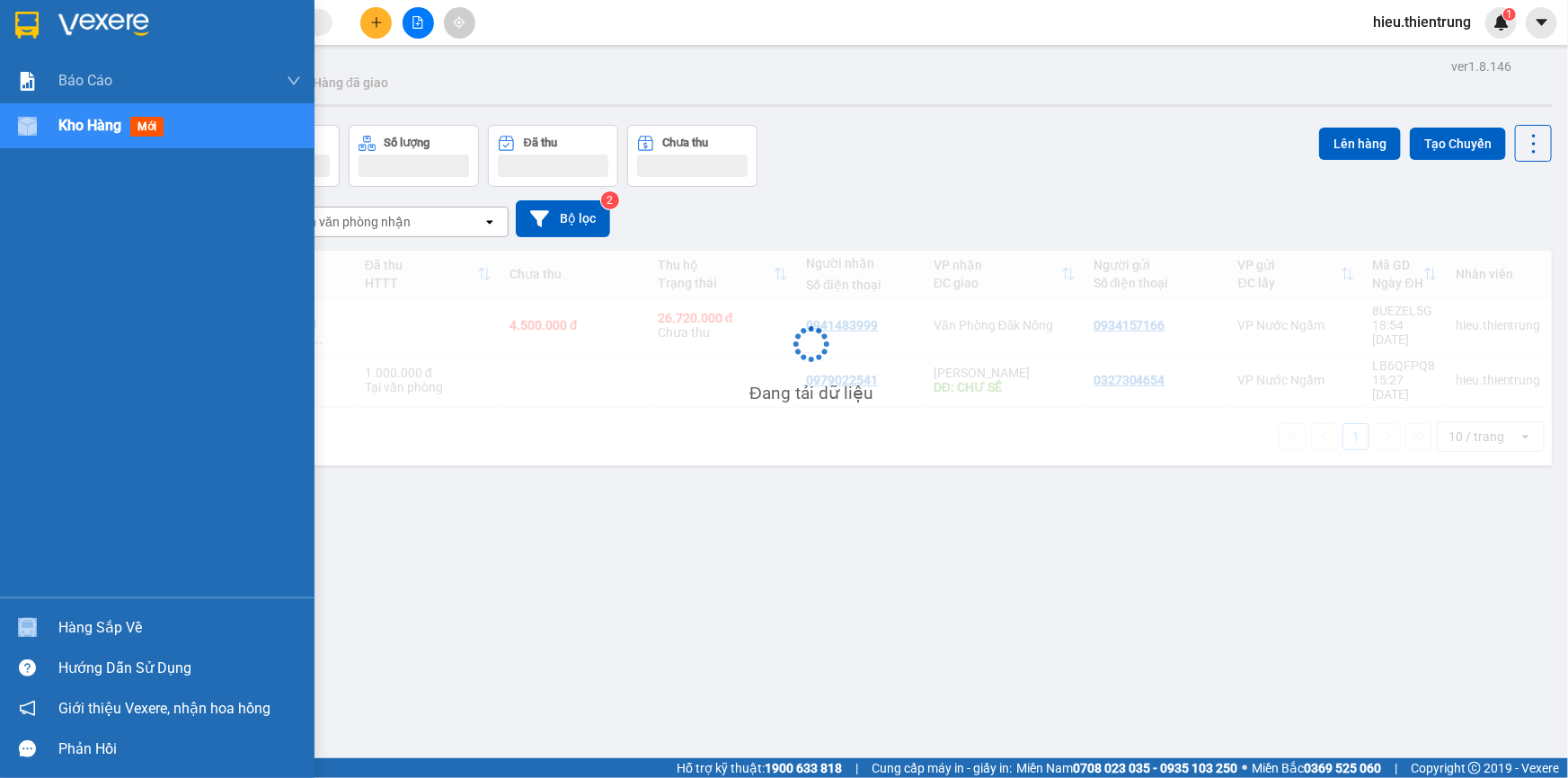
click at [36, 138] on div at bounding box center [27, 127] width 31 height 31
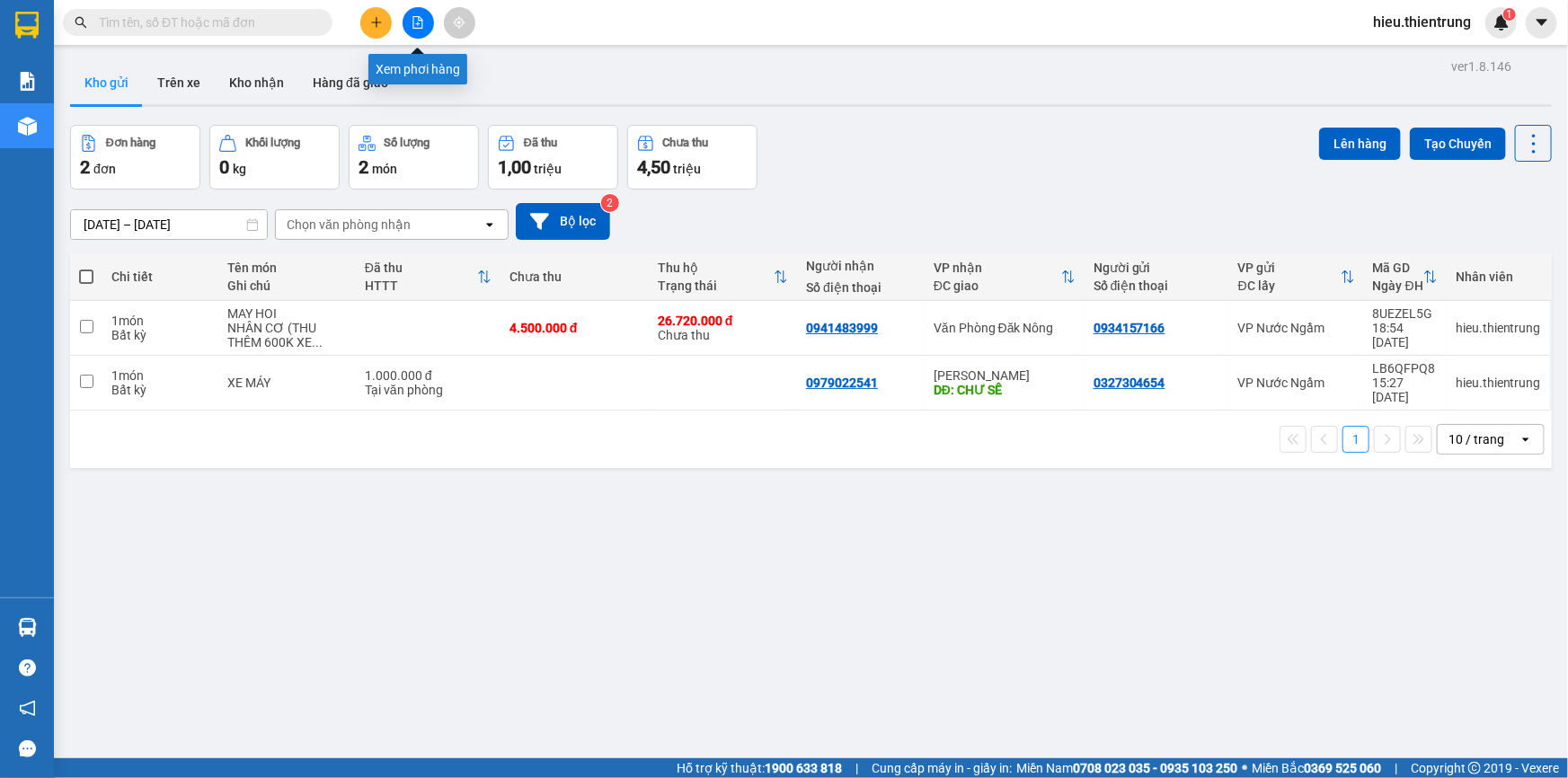
click at [429, 25] on button at bounding box center [418, 23] width 31 height 31
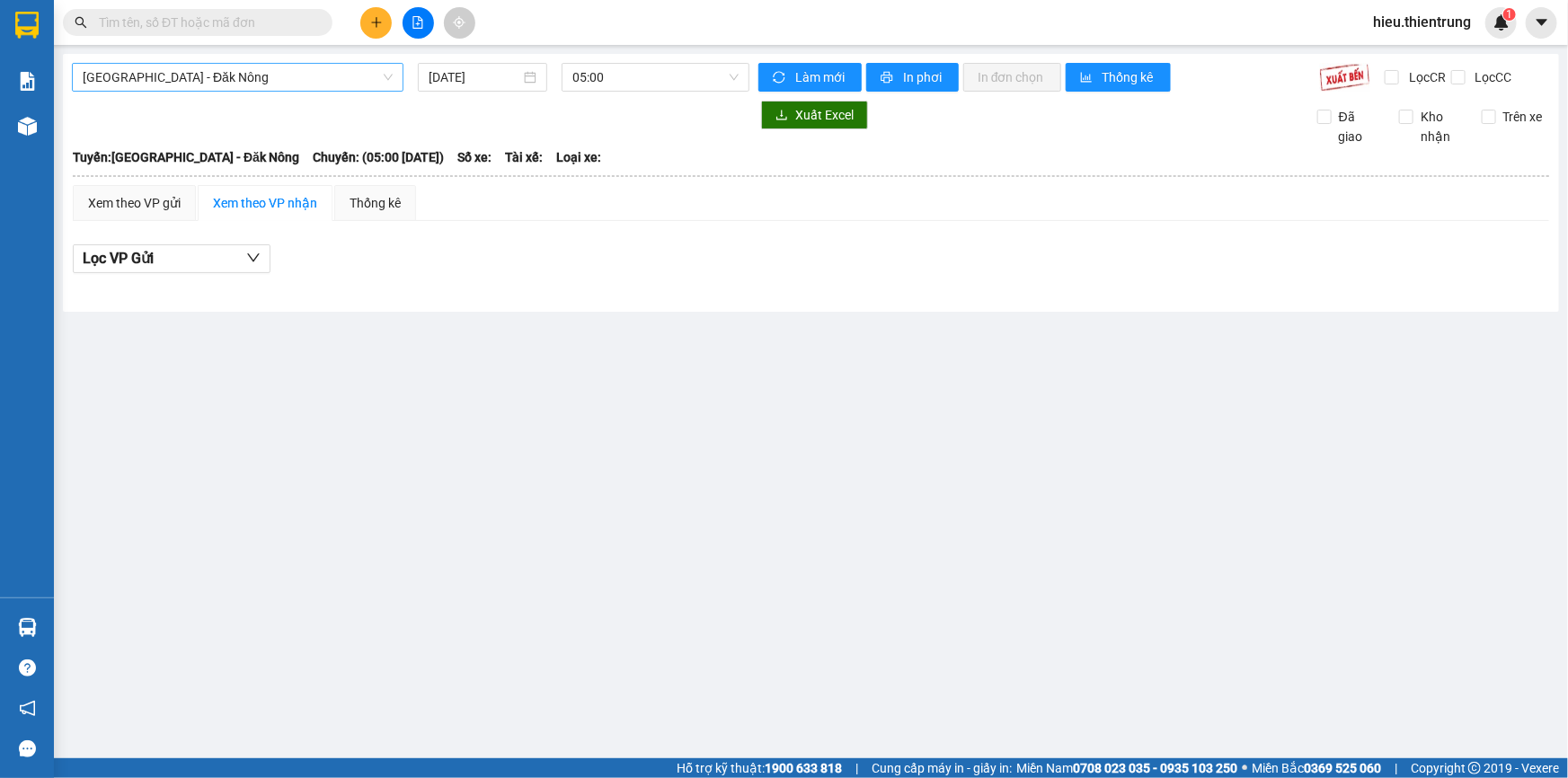
click at [300, 77] on span "[GEOGRAPHIC_DATA] - Đăk Nông" at bounding box center [238, 77] width 310 height 27
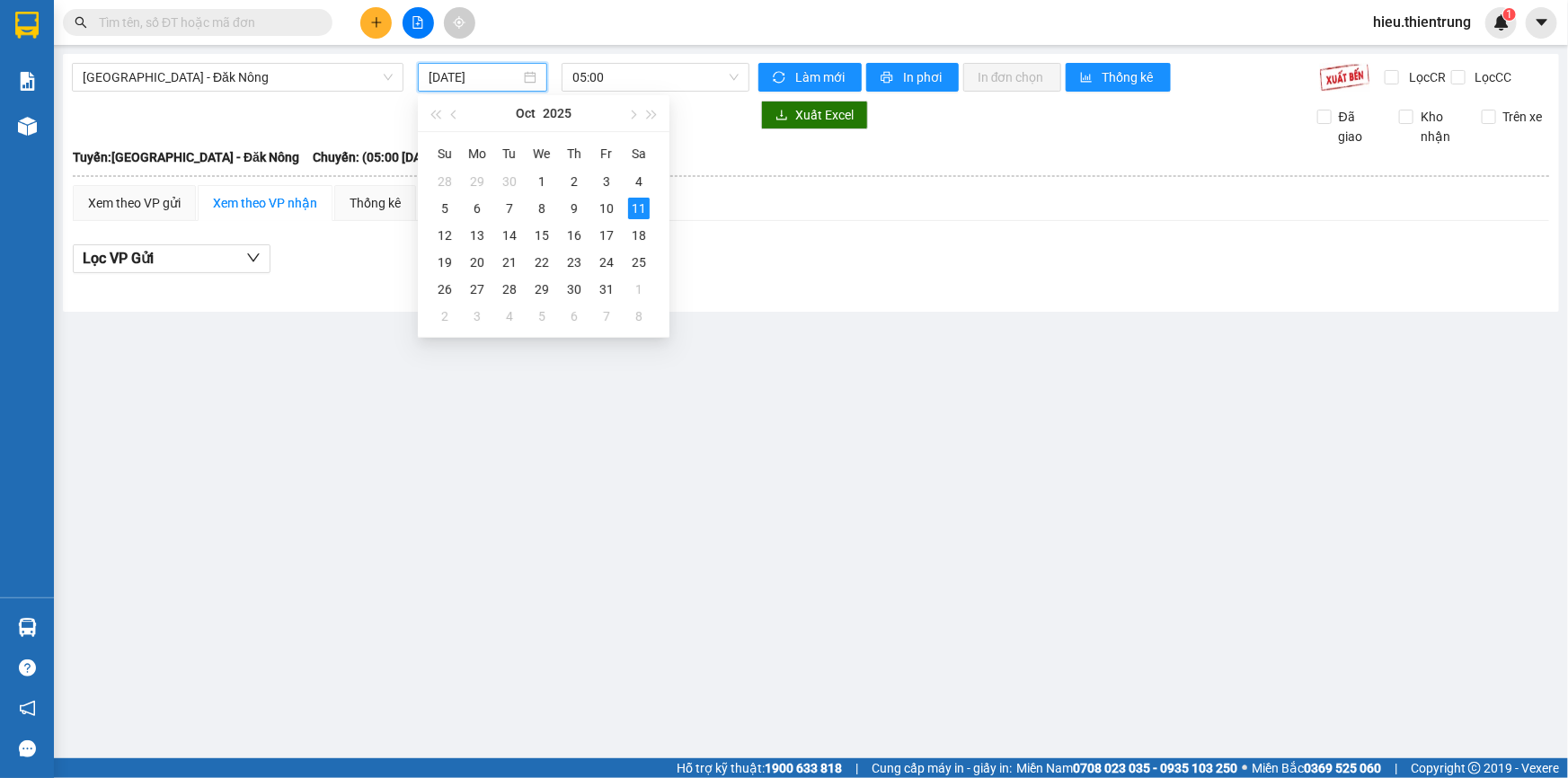
click at [458, 84] on input "[DATE]" at bounding box center [474, 78] width 91 height 20
click at [444, 237] on div "12" at bounding box center [445, 236] width 22 height 22
type input "[DATE]"
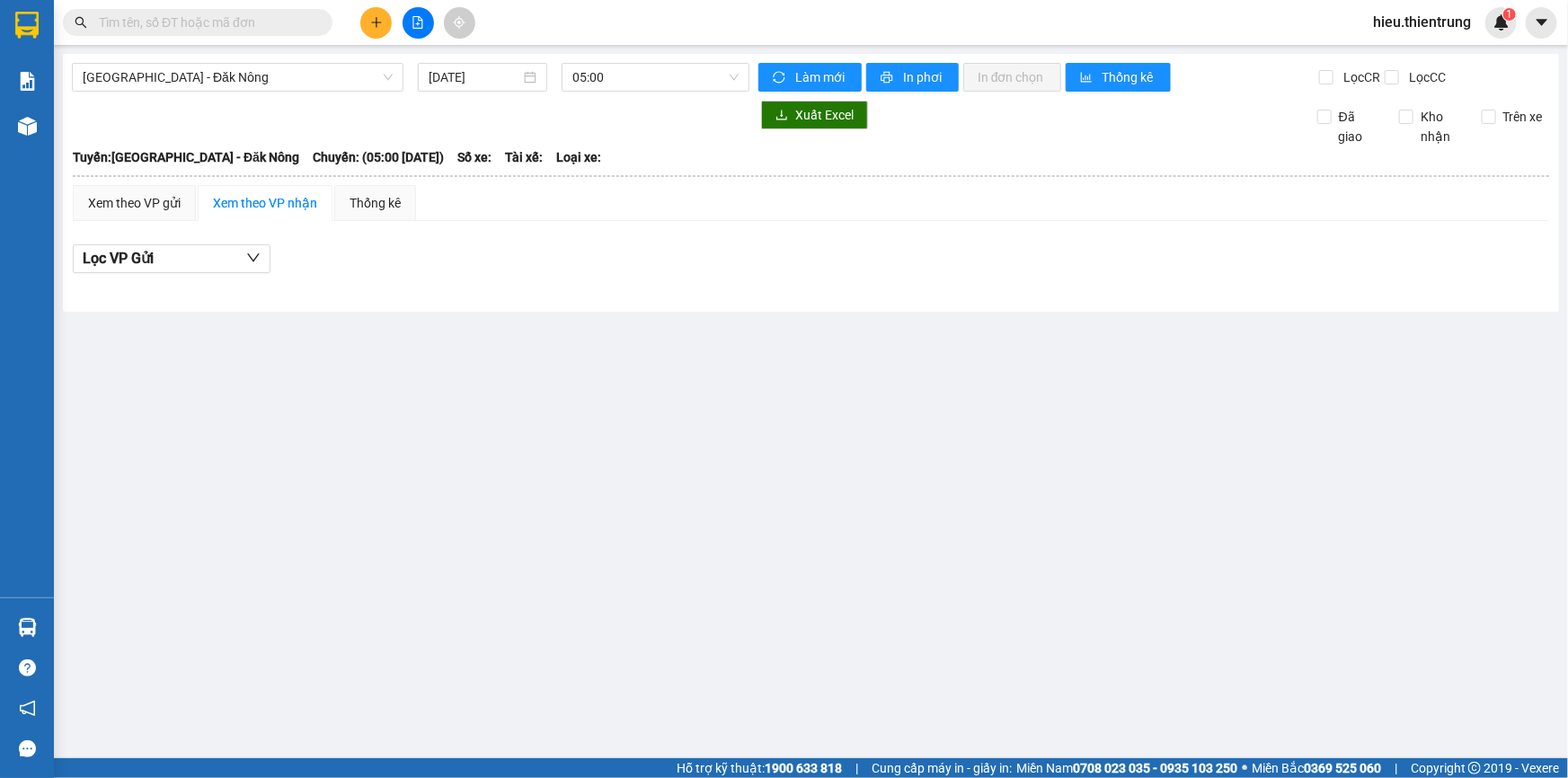
click at [659, 99] on div "[GEOGRAPHIC_DATA] - Đăk Nông [DATE] 05:00 Làm mới In phơi In đơn chọn Thống kê …" at bounding box center [811, 183] width 1496 height 258
click at [646, 87] on span "05:00" at bounding box center [655, 77] width 166 height 27
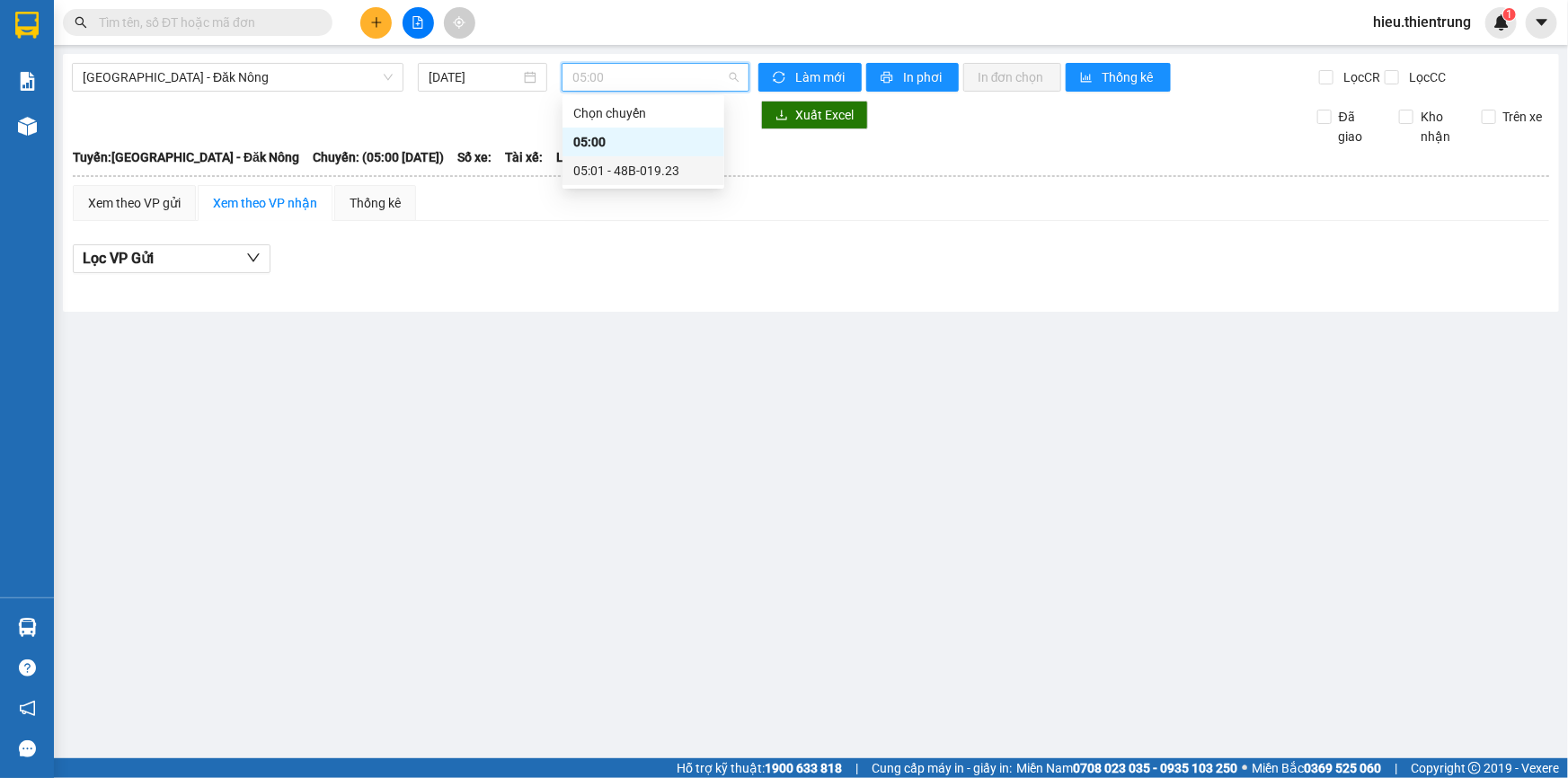
click at [601, 169] on div "05:01 - 48B-019.23" at bounding box center [643, 171] width 140 height 20
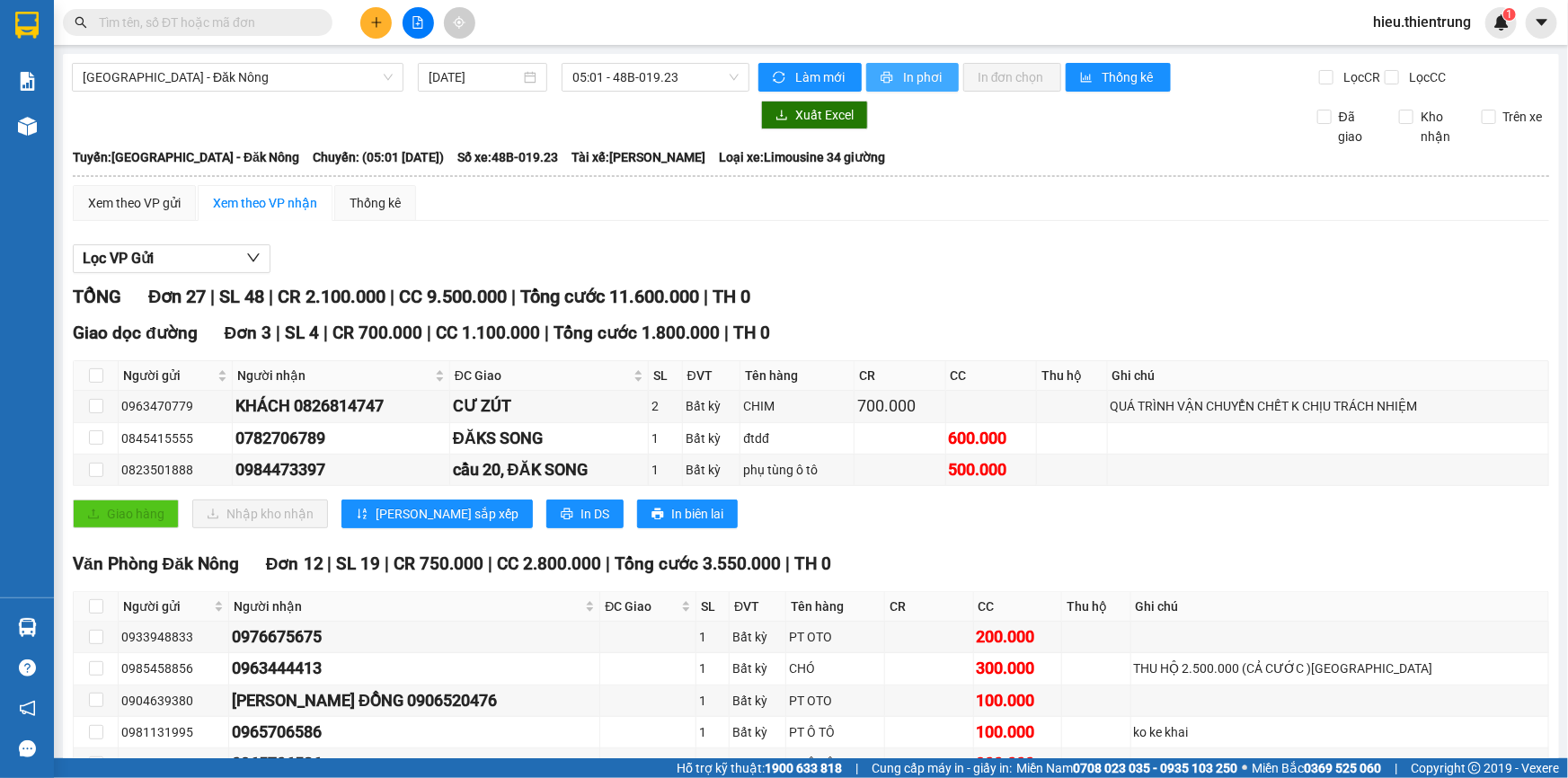
click at [937, 68] on span "In phơi" at bounding box center [924, 78] width 41 height 20
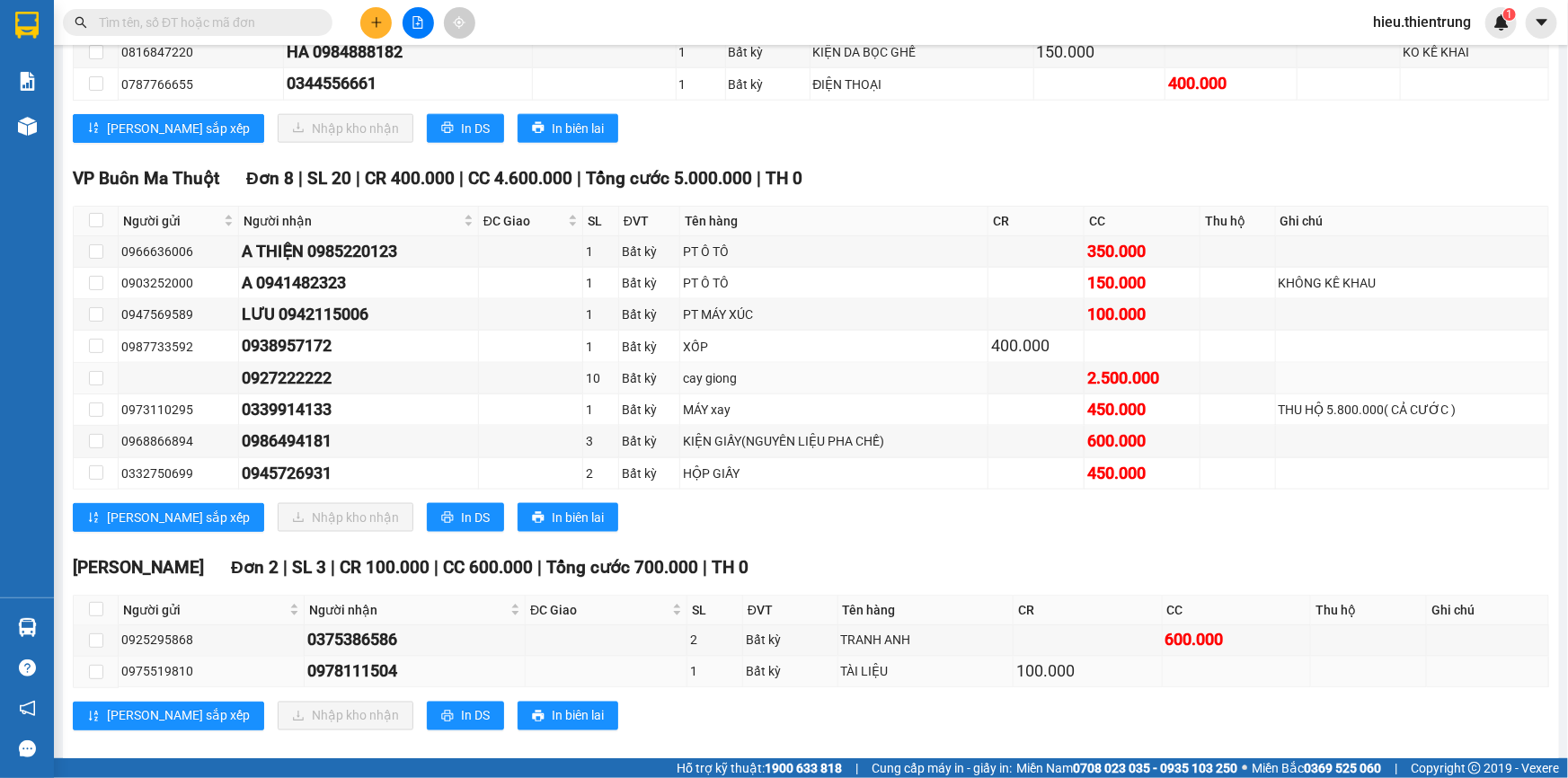
scroll to position [1119, 0]
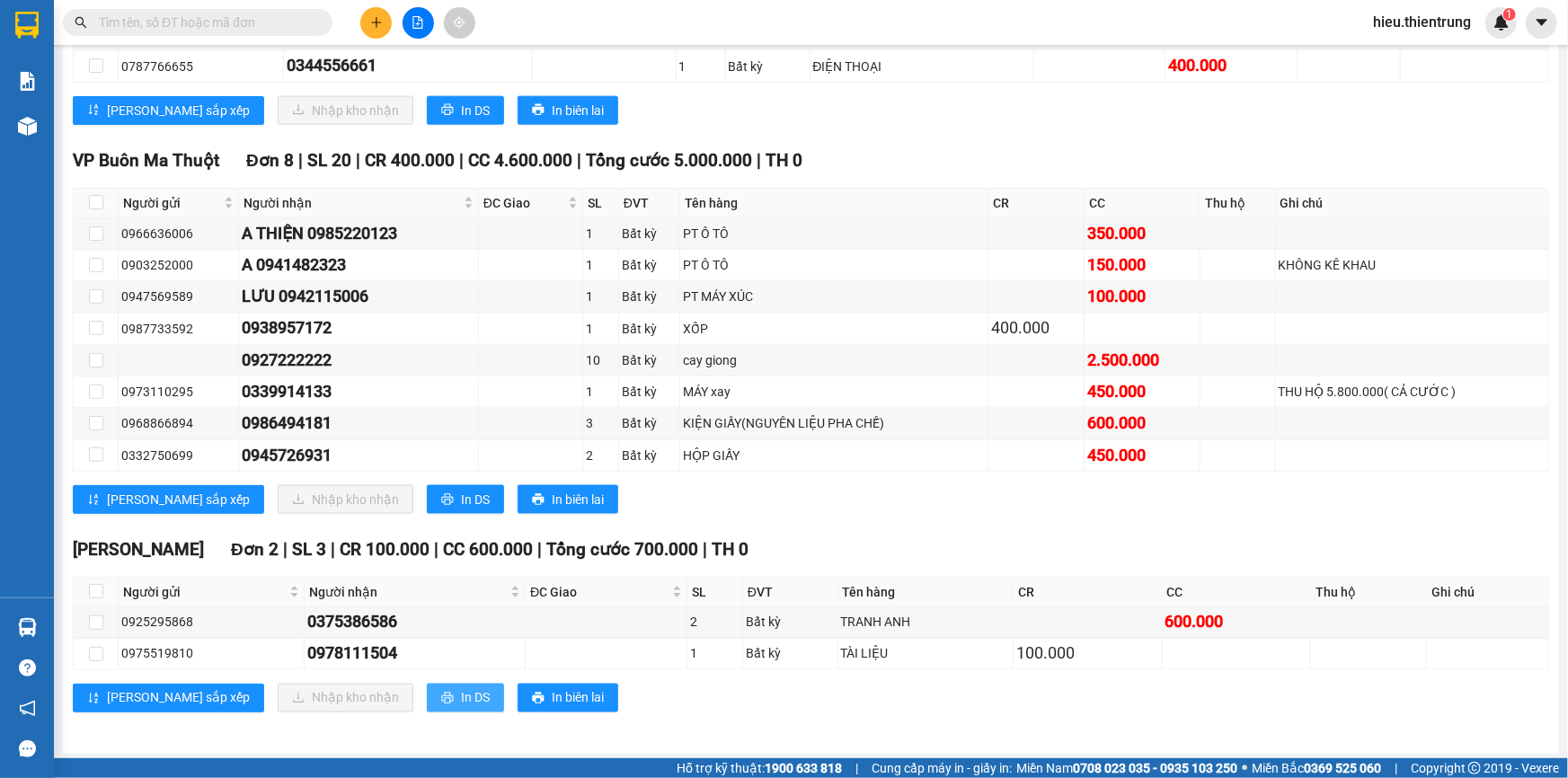
click at [427, 701] on button "In DS" at bounding box center [465, 697] width 78 height 28
click at [427, 508] on button "In DS" at bounding box center [465, 499] width 78 height 28
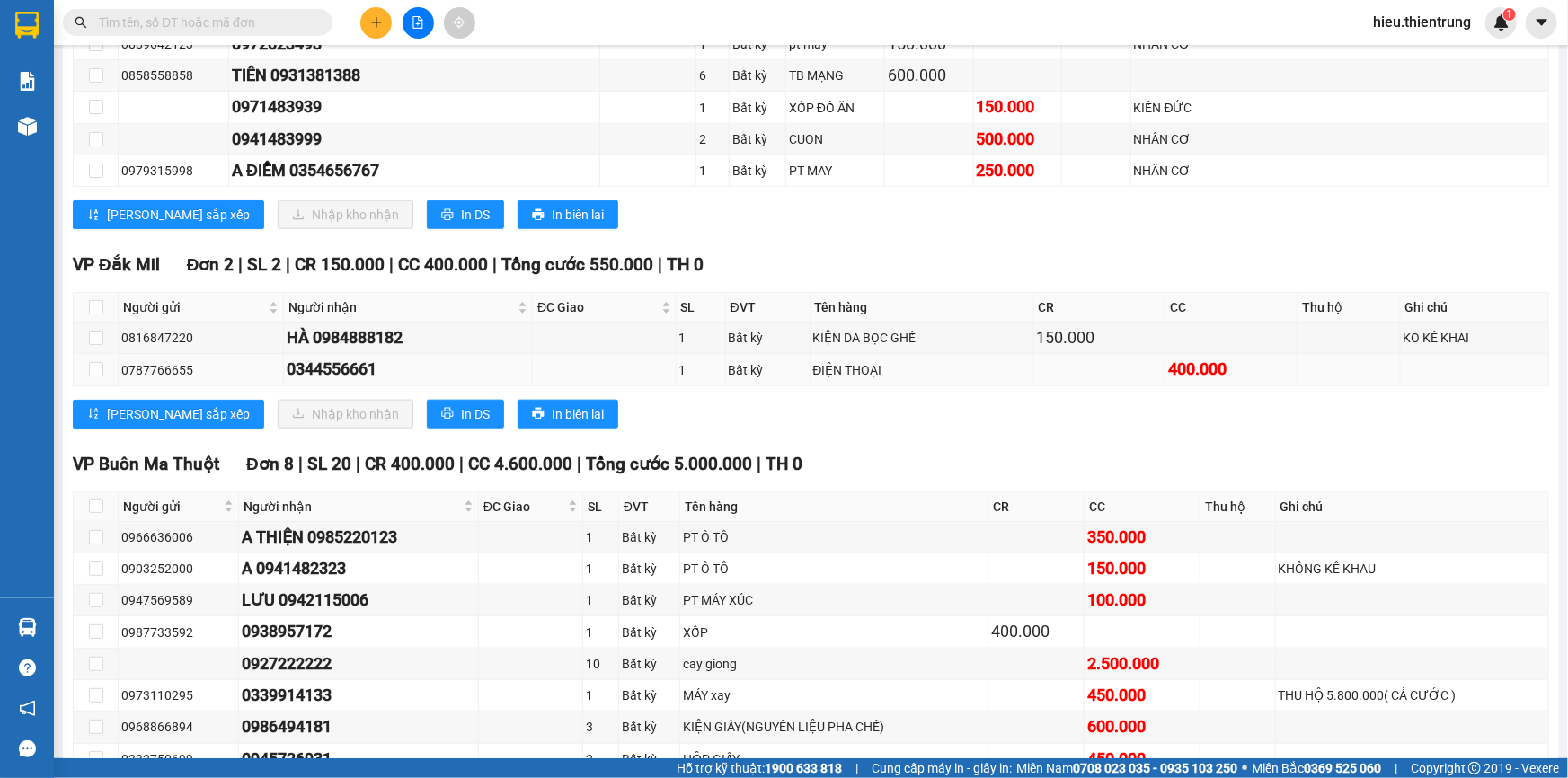
scroll to position [792, 0]
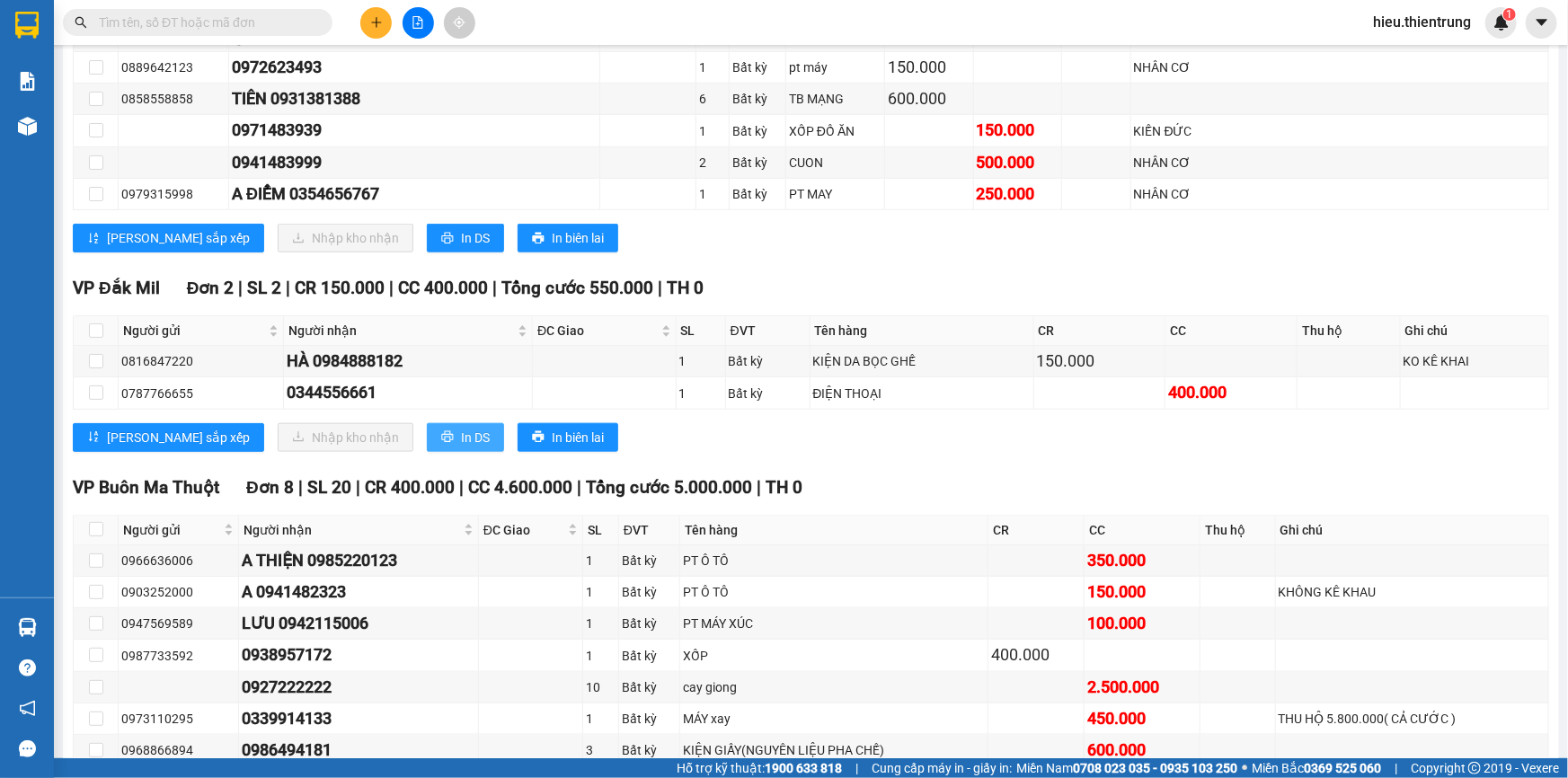
click at [427, 449] on button "In DS" at bounding box center [465, 437] width 78 height 28
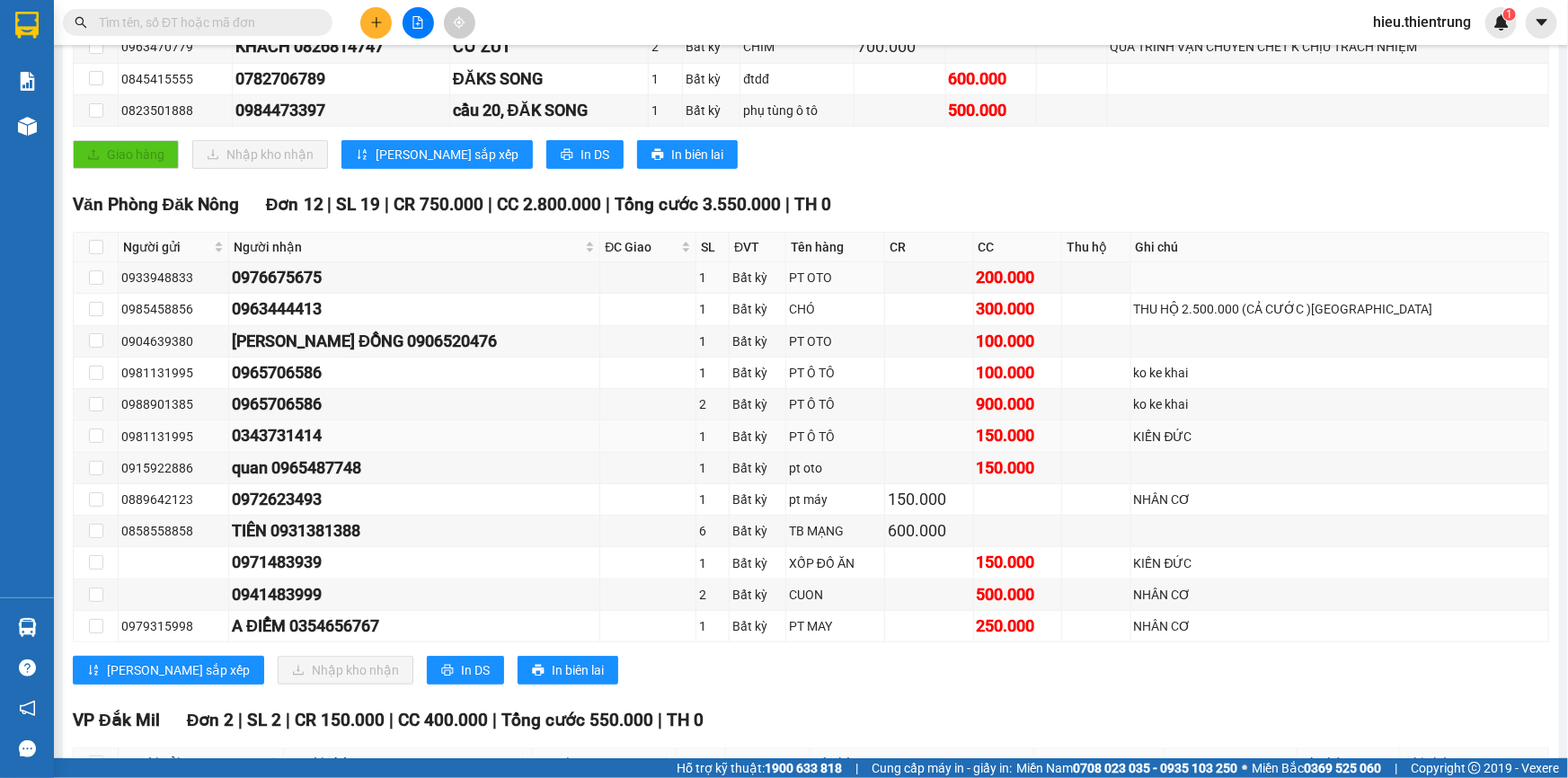
scroll to position [384, 0]
